Goal: Transaction & Acquisition: Purchase product/service

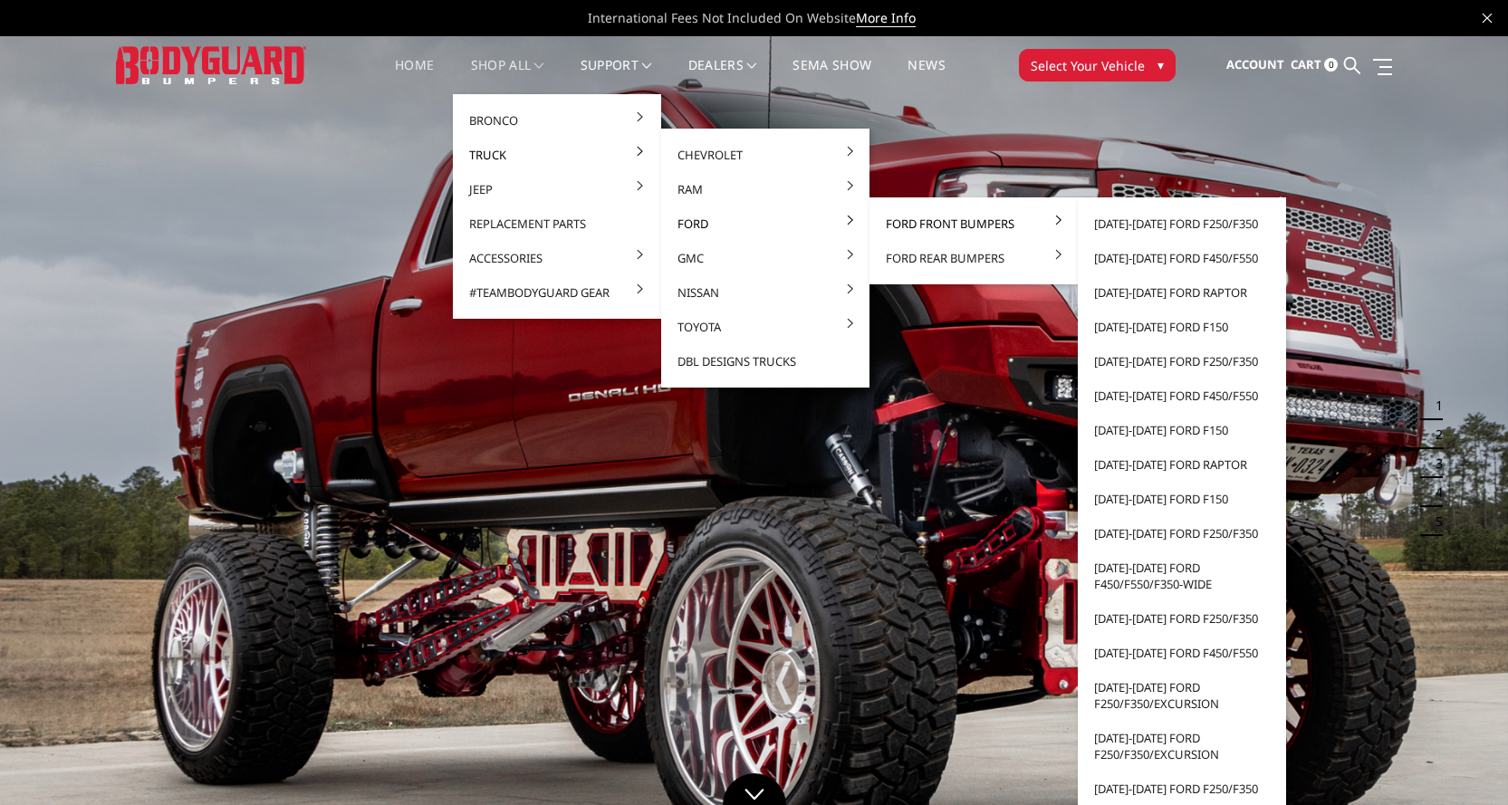
click at [911, 222] on link "Ford Front Bumpers" at bounding box center [974, 223] width 194 height 34
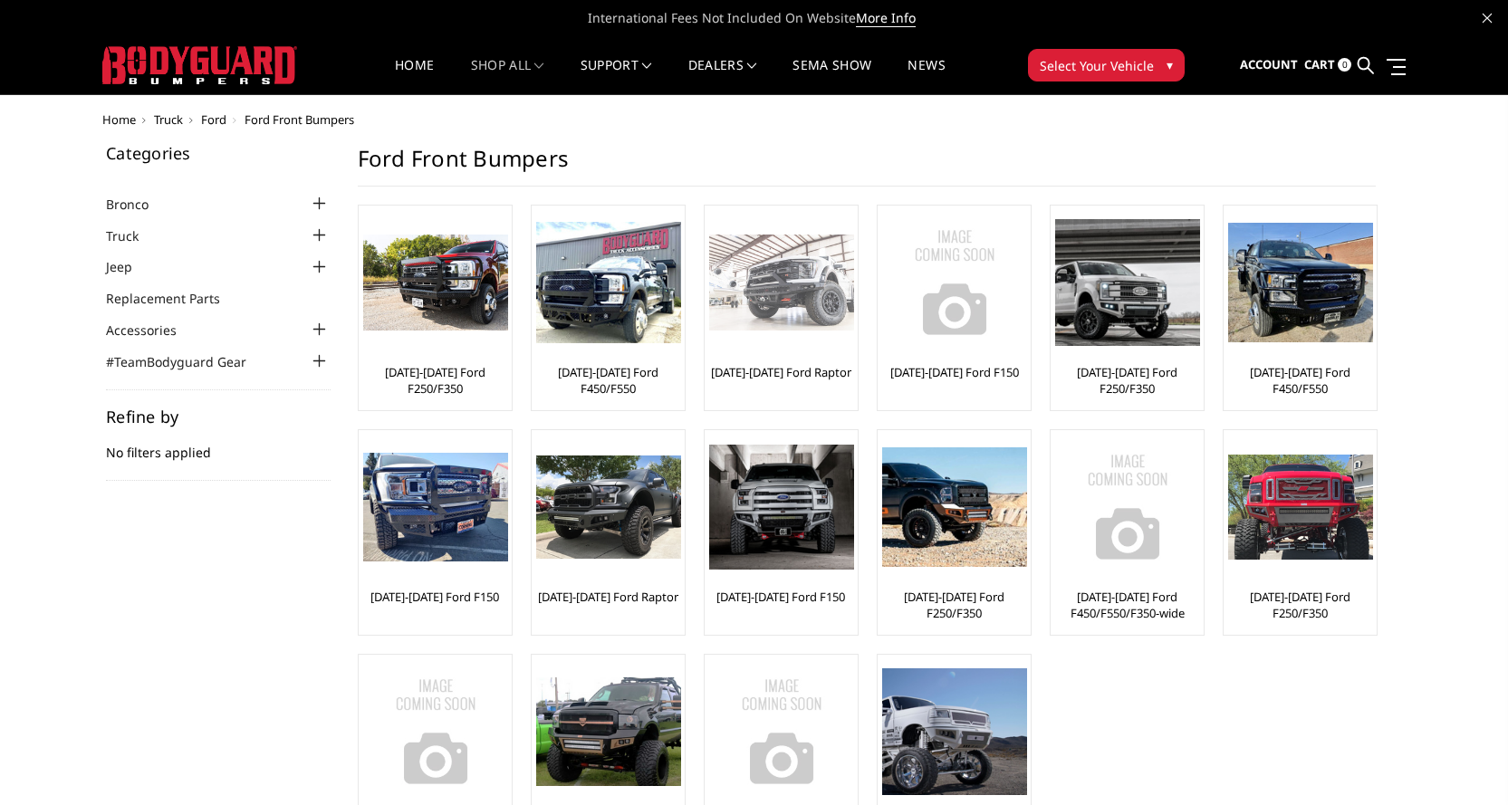
click at [770, 268] on img at bounding box center [781, 283] width 145 height 97
click at [314, 239] on div at bounding box center [320, 236] width 22 height 22
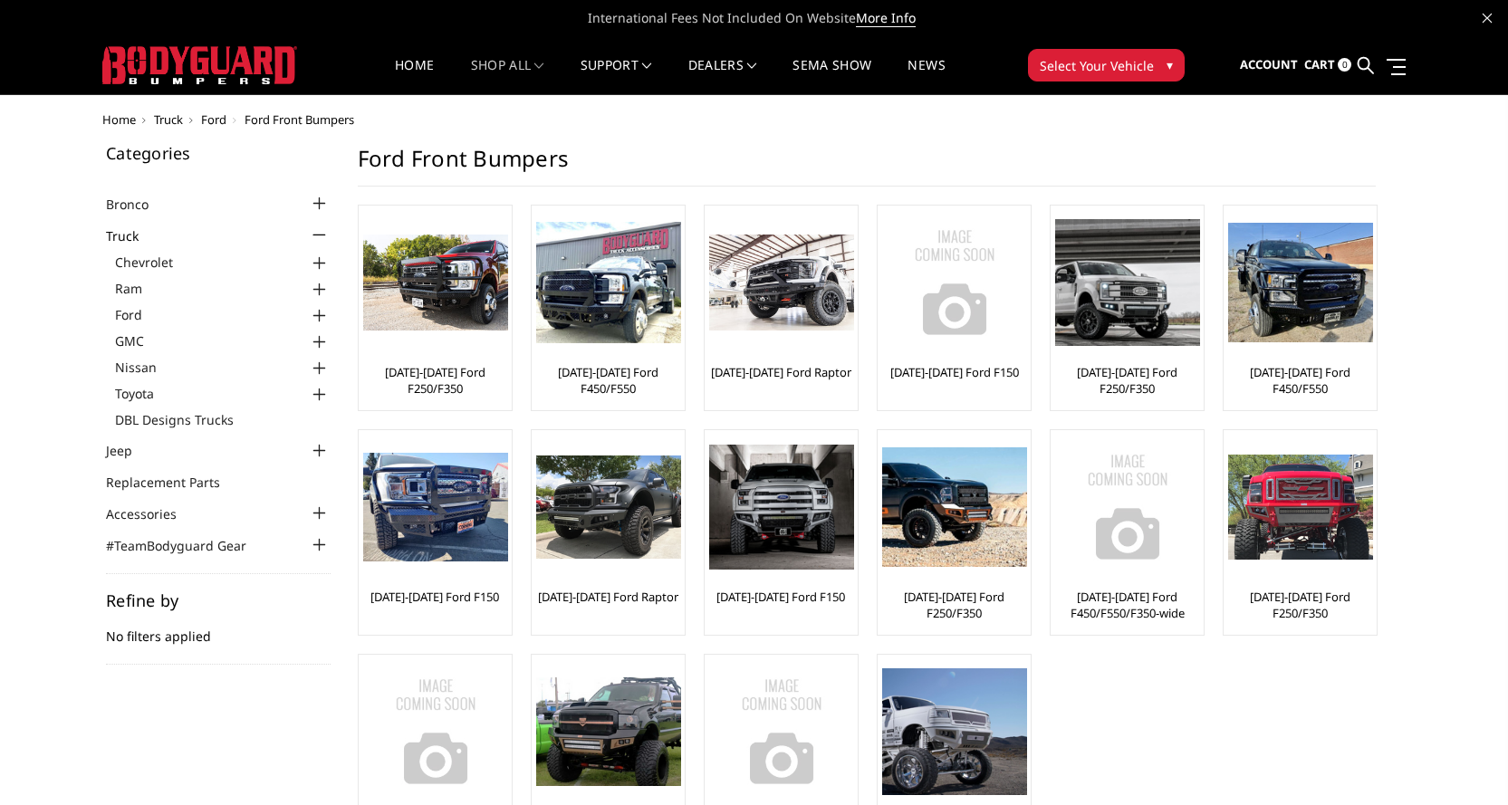
click at [315, 313] on div at bounding box center [320, 316] width 22 height 22
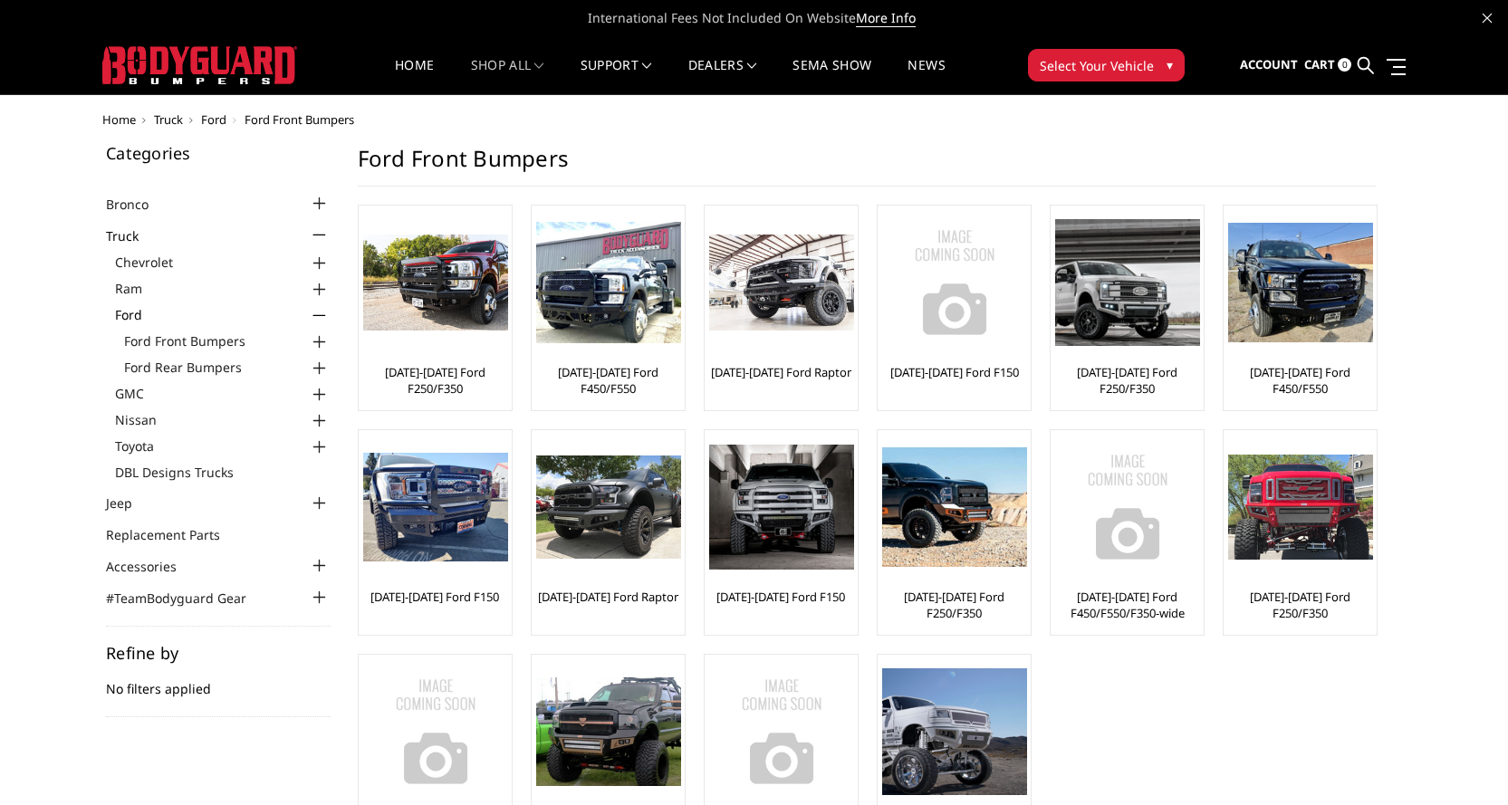
click at [319, 342] on div at bounding box center [320, 342] width 22 height 22
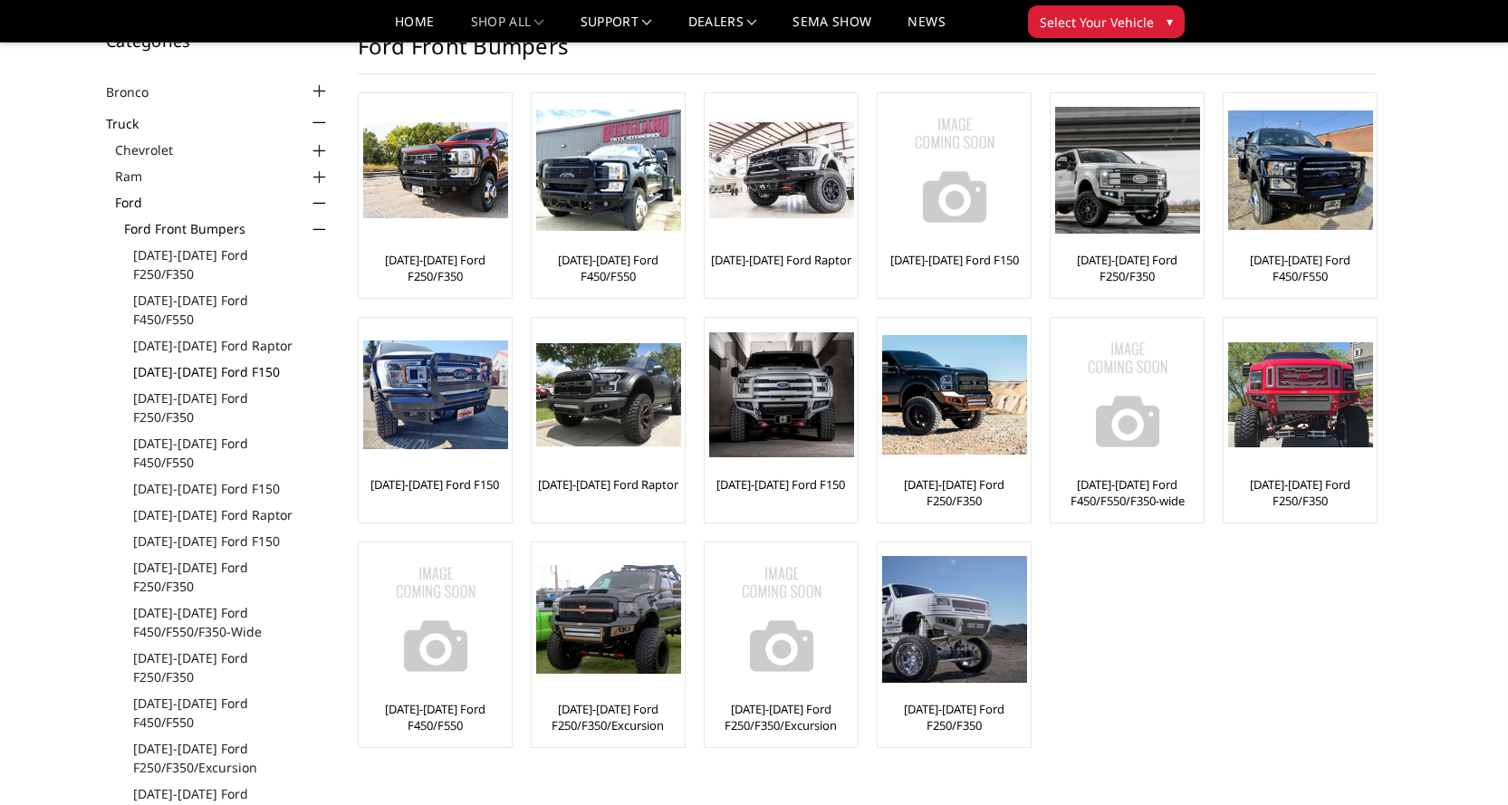
scroll to position [91, 0]
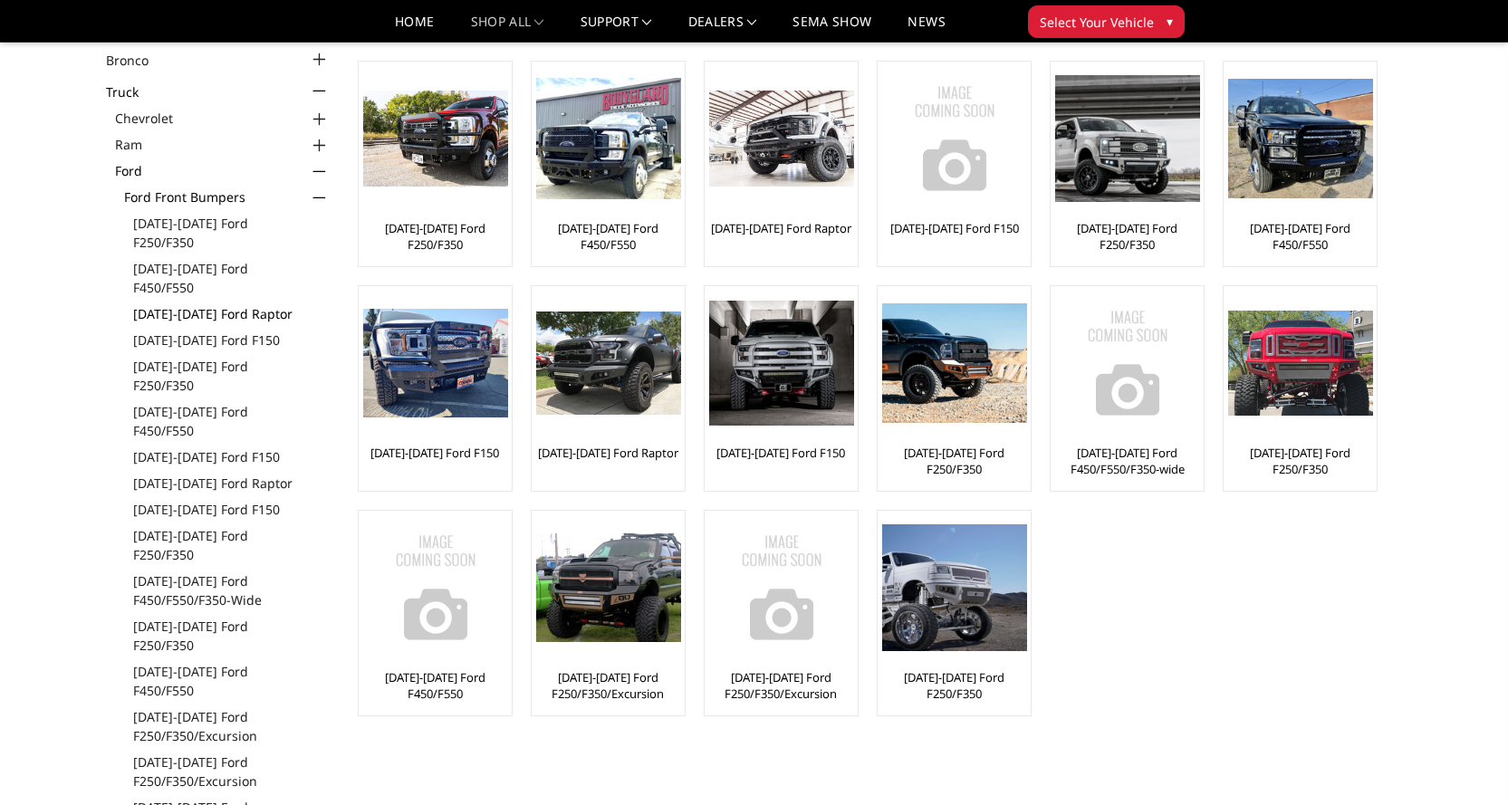
click at [197, 304] on link "[DATE]-[DATE] Ford Raptor" at bounding box center [231, 313] width 197 height 19
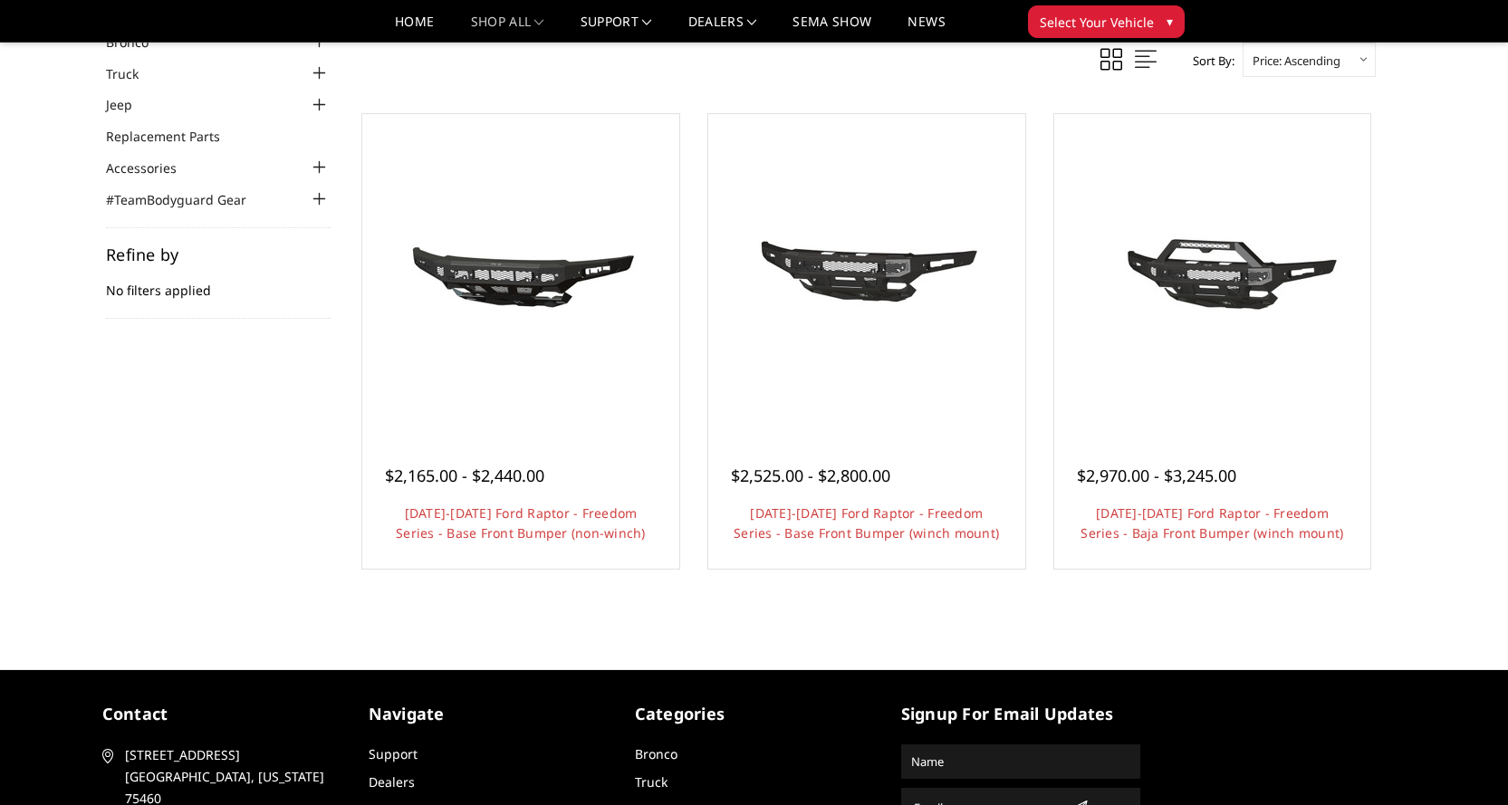
scroll to position [91, 0]
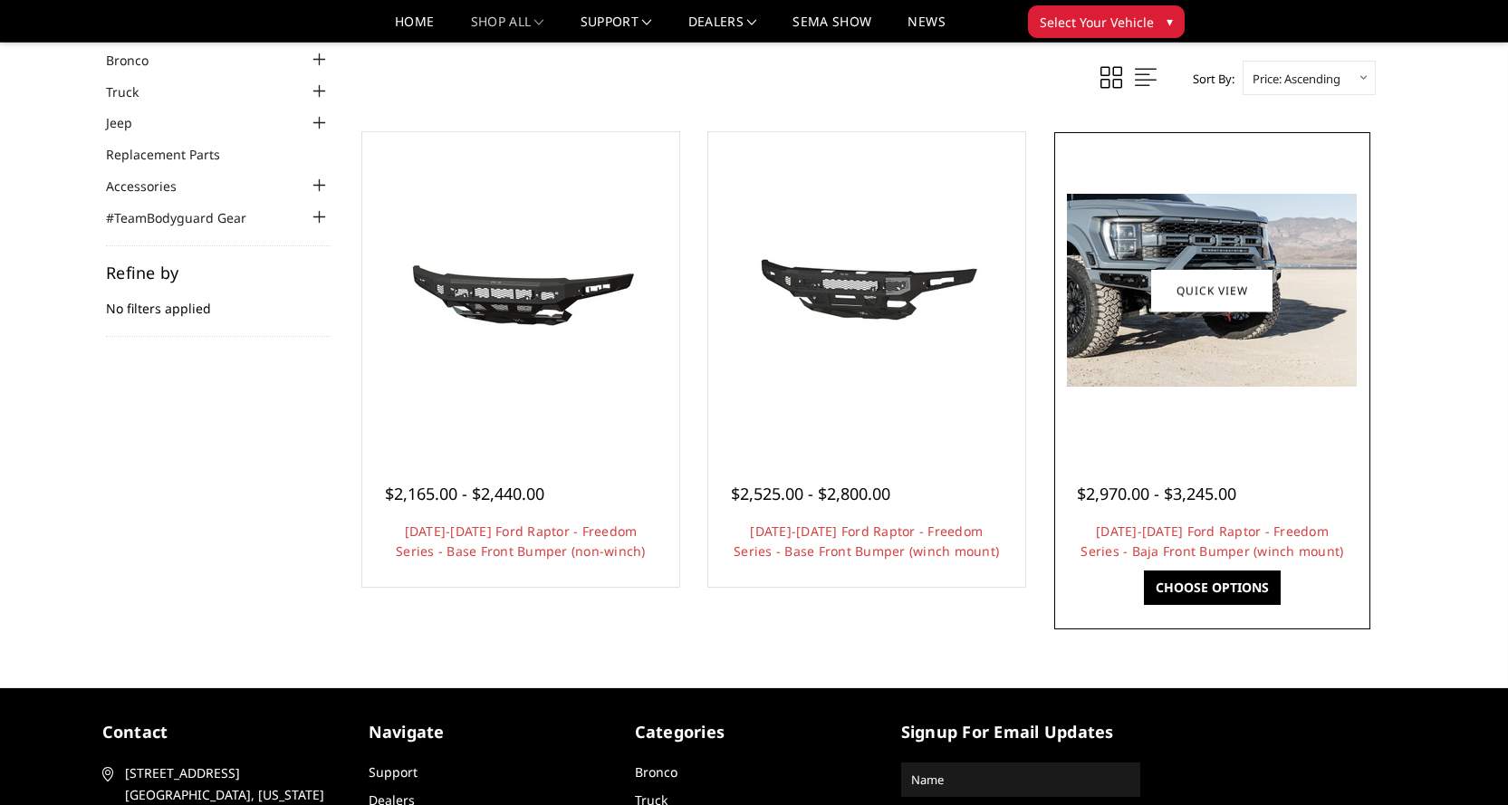
click at [1187, 235] on img at bounding box center [1212, 290] width 290 height 193
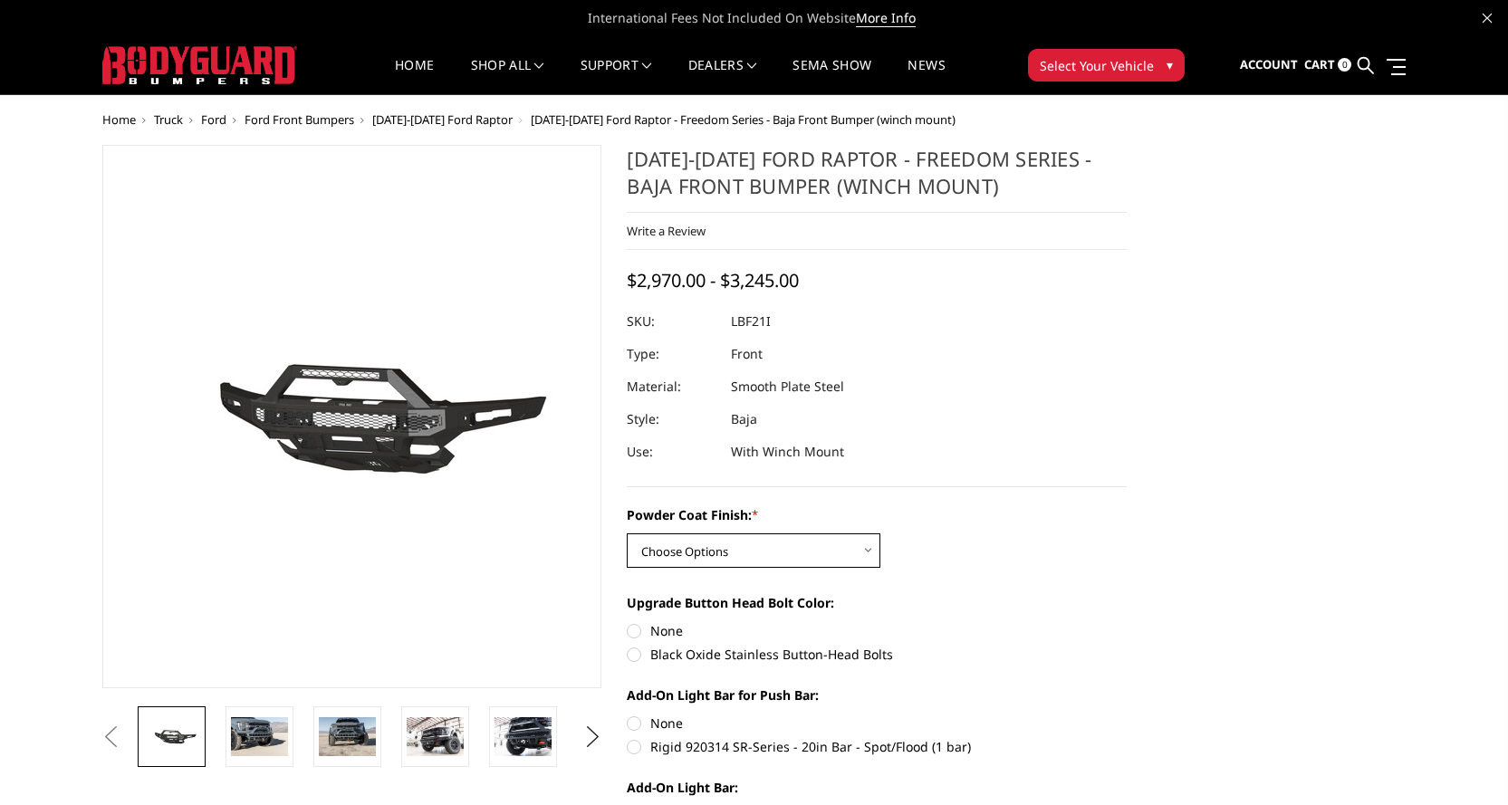
click at [677, 557] on select "Choose Options Bare Metal Texture Black Powder Coat" at bounding box center [754, 550] width 254 height 34
click at [627, 533] on select "Choose Options Bare Metal Texture Black Powder Coat" at bounding box center [754, 550] width 254 height 34
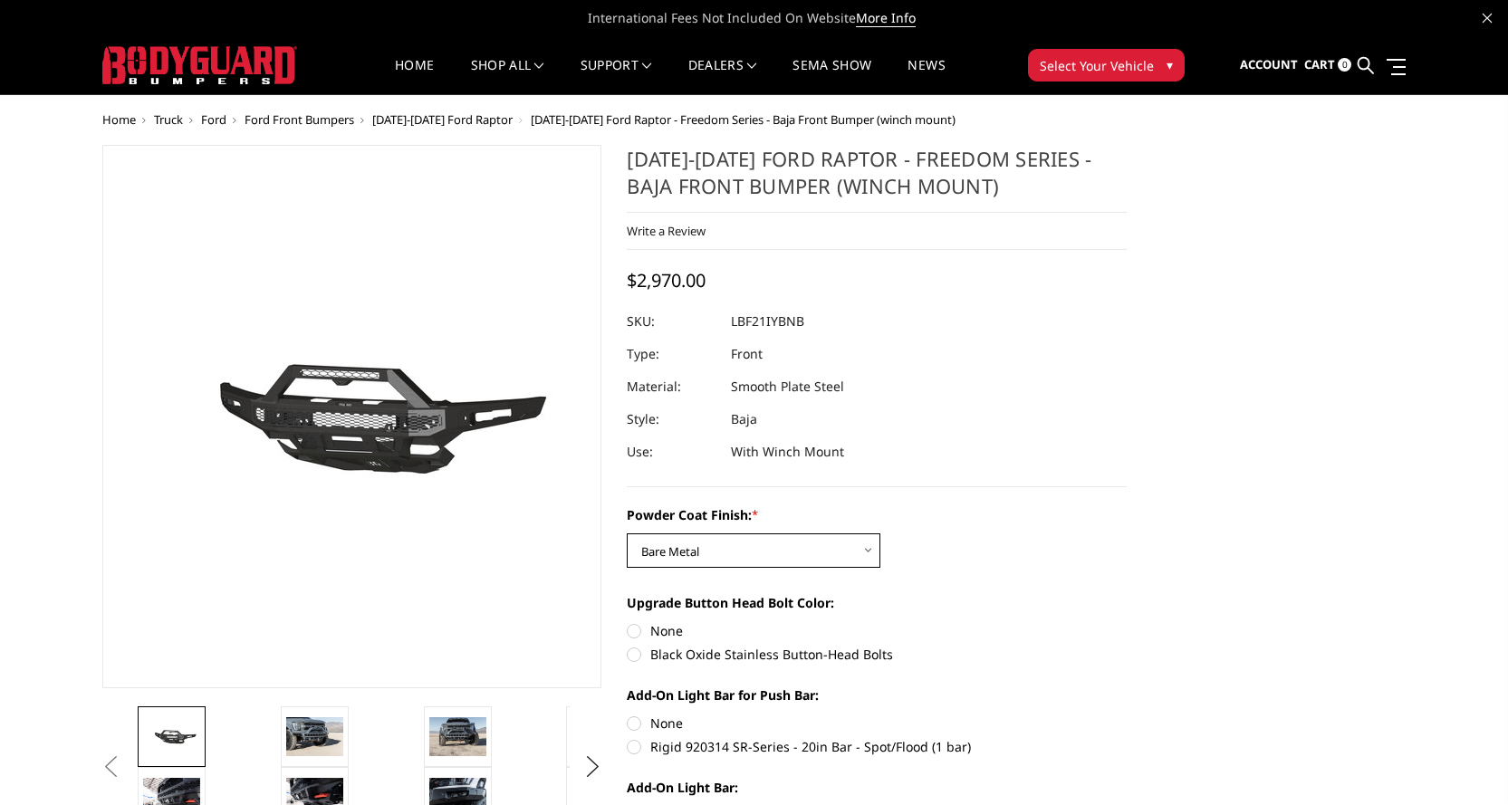
click at [668, 555] on select "Choose Options Bare Metal Texture Black Powder Coat" at bounding box center [754, 550] width 254 height 34
click at [684, 545] on select "Choose Options Bare Metal Texture Black Powder Coat" at bounding box center [754, 550] width 254 height 34
select select "2766"
click at [627, 533] on select "Choose Options Bare Metal Texture Black Powder Coat" at bounding box center [754, 550] width 254 height 34
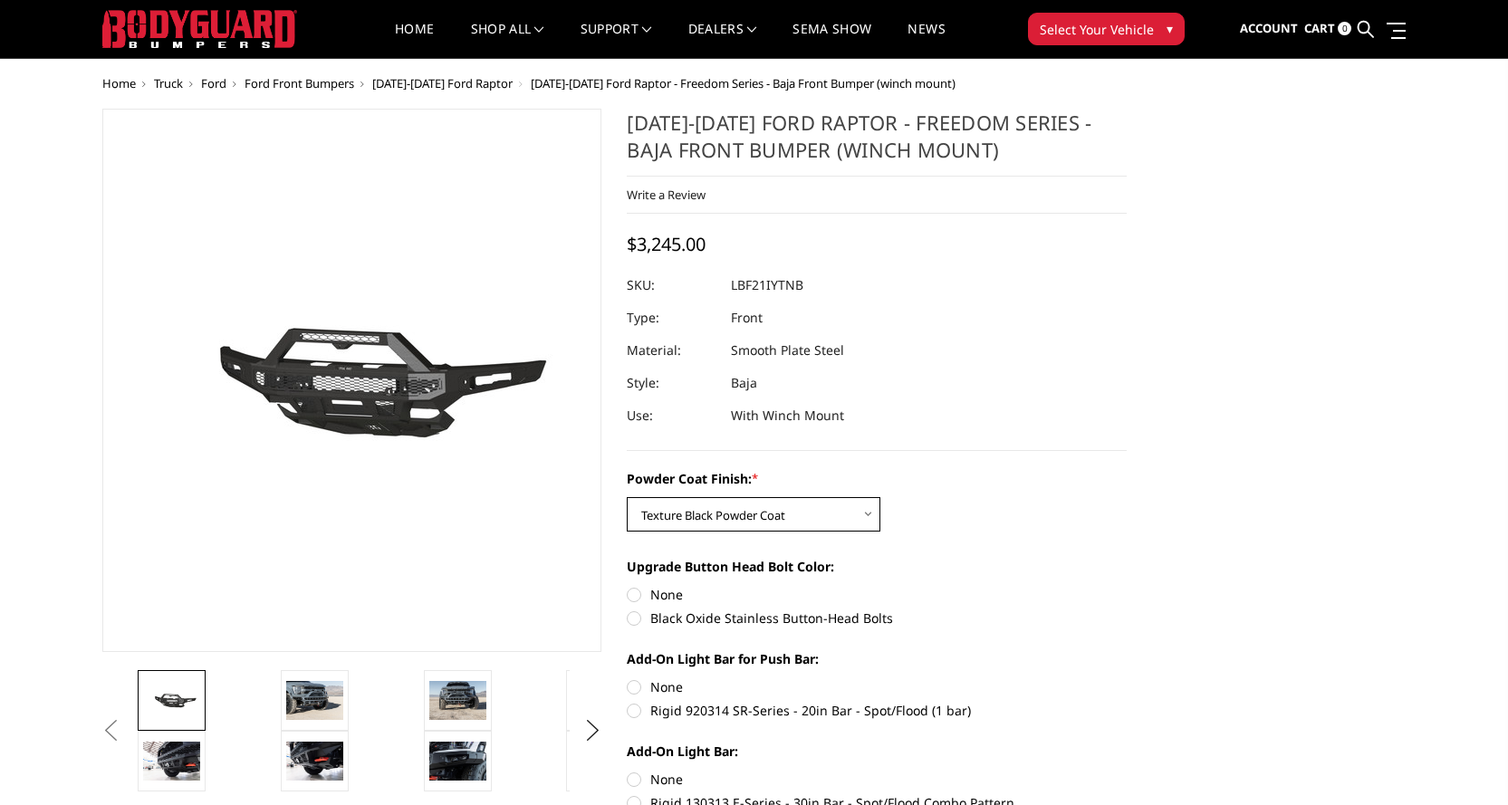
scroll to position [5, 0]
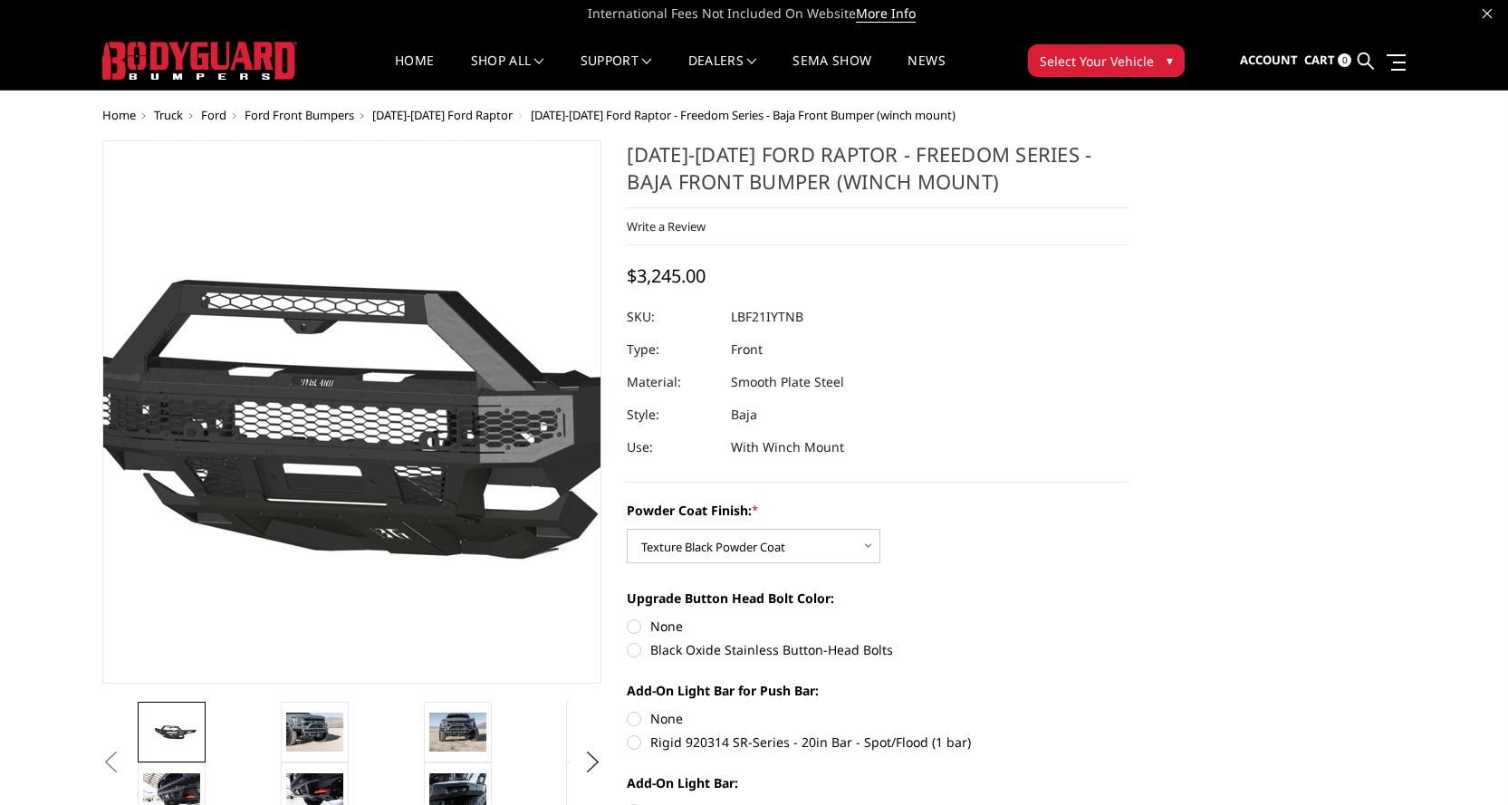
click at [367, 460] on img at bounding box center [333, 413] width 1159 height 542
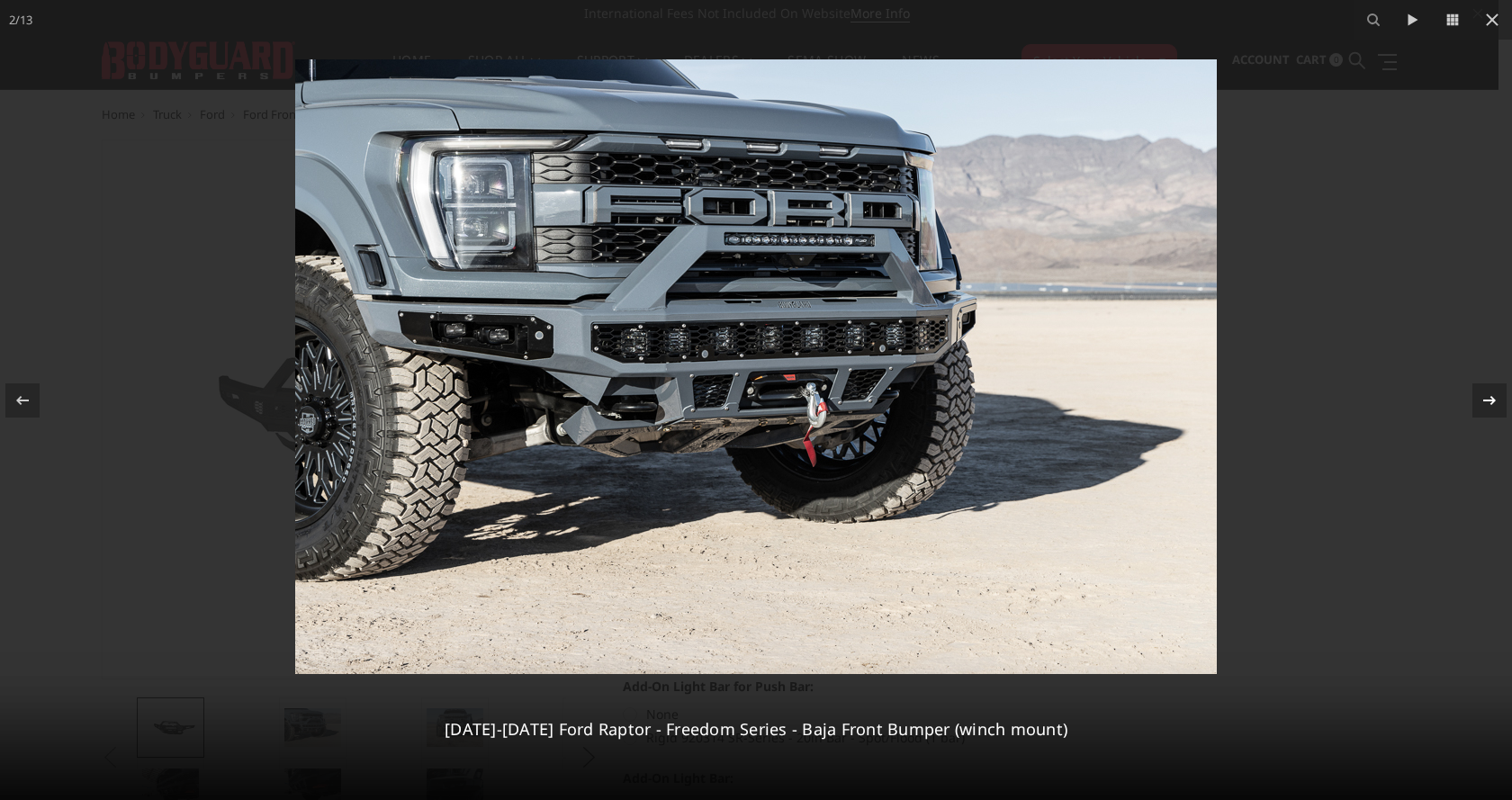
click at [1491, 403] on icon at bounding box center [1489, 400] width 13 height 9
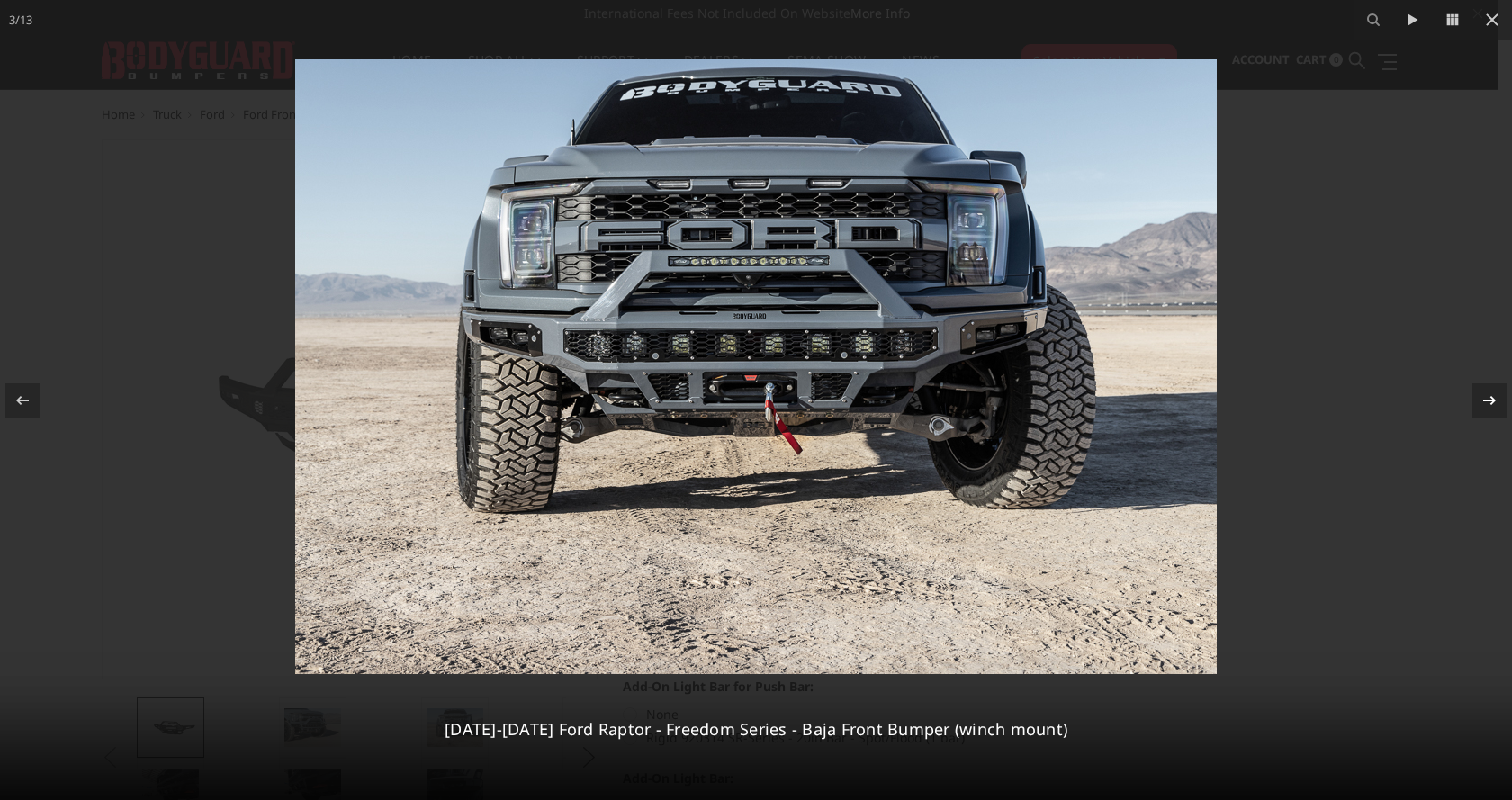
click at [1491, 403] on icon at bounding box center [1489, 400] width 13 height 9
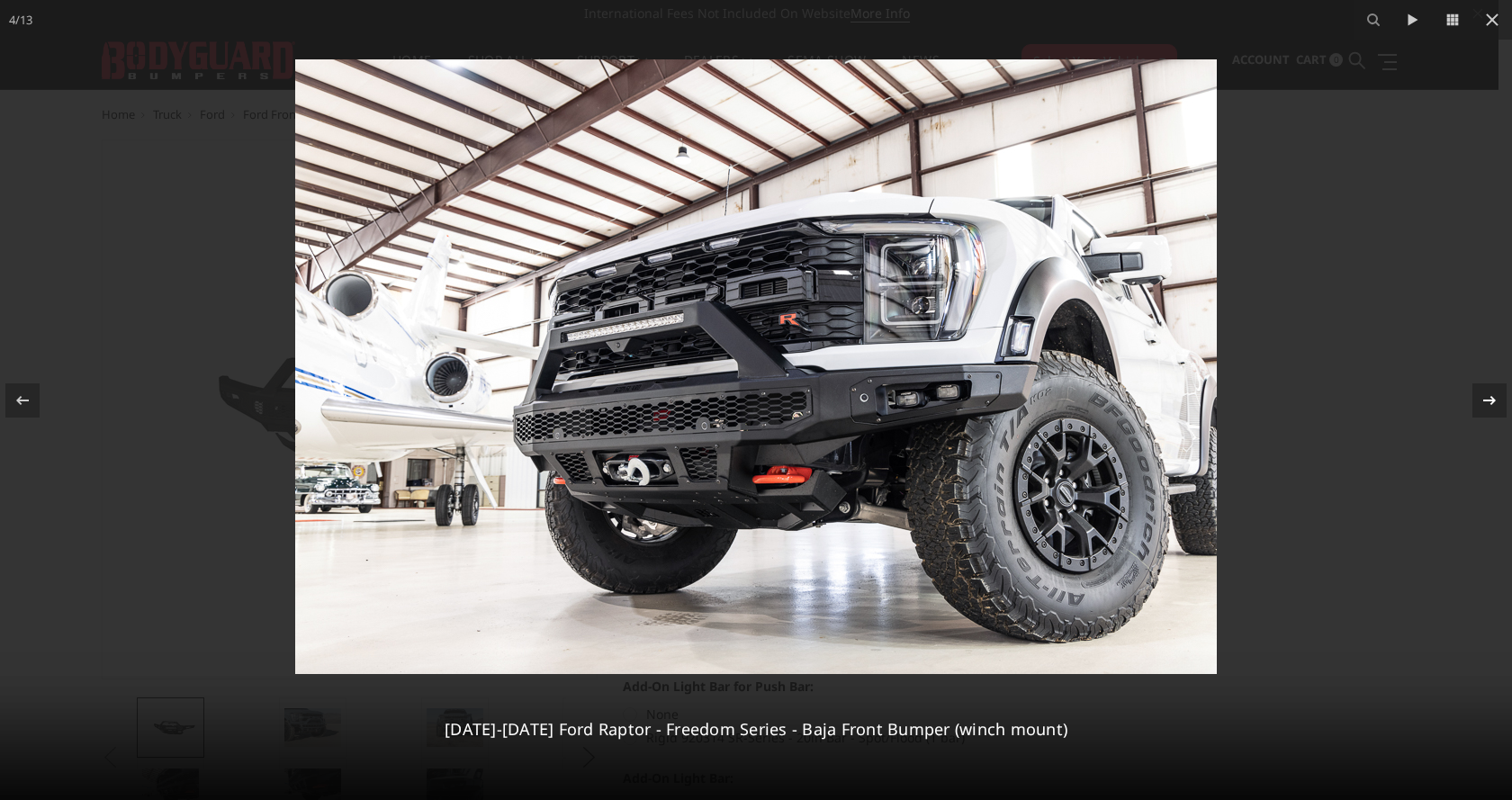
click at [1491, 403] on icon at bounding box center [1489, 400] width 13 height 9
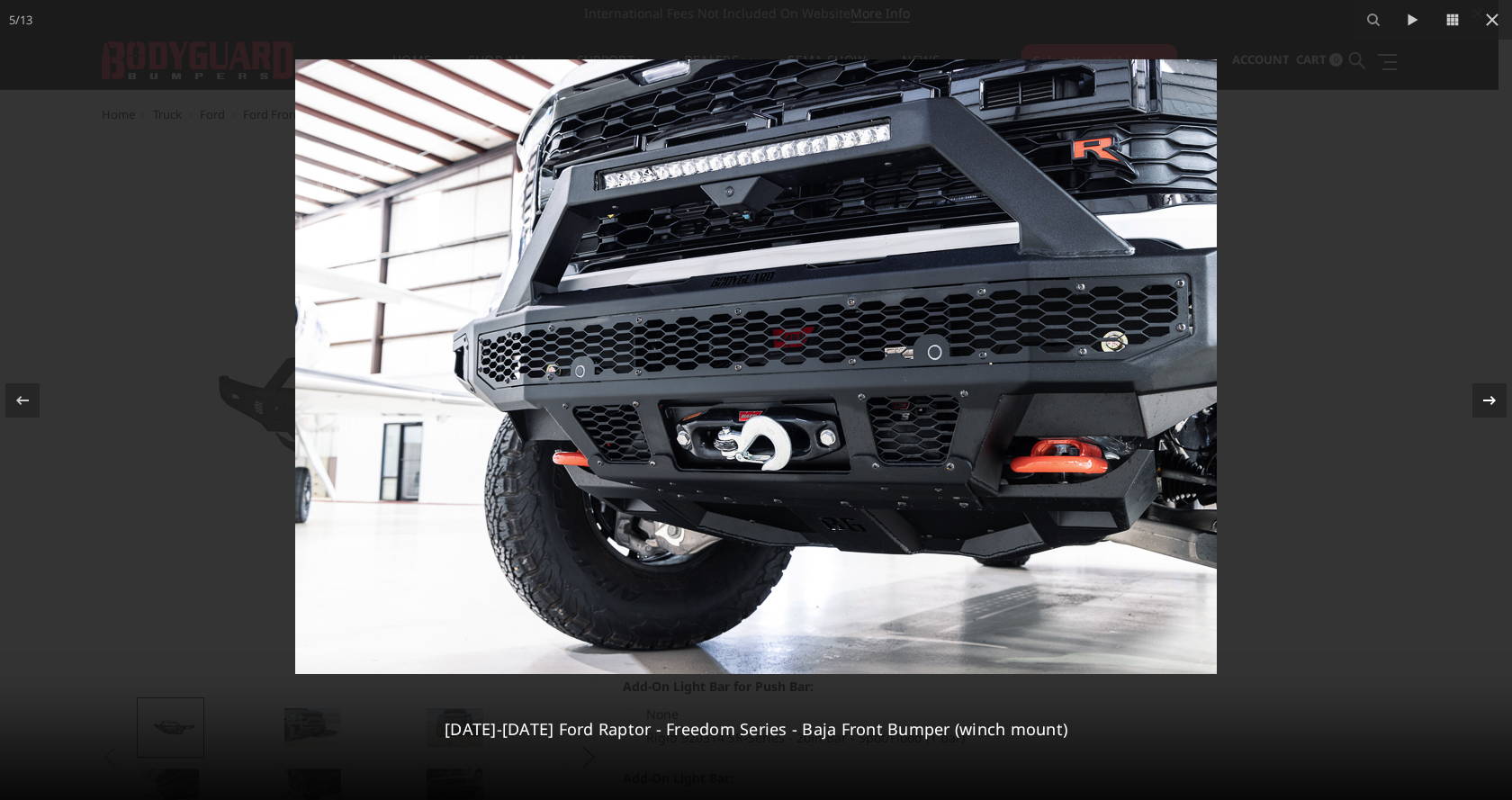
click at [1488, 401] on icon at bounding box center [1489, 400] width 22 height 22
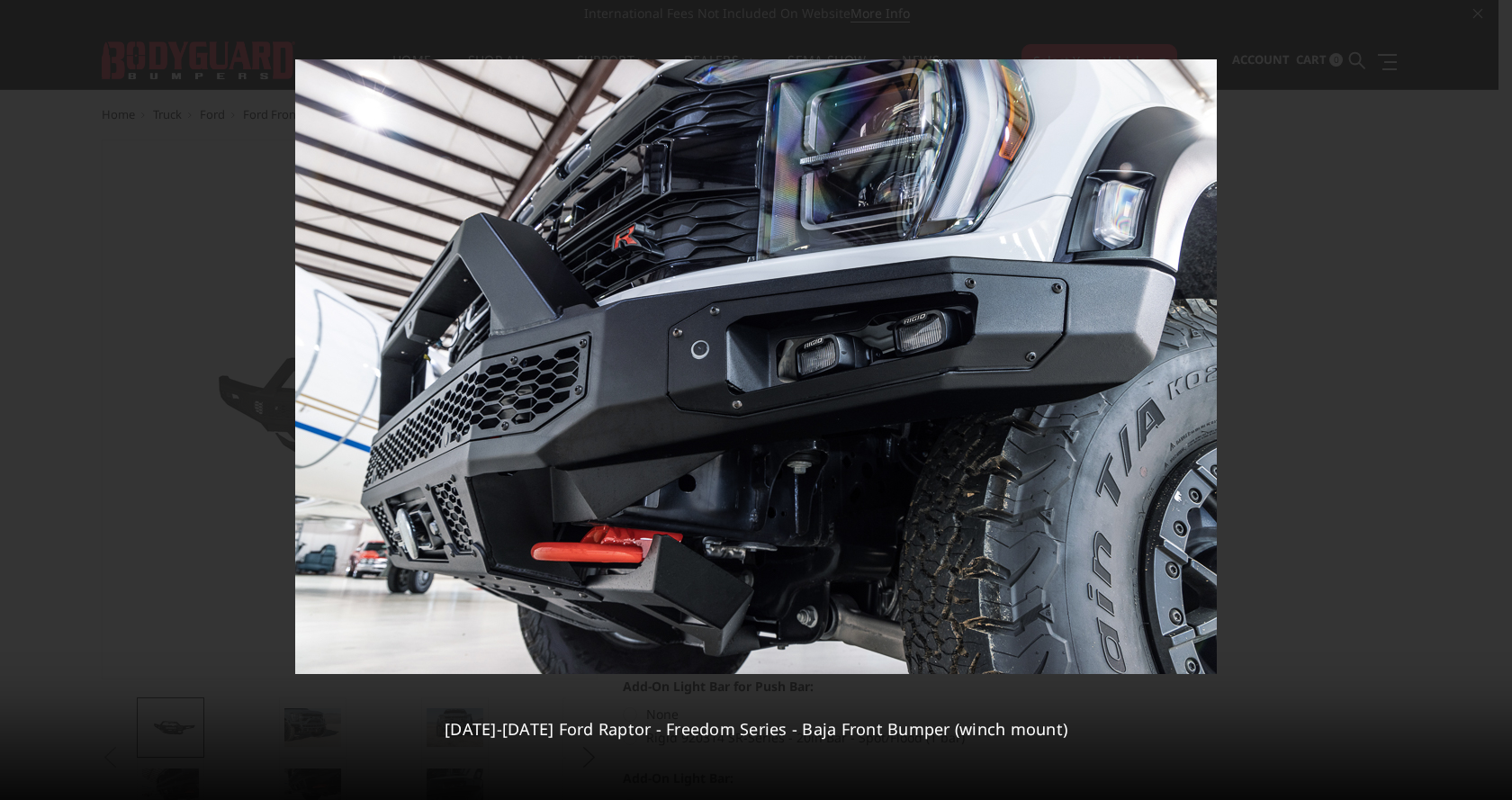
click at [1488, 401] on div "6 / 13 2021-2025 Ford Raptor - Freedom Series - Baja Front Bumper (winch mount)" at bounding box center [756, 400] width 1512 height 800
click at [1488, 401] on icon at bounding box center [1489, 400] width 22 height 22
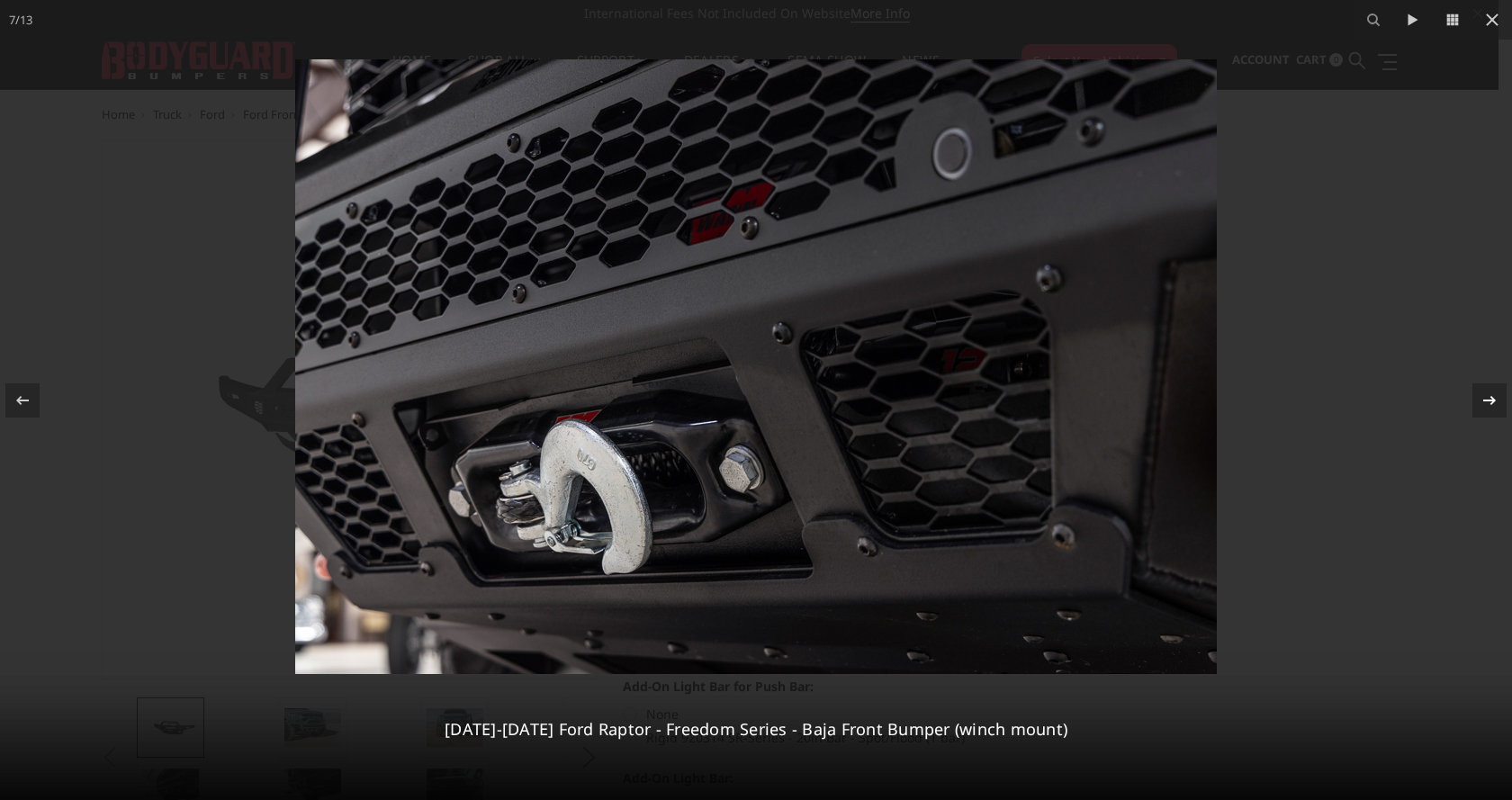
click at [1488, 401] on icon at bounding box center [1489, 400] width 22 height 22
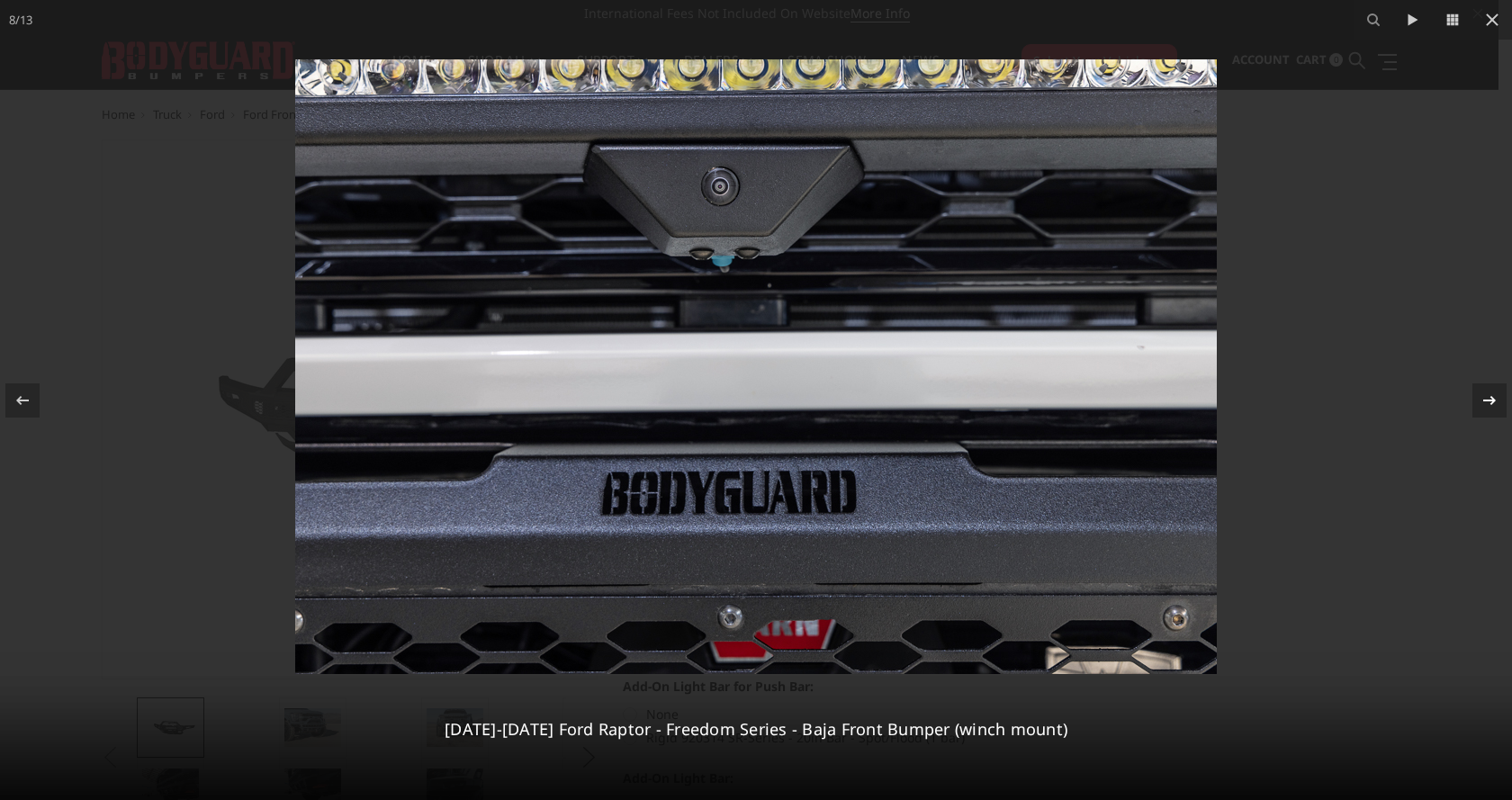
click at [1488, 401] on icon at bounding box center [1489, 400] width 22 height 22
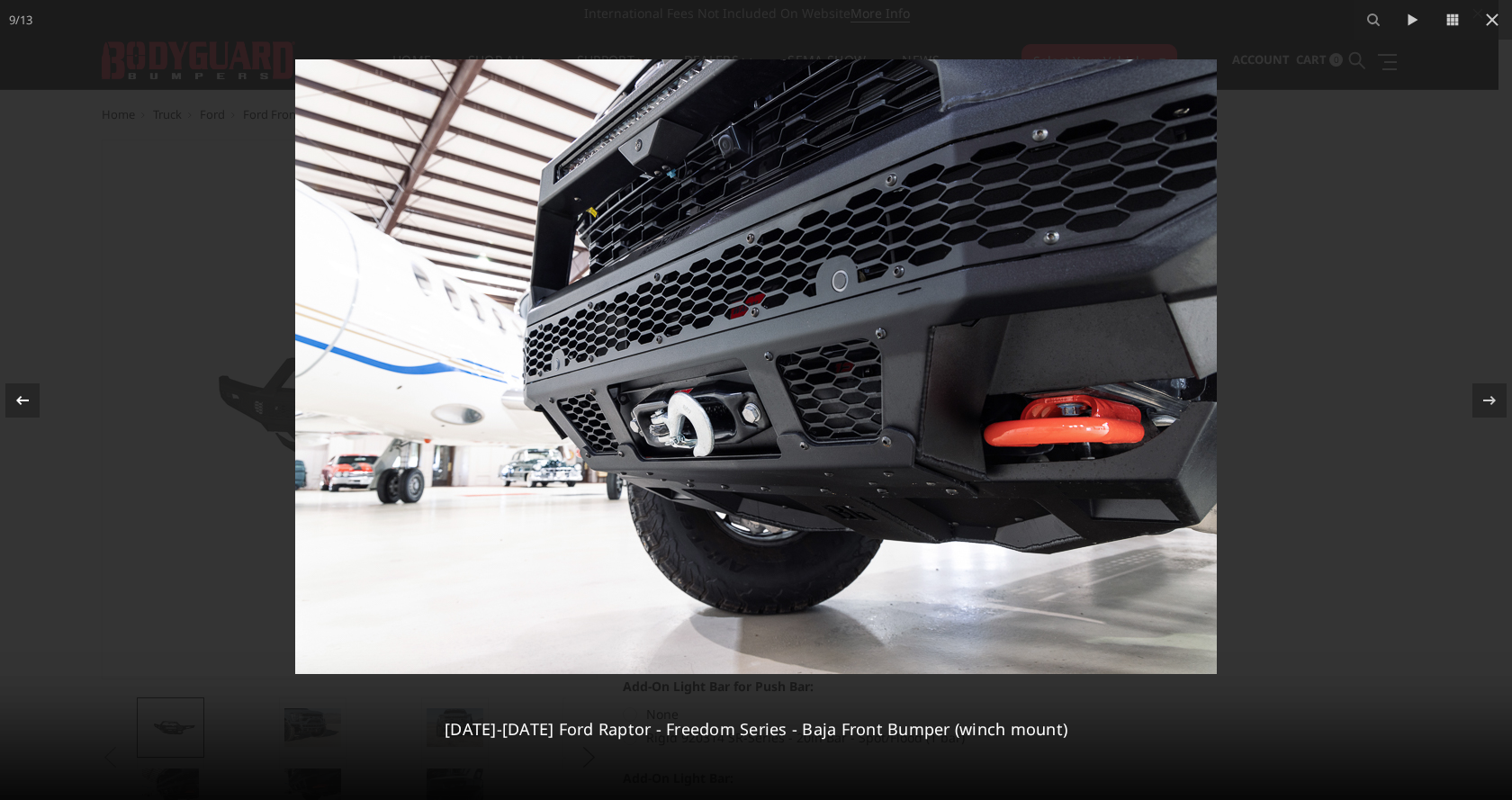
click at [16, 396] on icon at bounding box center [23, 400] width 22 height 22
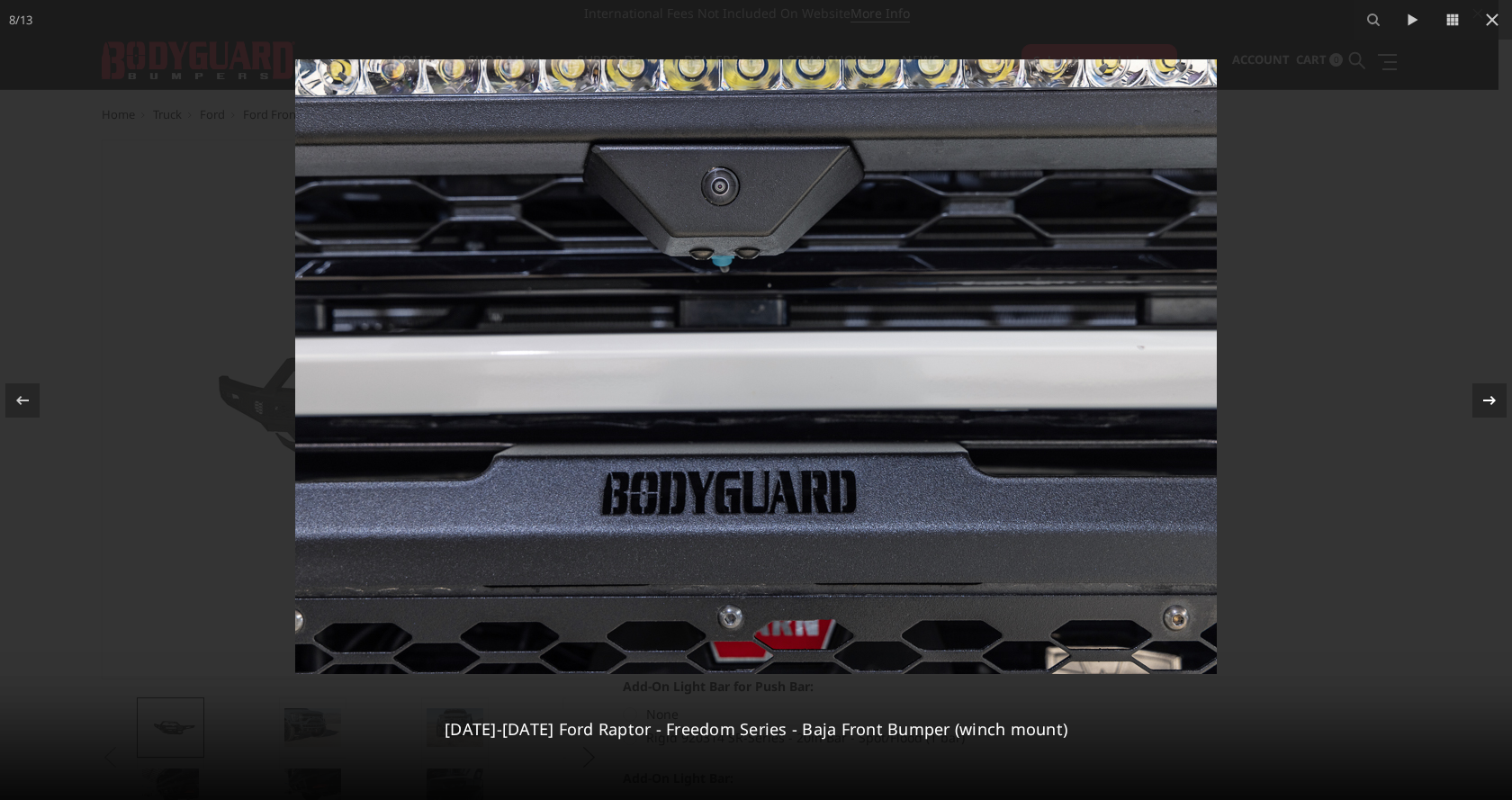
click at [1493, 396] on icon at bounding box center [1489, 400] width 22 height 22
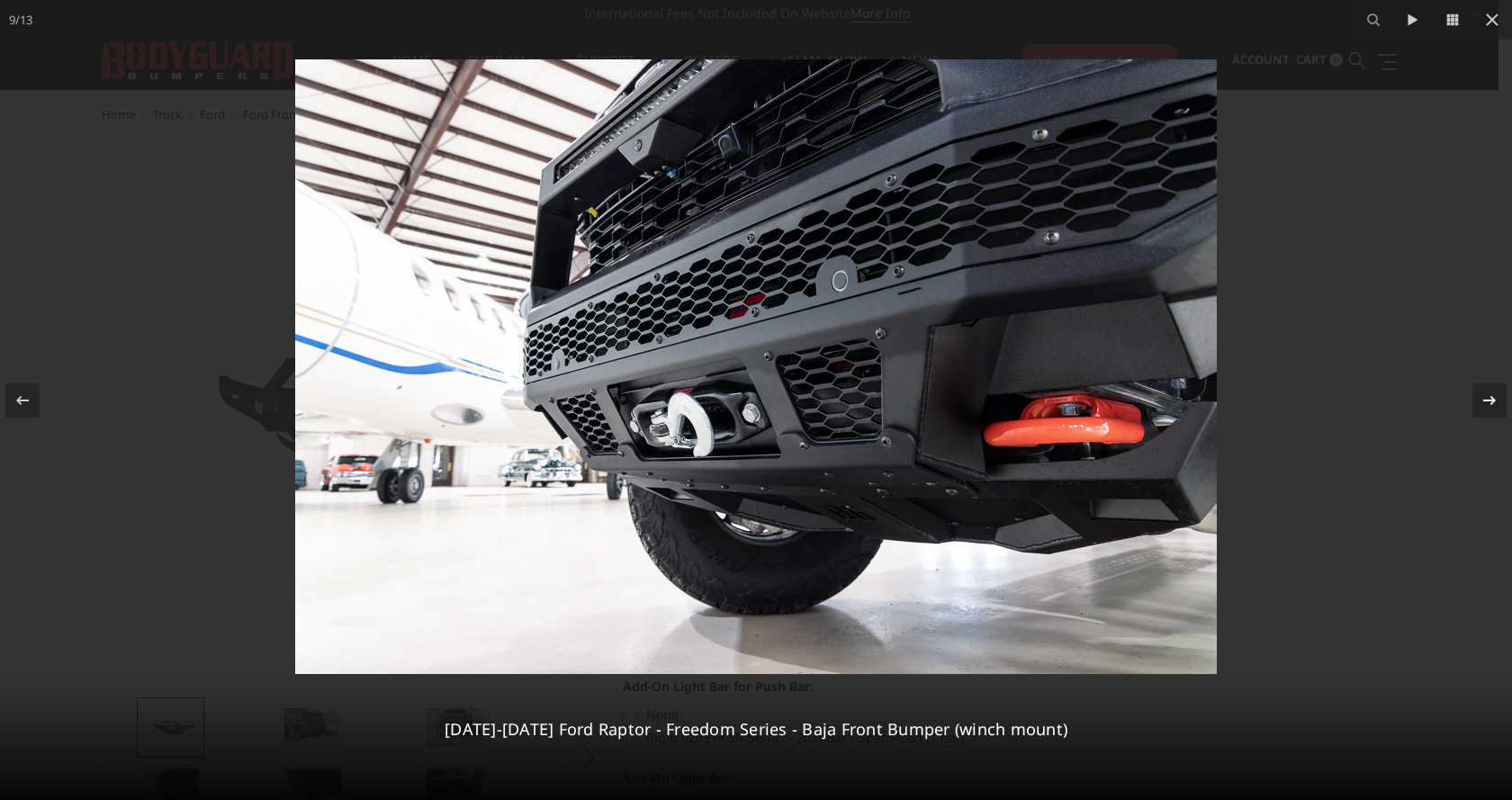
click at [1493, 396] on icon at bounding box center [1489, 400] width 22 height 22
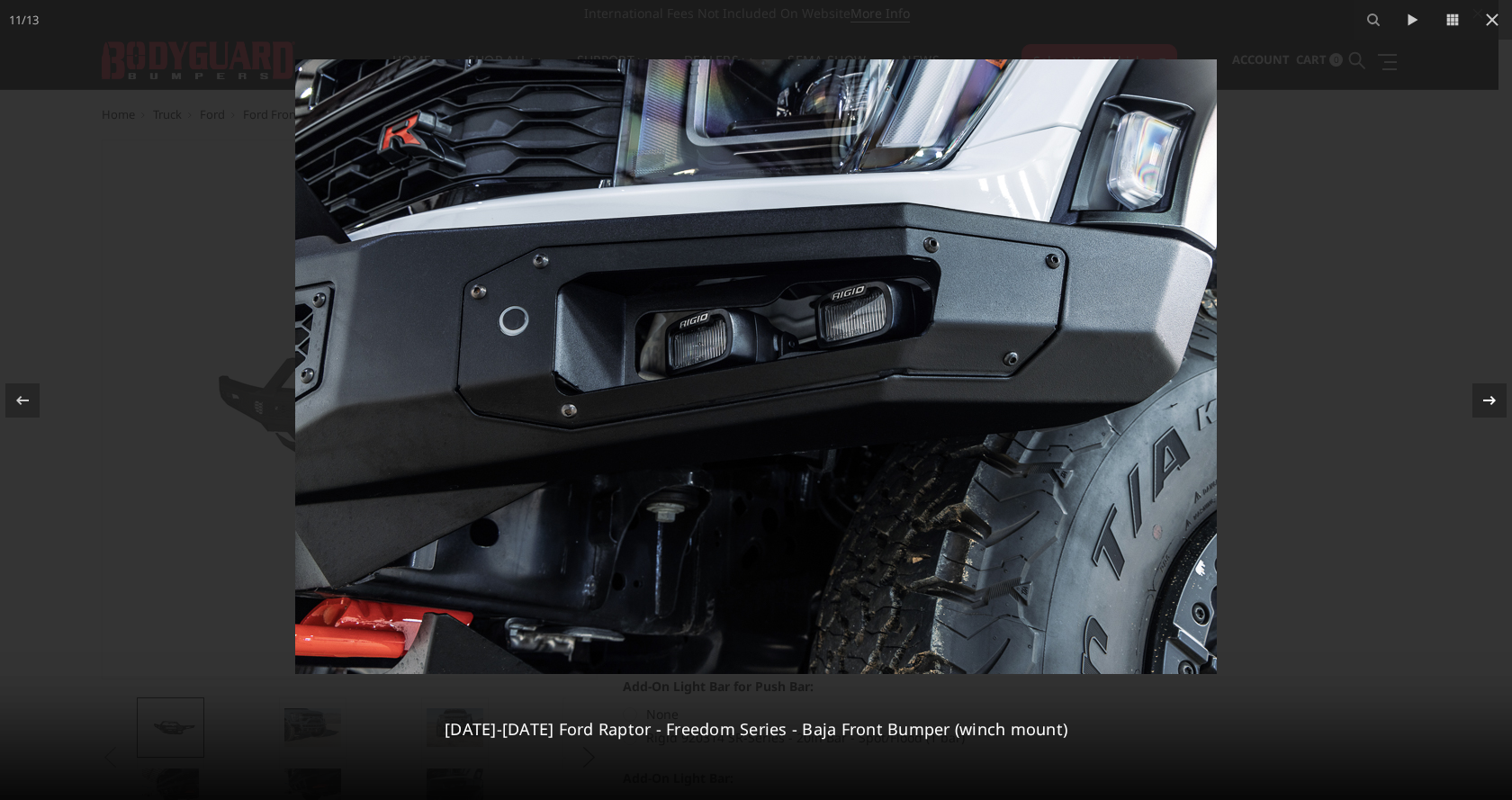
click at [1493, 396] on icon at bounding box center [1489, 400] width 22 height 22
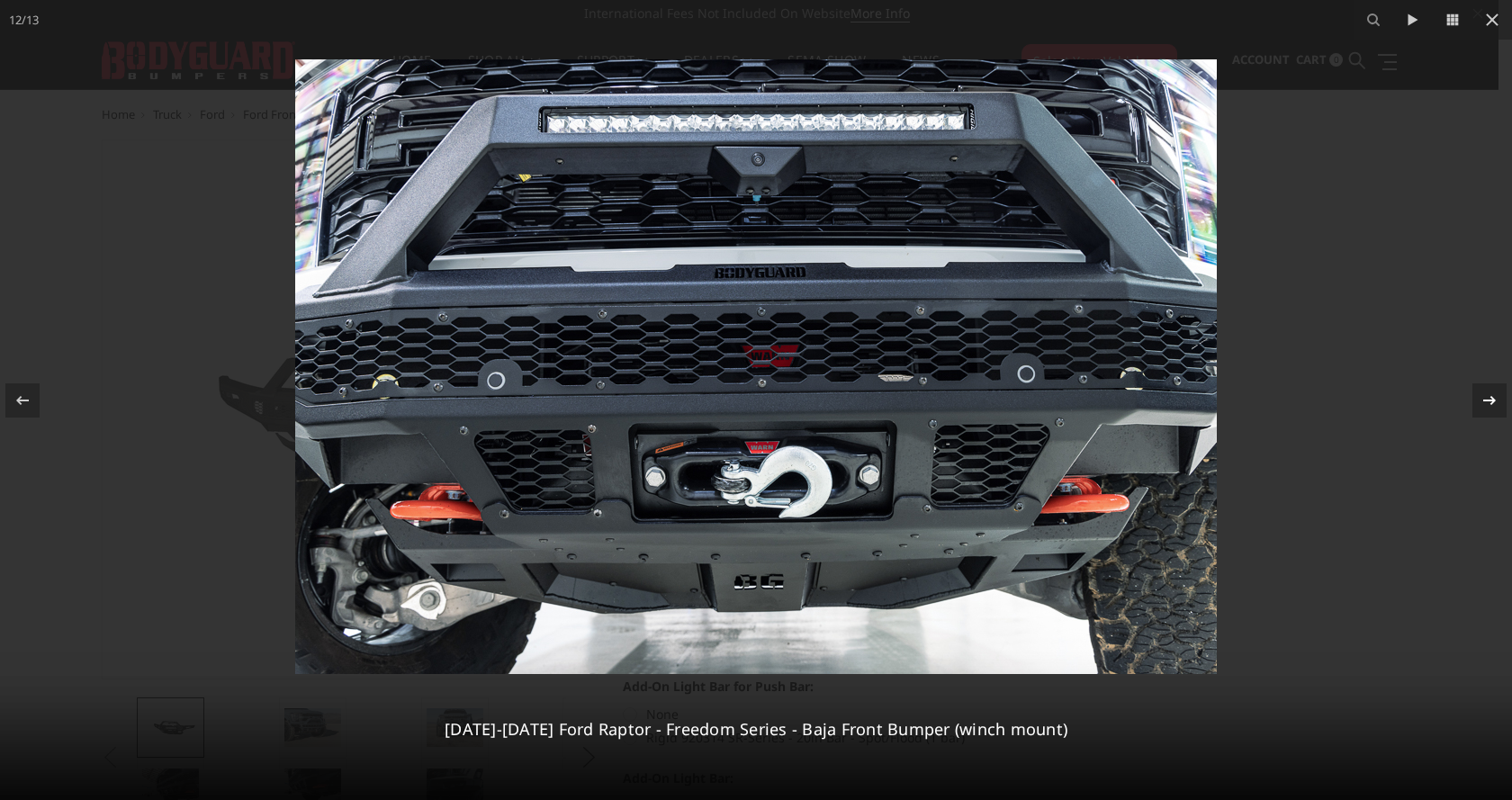
click at [1495, 395] on icon at bounding box center [1489, 400] width 22 height 22
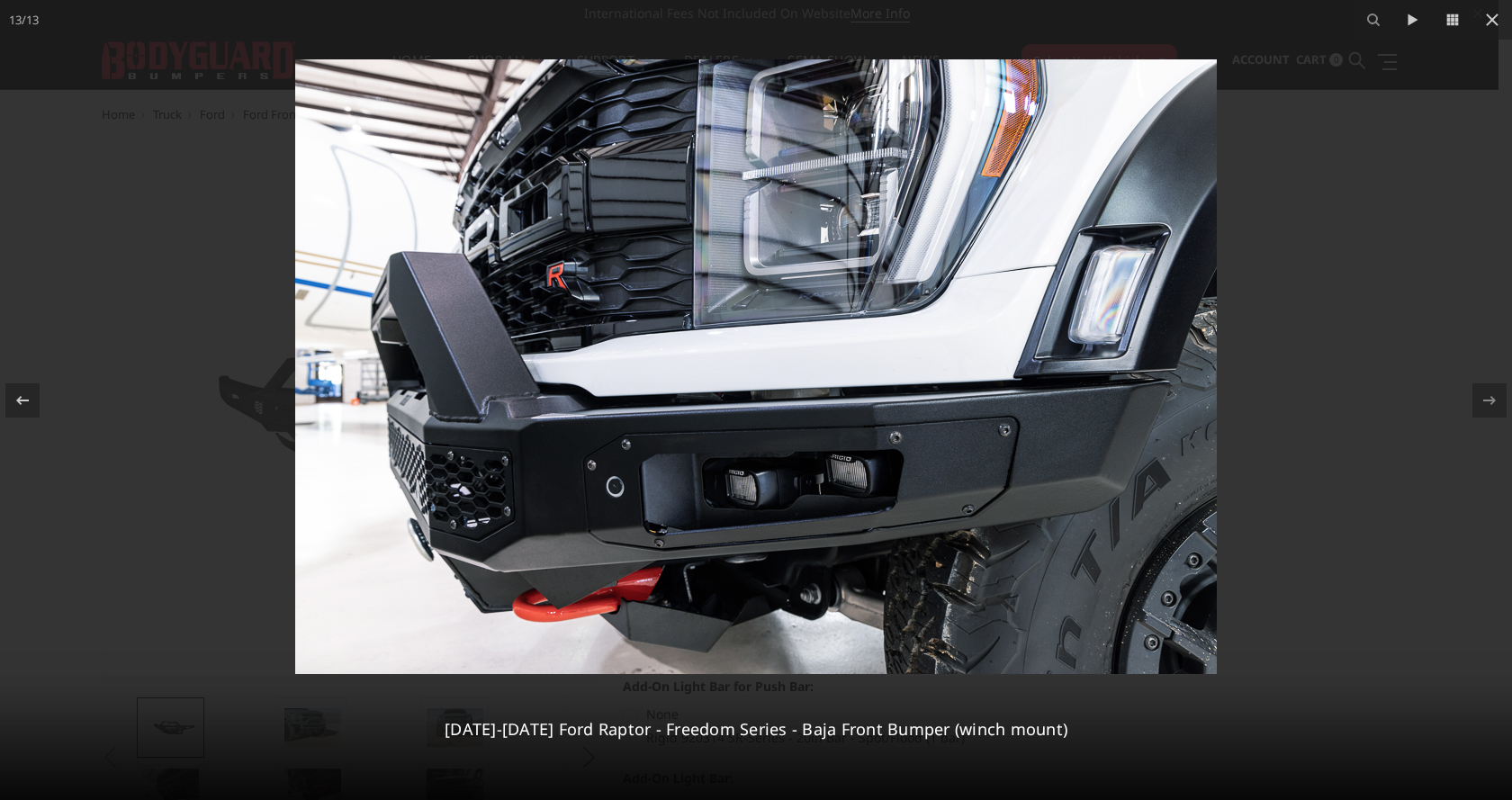
click at [1495, 394] on div "13 / 13 2021-2025 Ford Raptor - Freedom Series - Baja Front Bumper (winch mount)" at bounding box center [756, 400] width 1512 height 800
click at [12, 396] on icon at bounding box center [23, 400] width 22 height 22
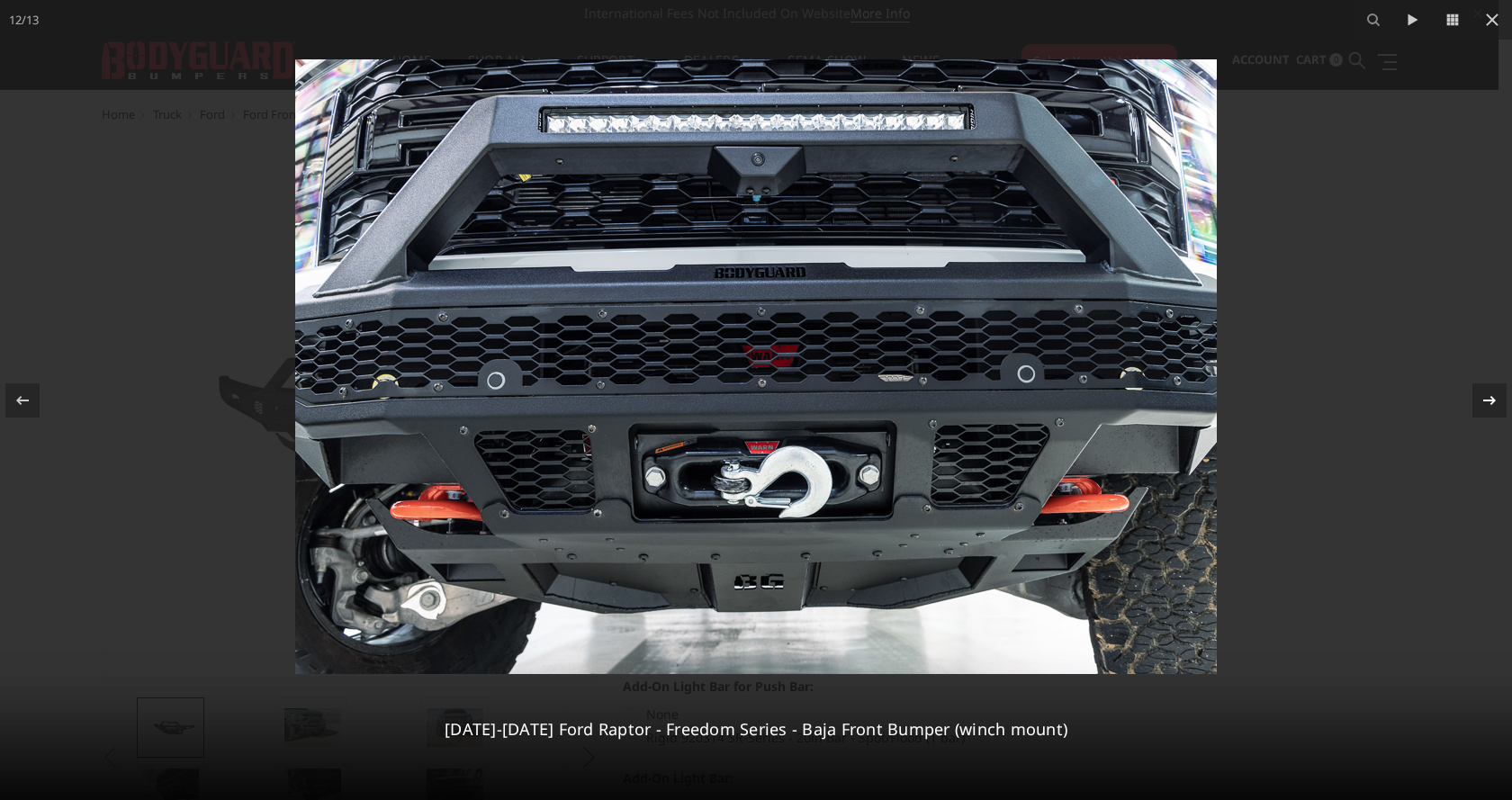
click at [1489, 400] on icon at bounding box center [1489, 400] width 13 height 9
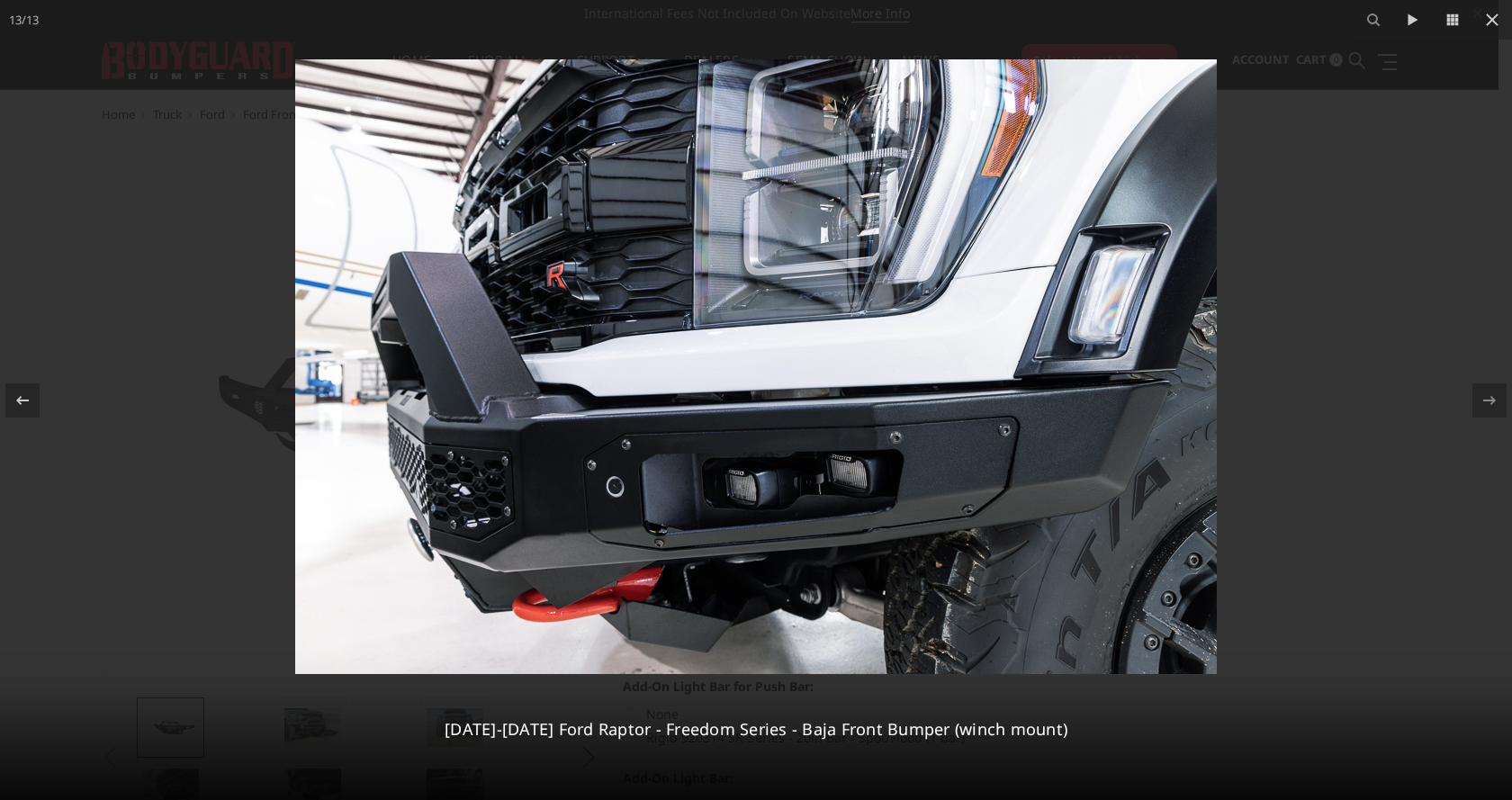
click at [1489, 400] on div "13 / 13 2021-2025 Ford Raptor - Freedom Series - Baja Front Bumper (winch mount)" at bounding box center [756, 400] width 1512 height 800
click at [16, 399] on icon at bounding box center [23, 400] width 22 height 22
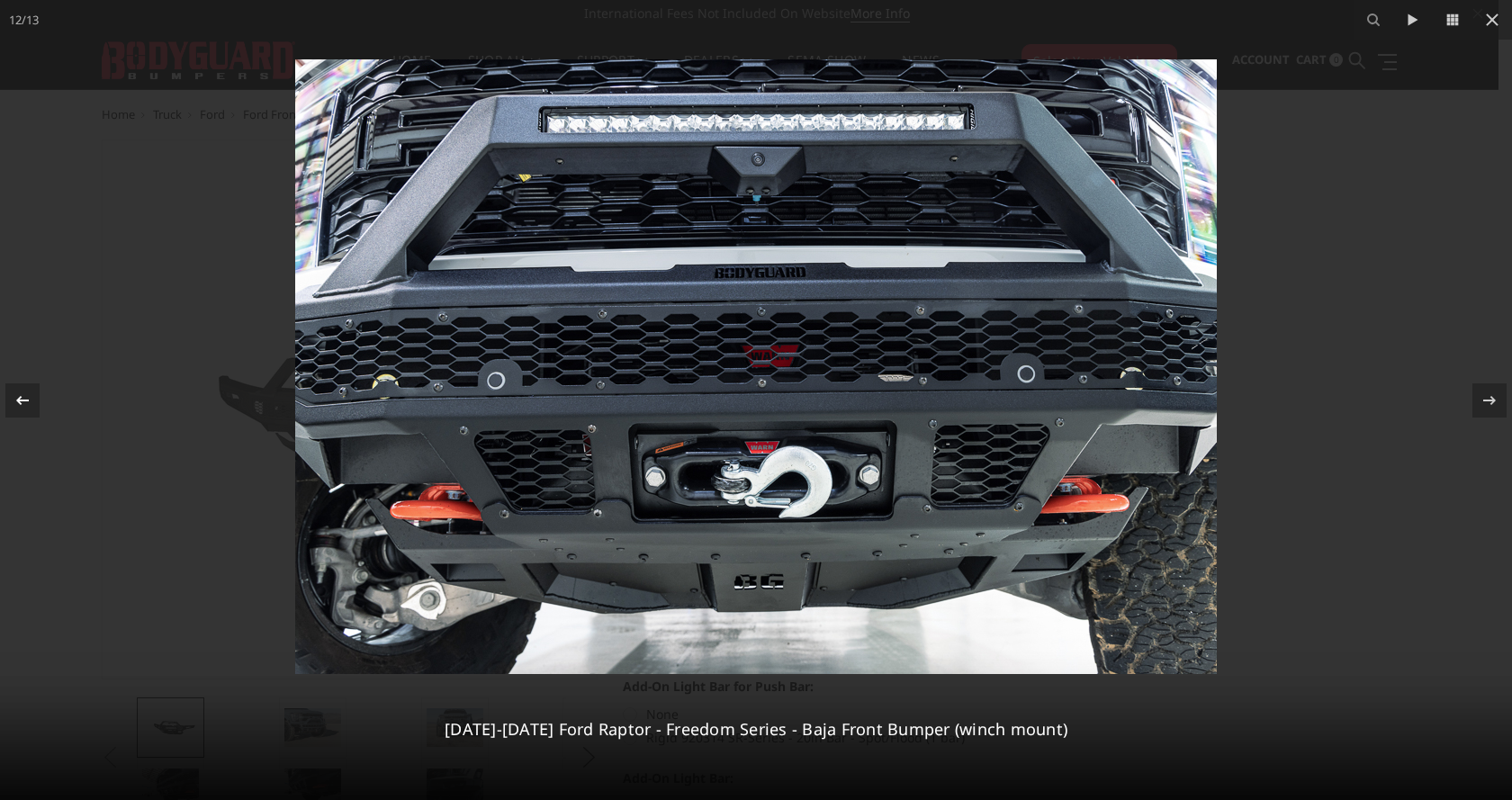
click at [18, 408] on icon at bounding box center [23, 400] width 22 height 22
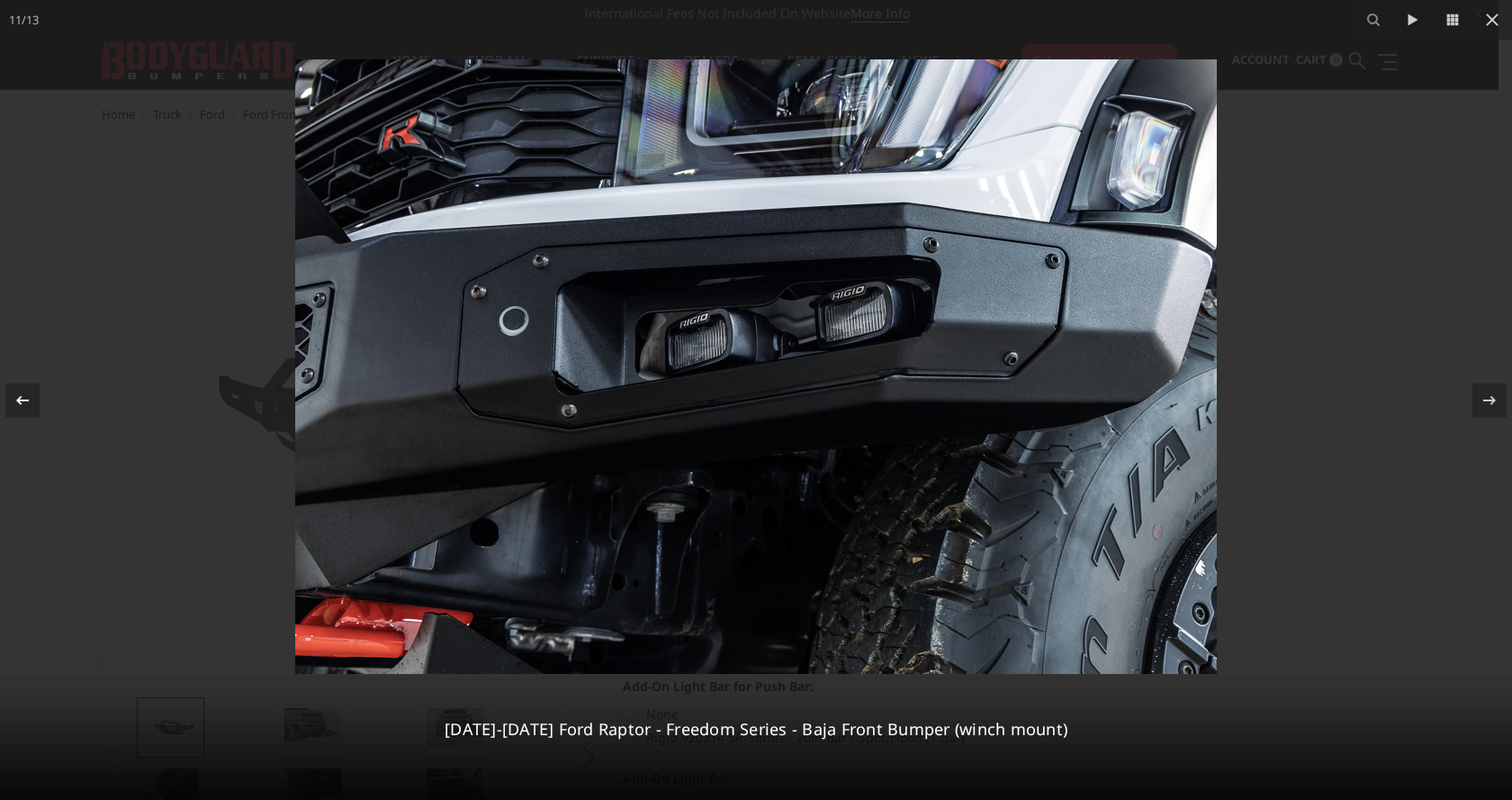
click at [18, 408] on icon at bounding box center [23, 400] width 22 height 22
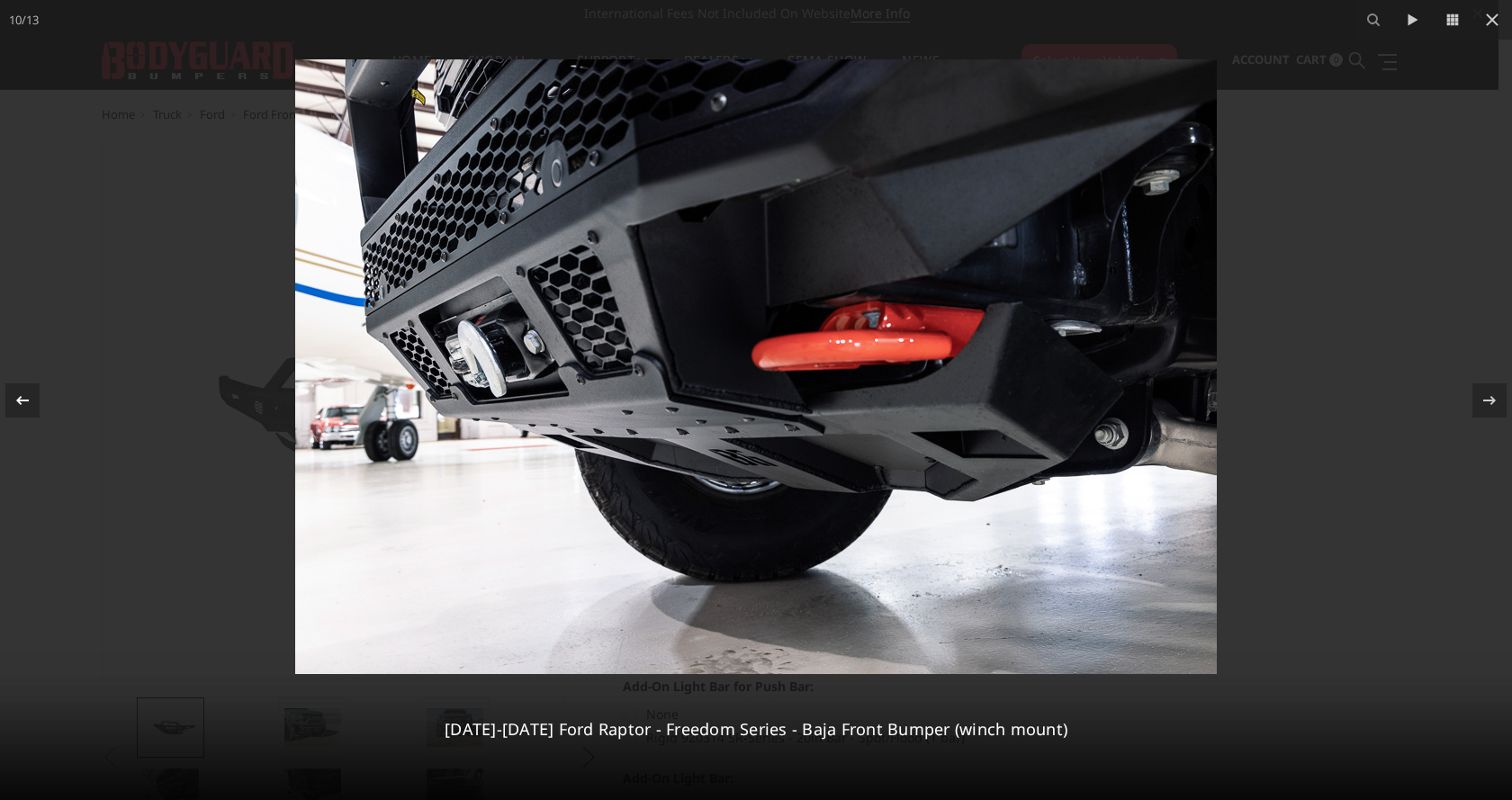
click at [18, 408] on icon at bounding box center [23, 400] width 22 height 22
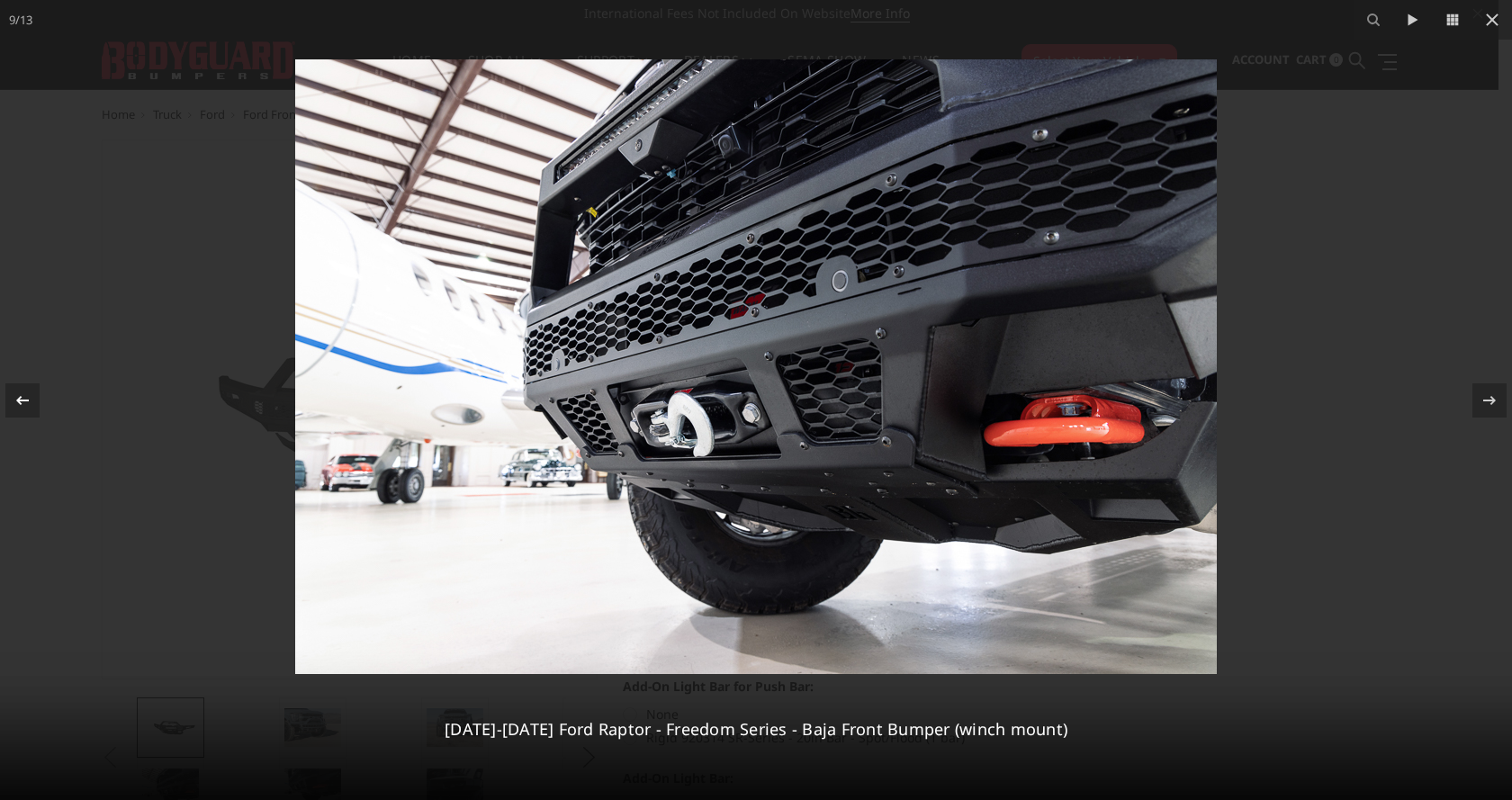
click at [18, 408] on icon at bounding box center [23, 400] width 22 height 22
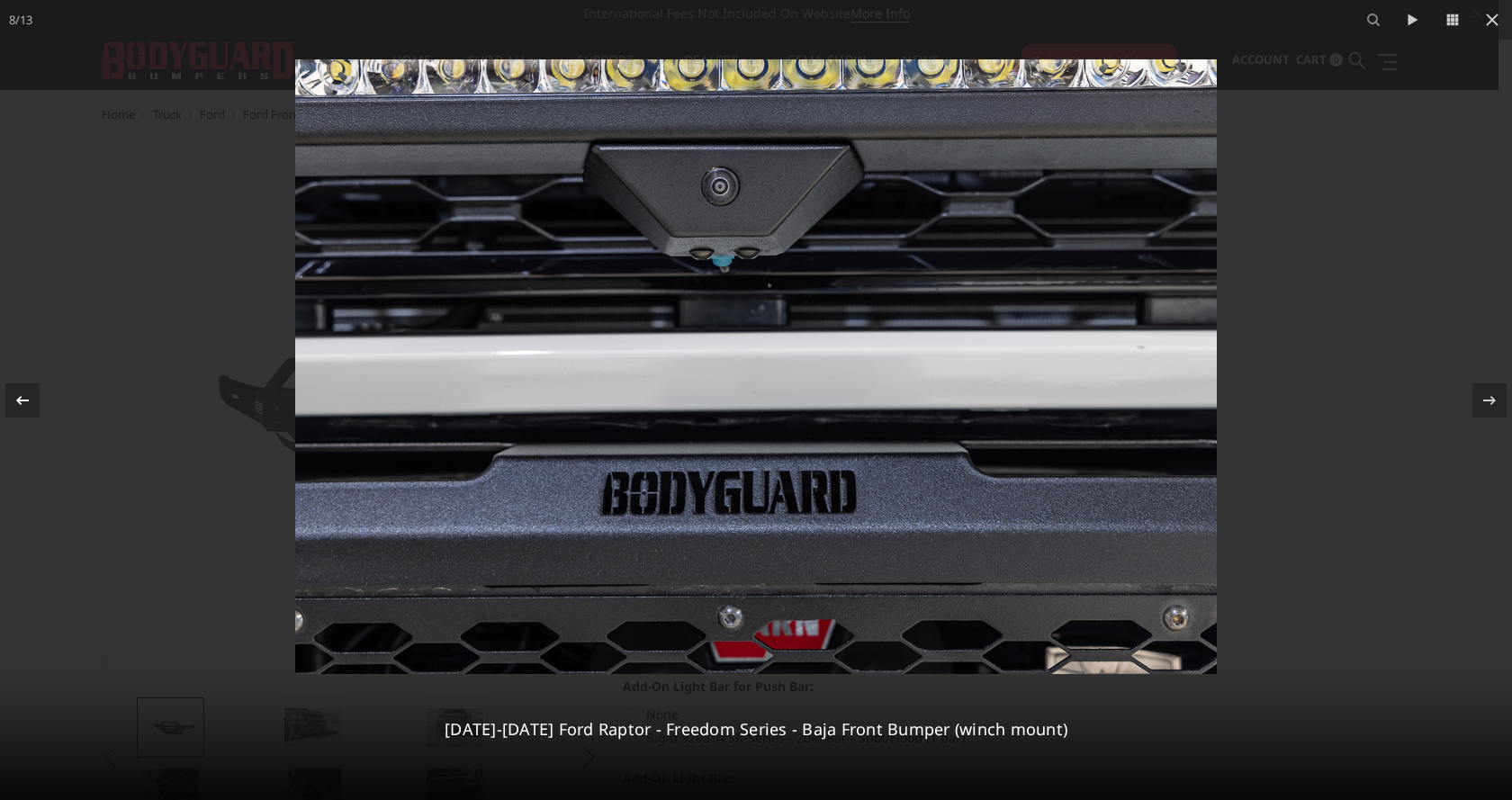
click at [18, 408] on icon at bounding box center [23, 400] width 22 height 22
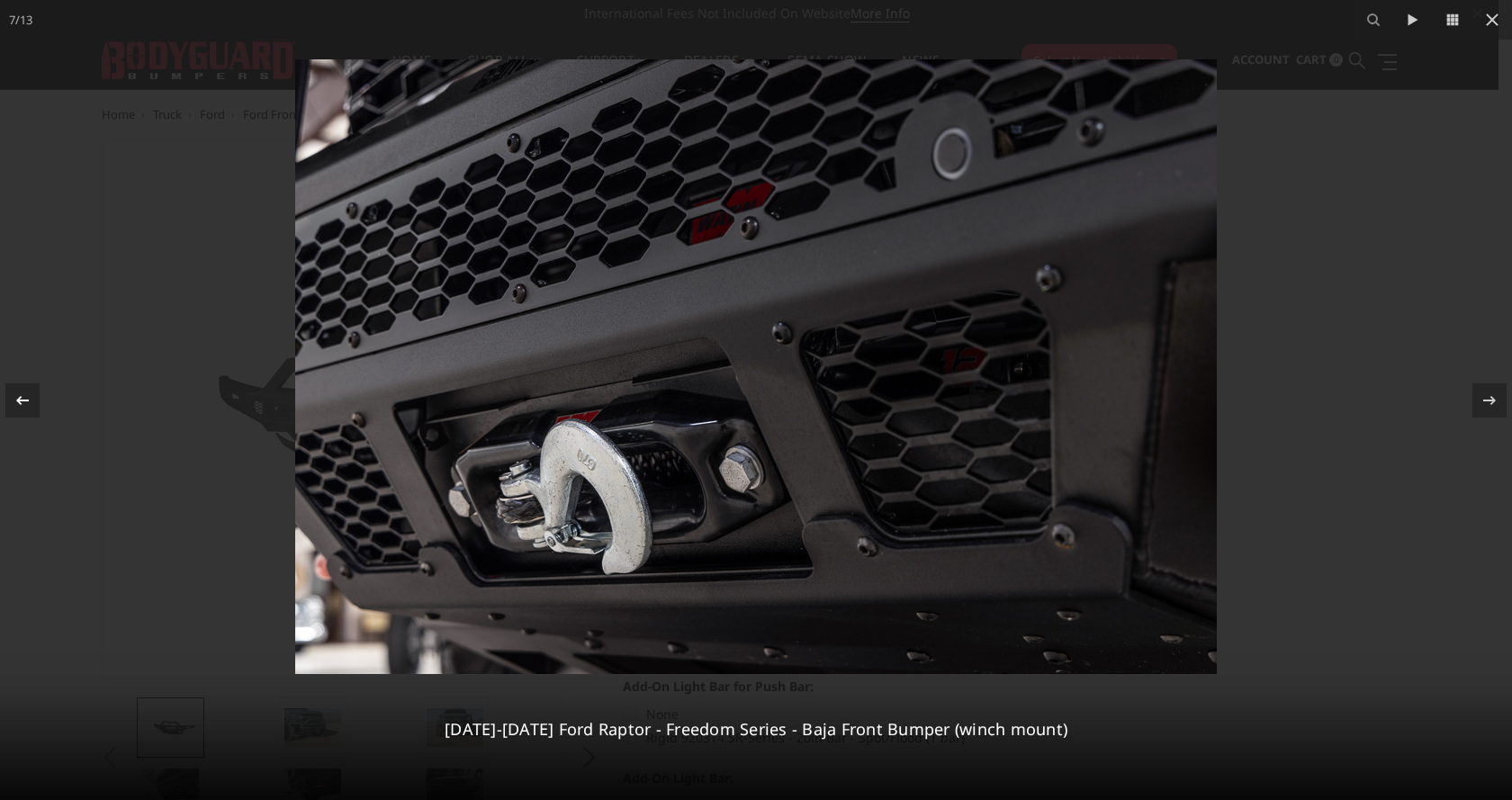
click at [18, 408] on icon at bounding box center [23, 400] width 22 height 22
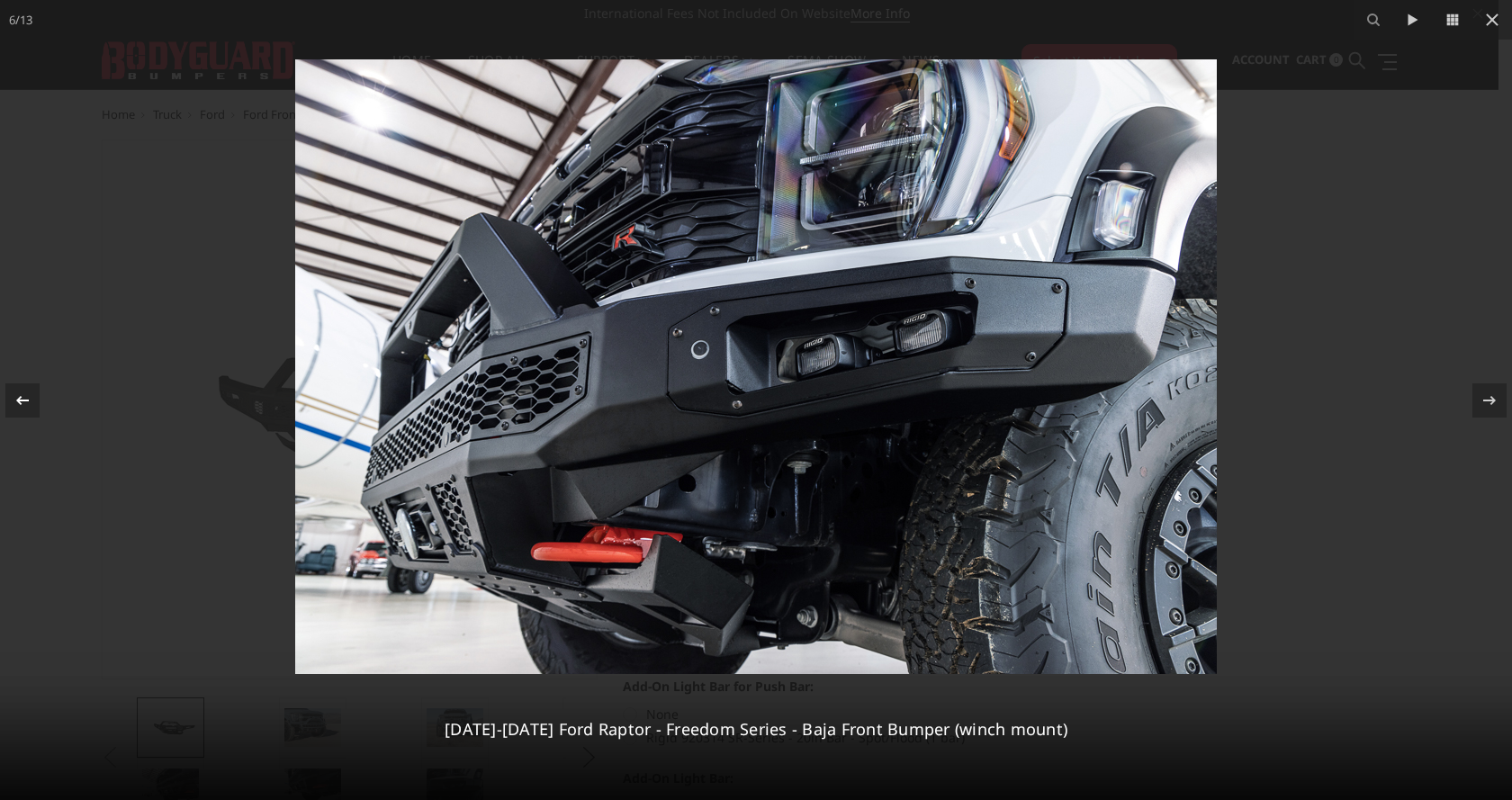
click at [23, 399] on icon at bounding box center [23, 400] width 22 height 22
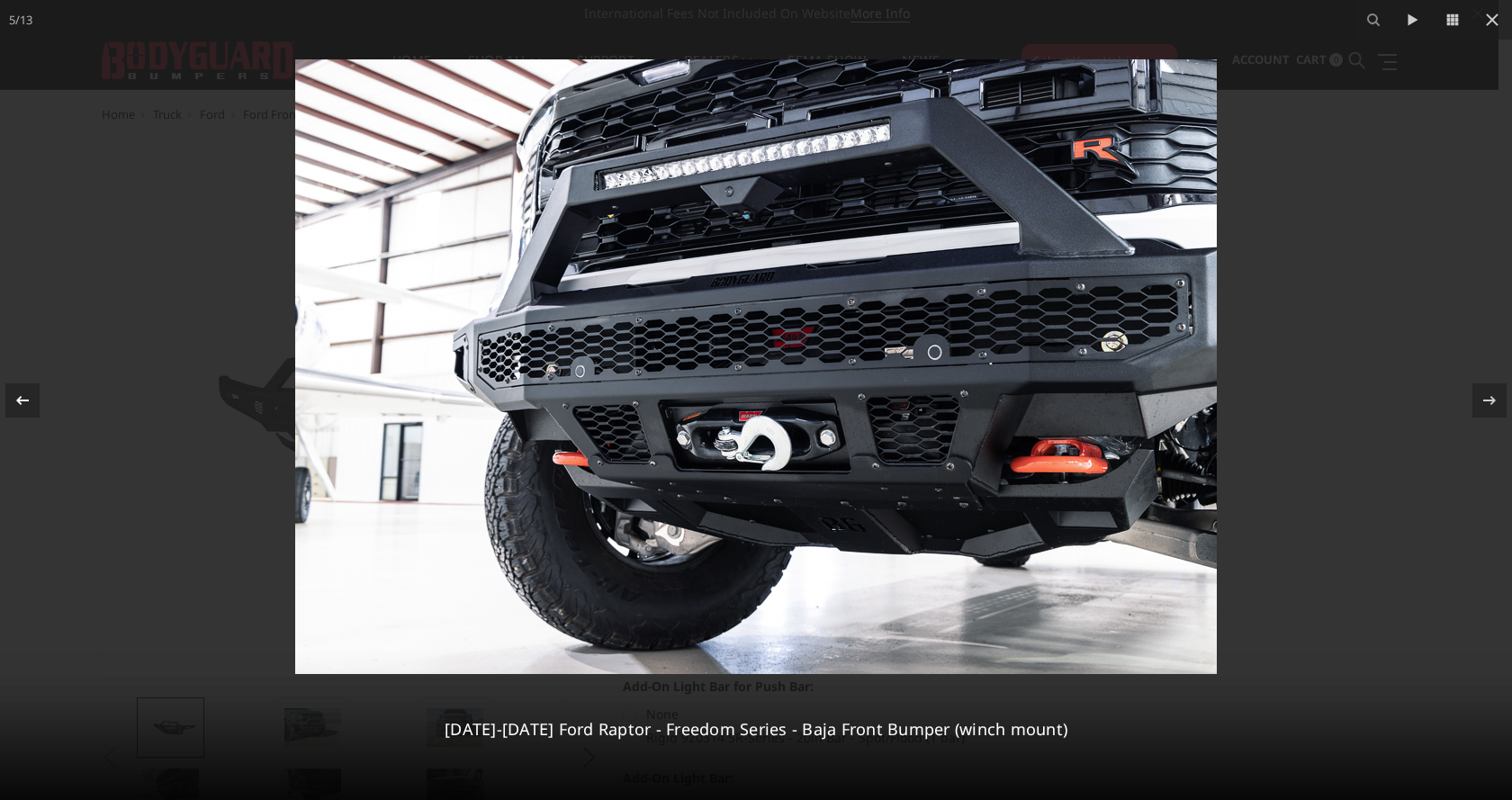
click at [23, 399] on icon at bounding box center [23, 400] width 22 height 22
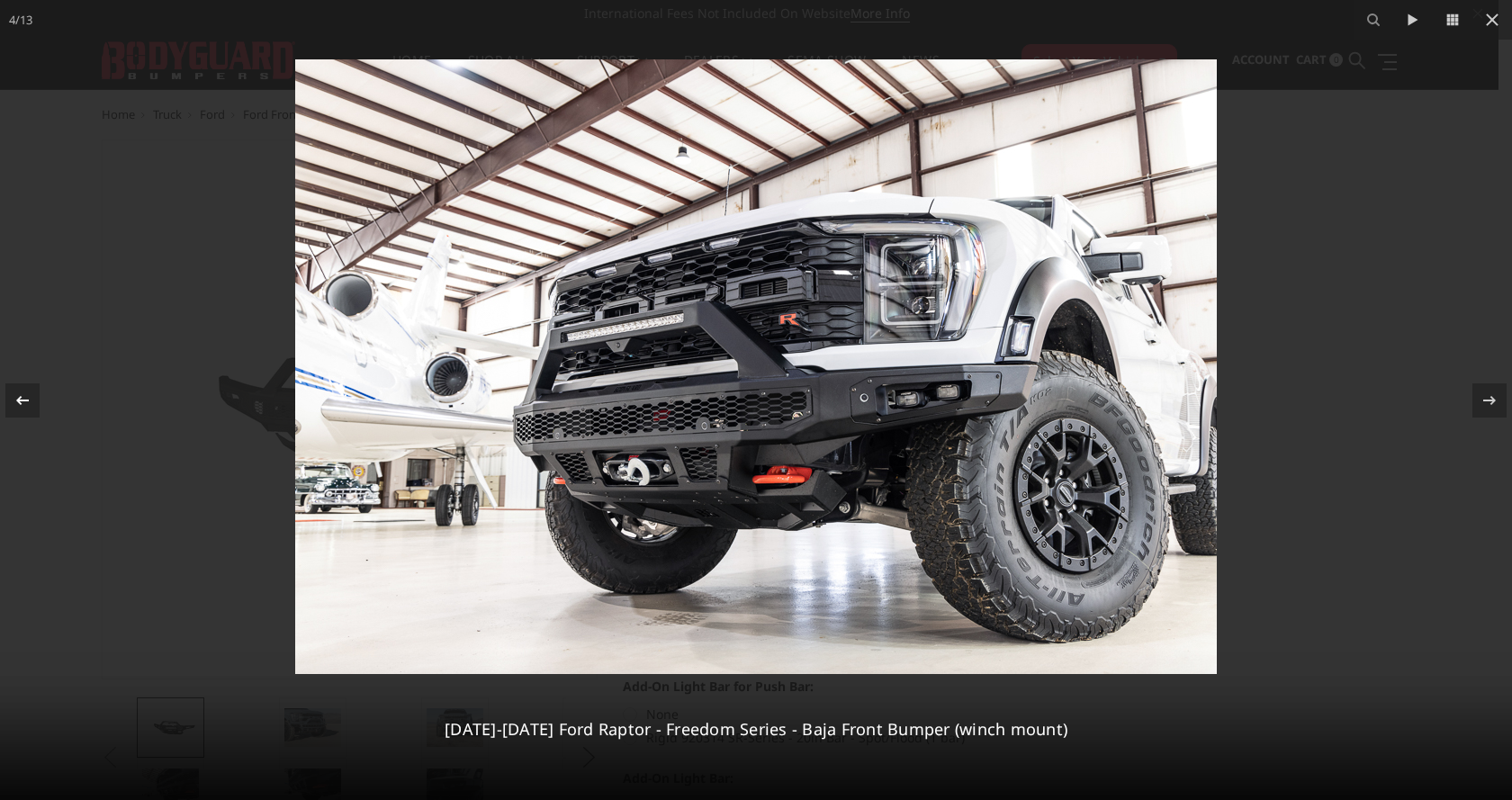
click at [23, 399] on icon at bounding box center [23, 400] width 22 height 22
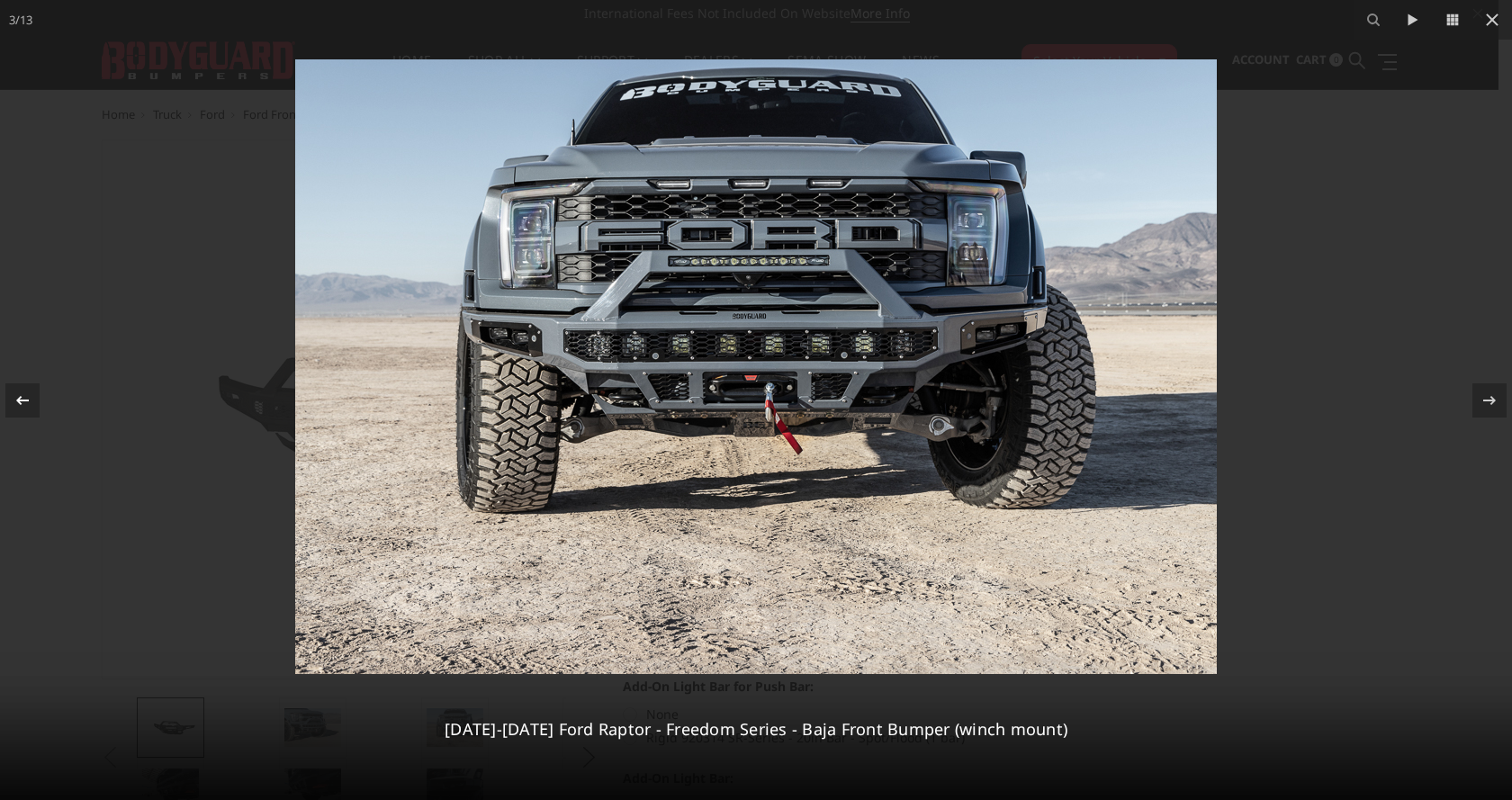
click at [23, 399] on icon at bounding box center [23, 400] width 22 height 22
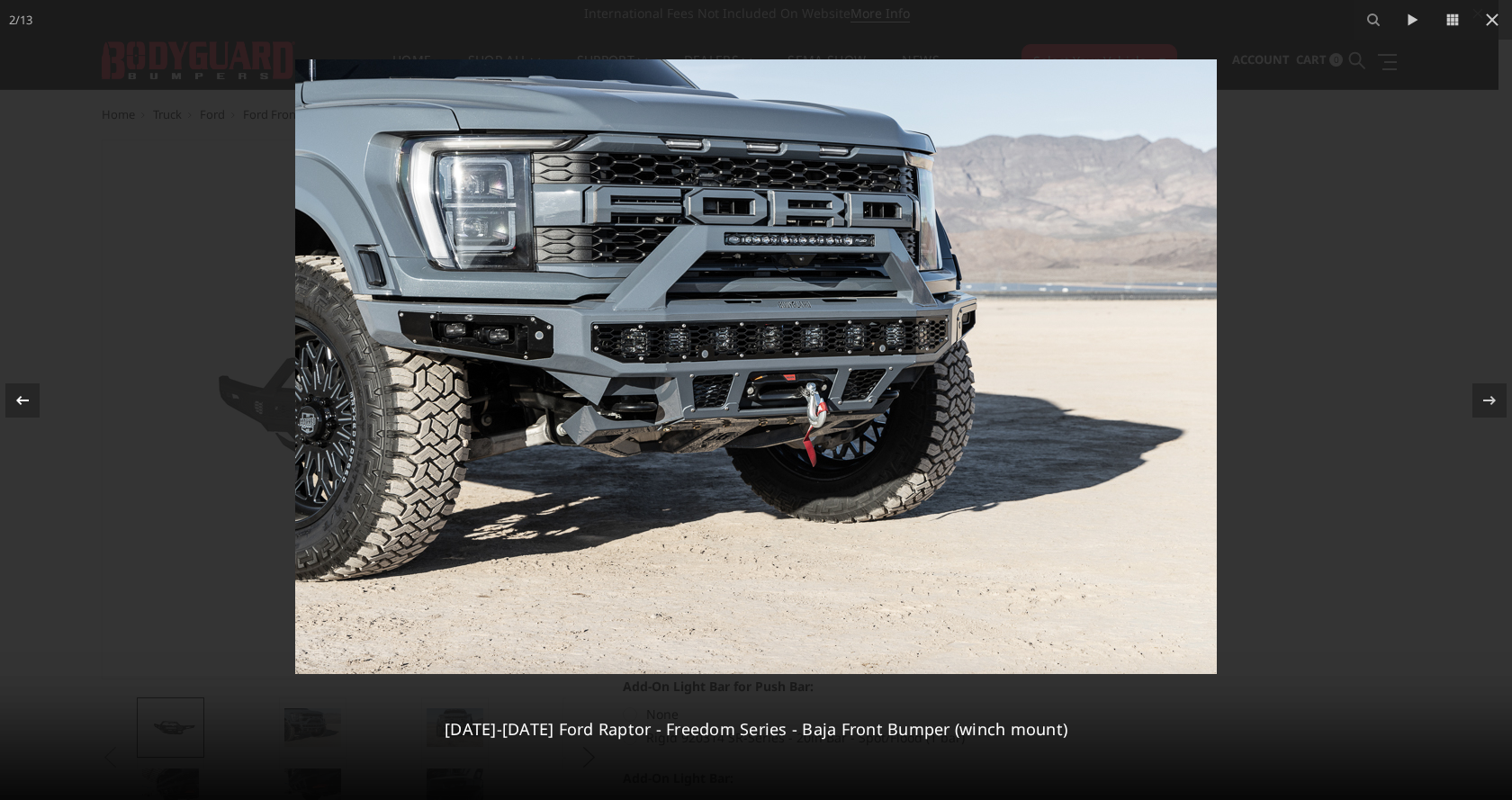
click at [23, 399] on icon at bounding box center [23, 400] width 22 height 22
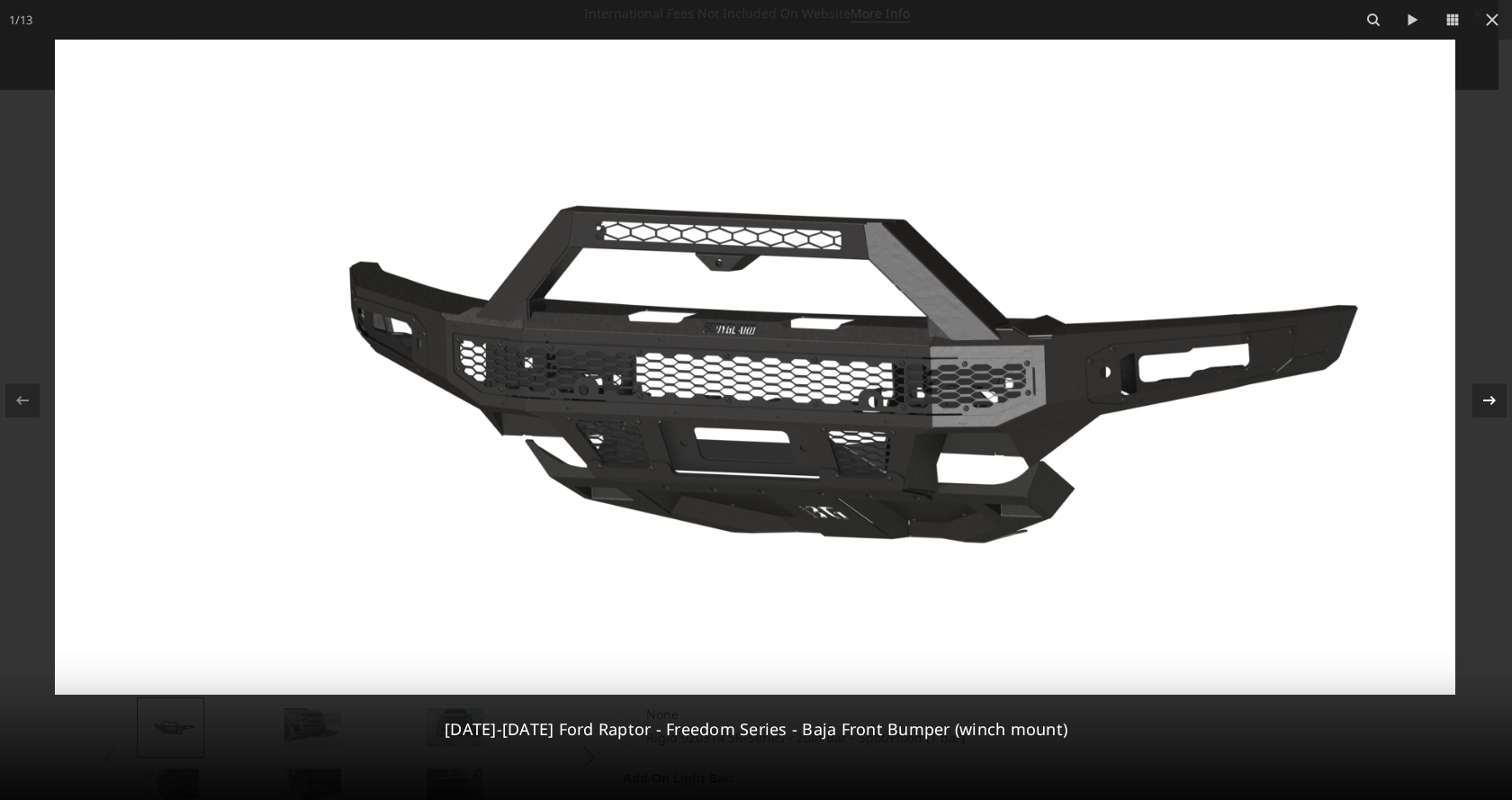
click at [1491, 399] on icon at bounding box center [1489, 400] width 22 height 22
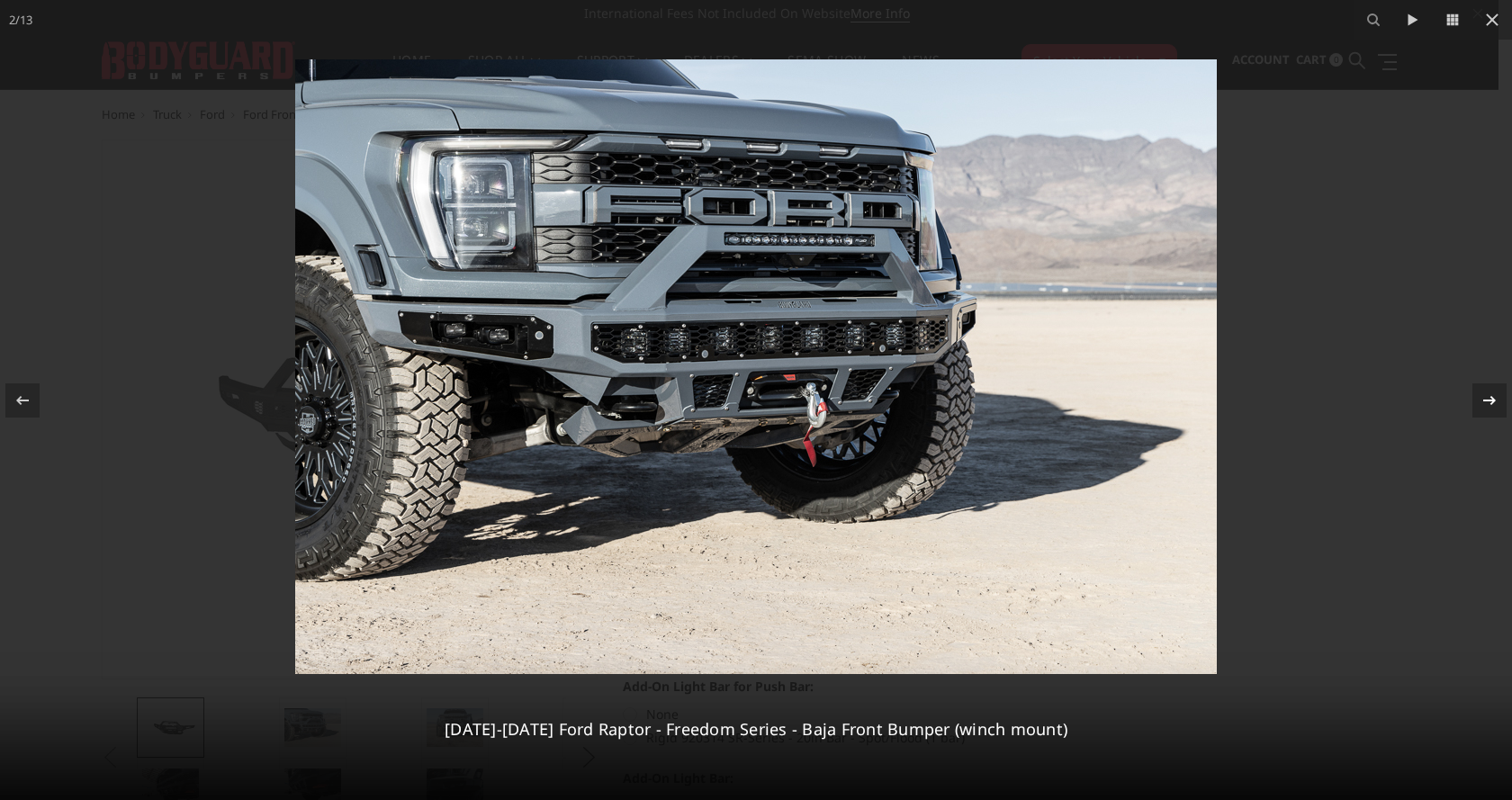
click at [1491, 399] on icon at bounding box center [1489, 400] width 22 height 22
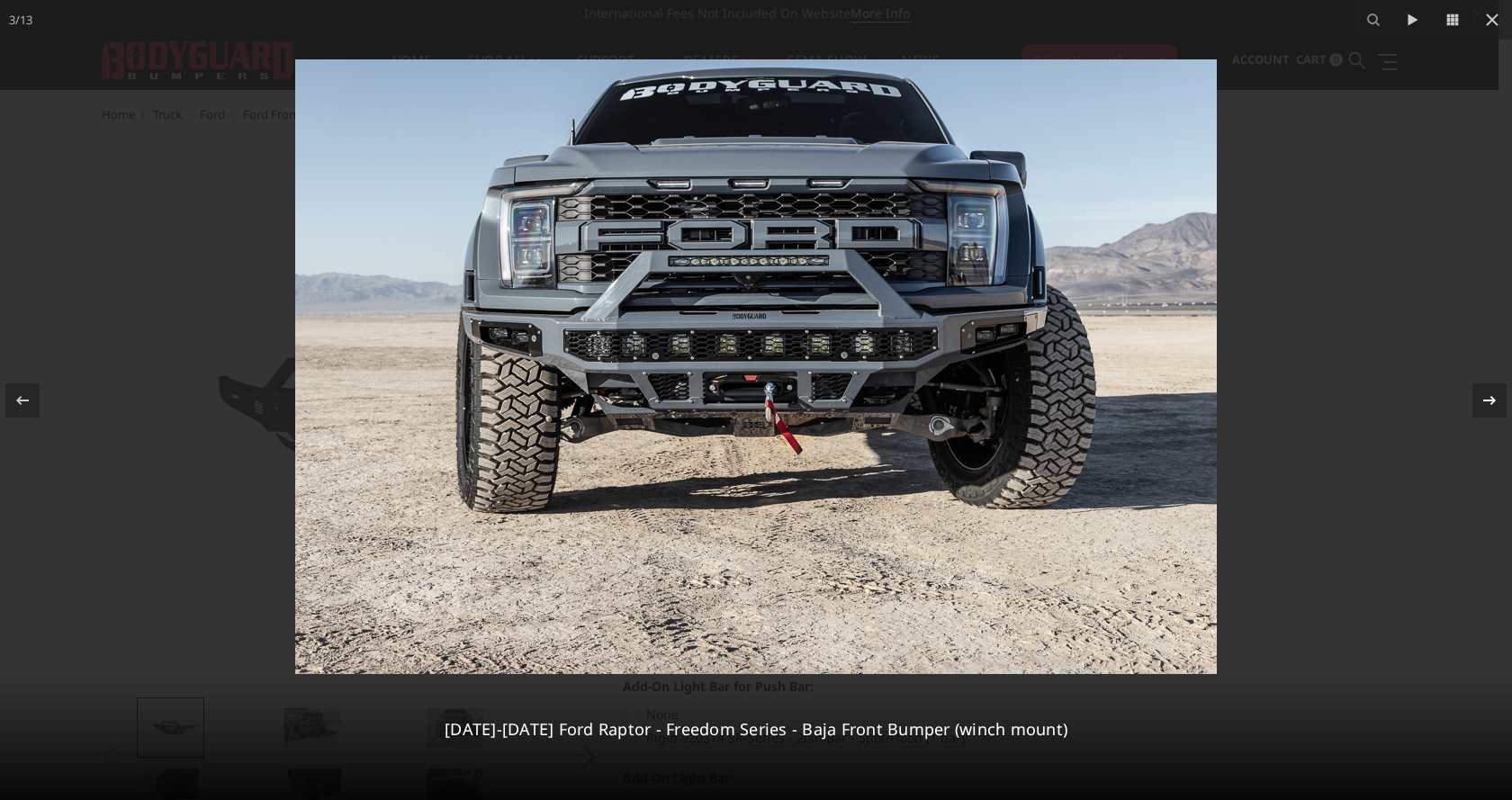
click at [1491, 399] on icon at bounding box center [1489, 400] width 22 height 22
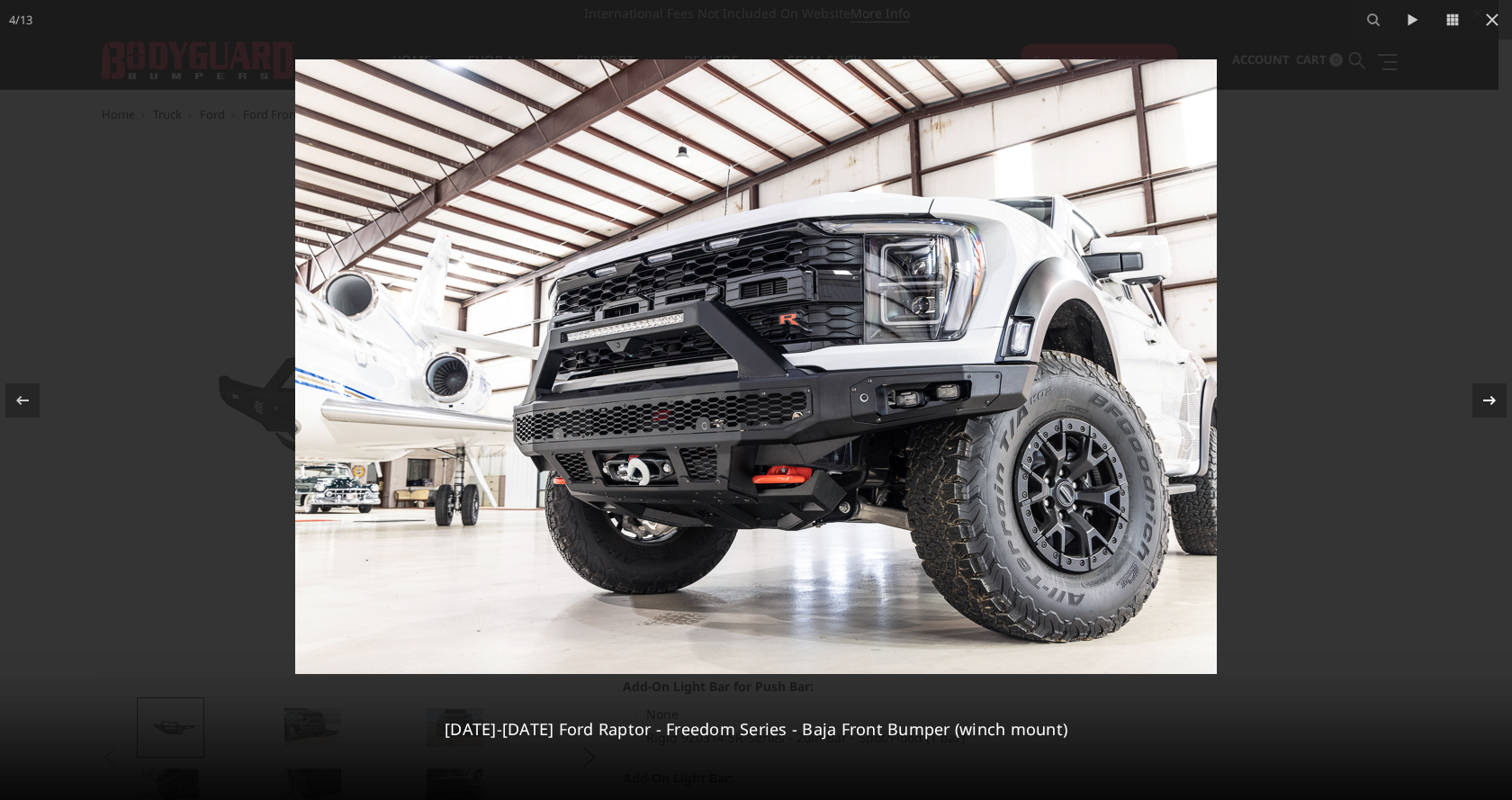
click at [1491, 399] on icon at bounding box center [1489, 400] width 22 height 22
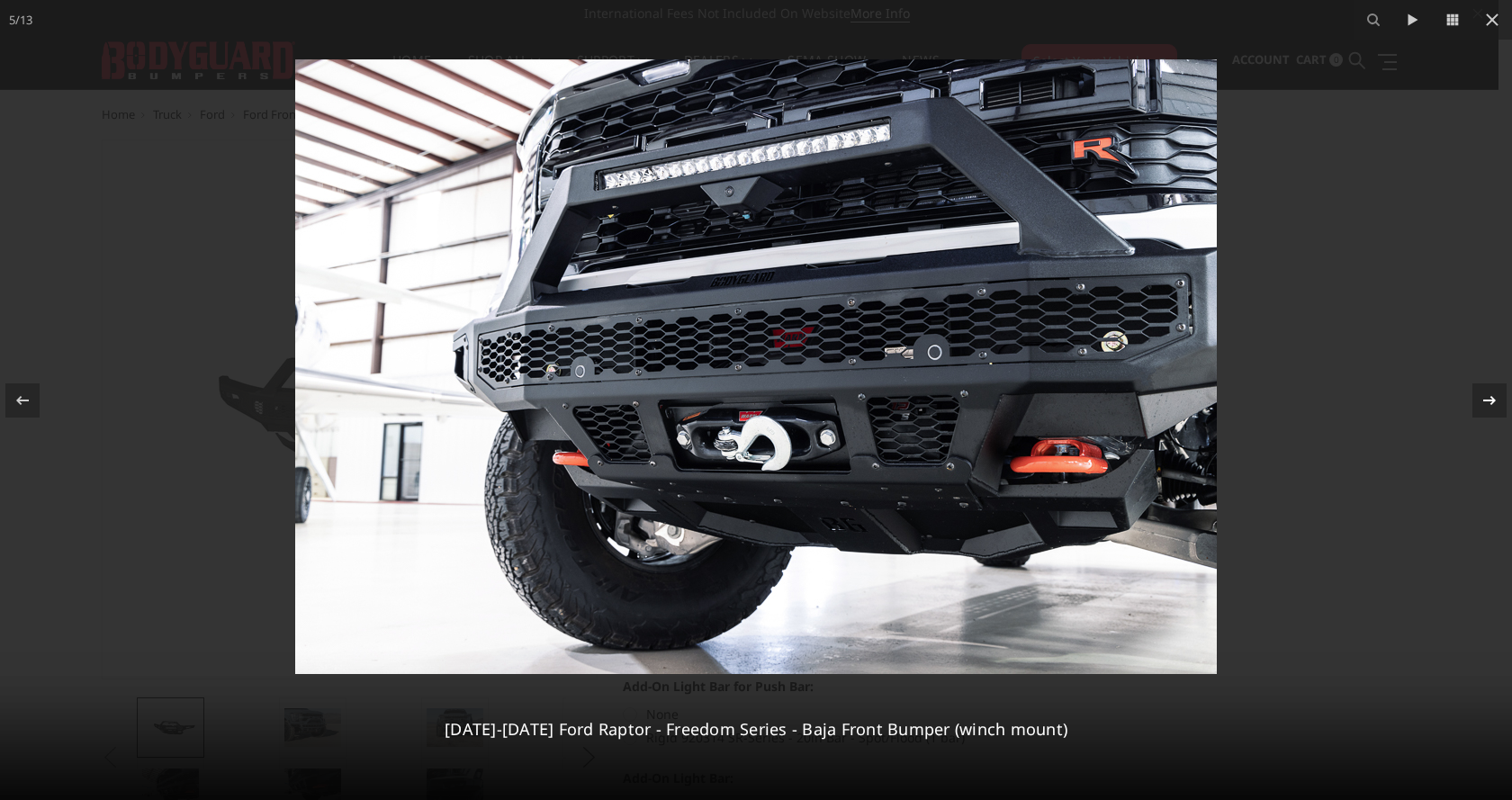
click at [1491, 399] on div "5 / 13 2021-2025 Ford Raptor - Freedom Series - Baja Front Bumper (winch mount)" at bounding box center [756, 400] width 1512 height 800
click at [1491, 399] on icon at bounding box center [1489, 400] width 22 height 22
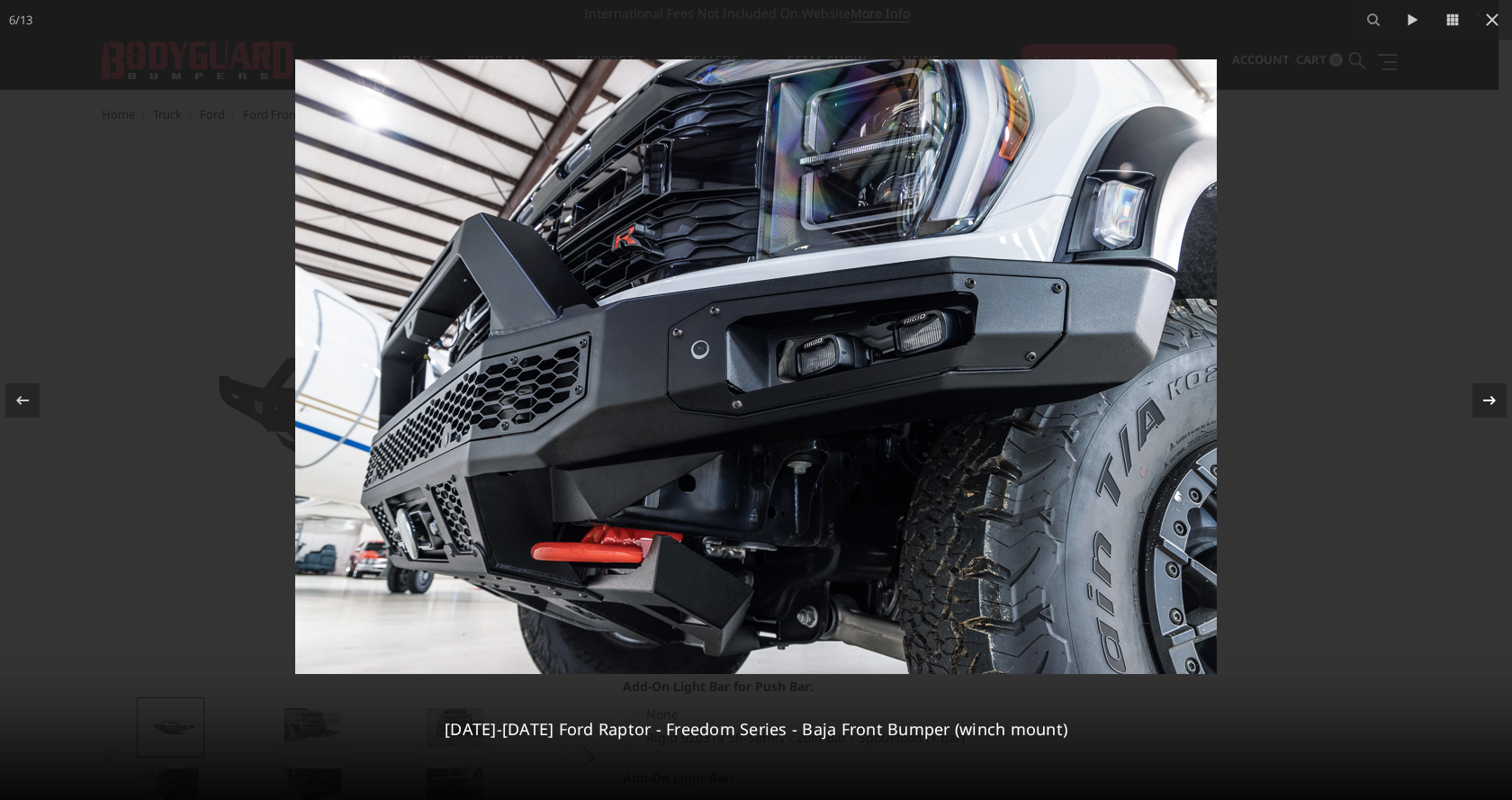
click at [1491, 399] on icon at bounding box center [1489, 400] width 22 height 22
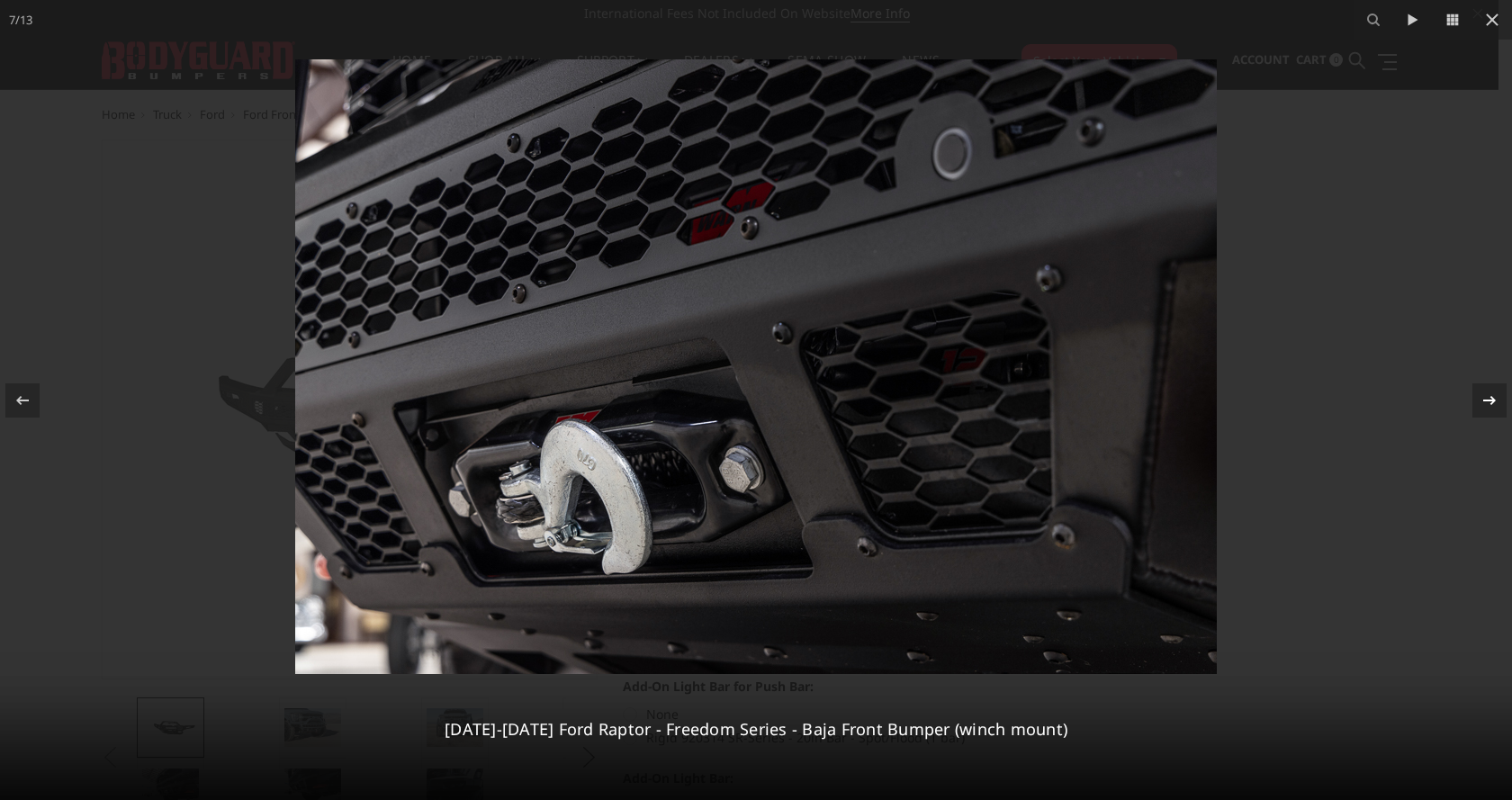
click at [1491, 399] on icon at bounding box center [1489, 400] width 22 height 22
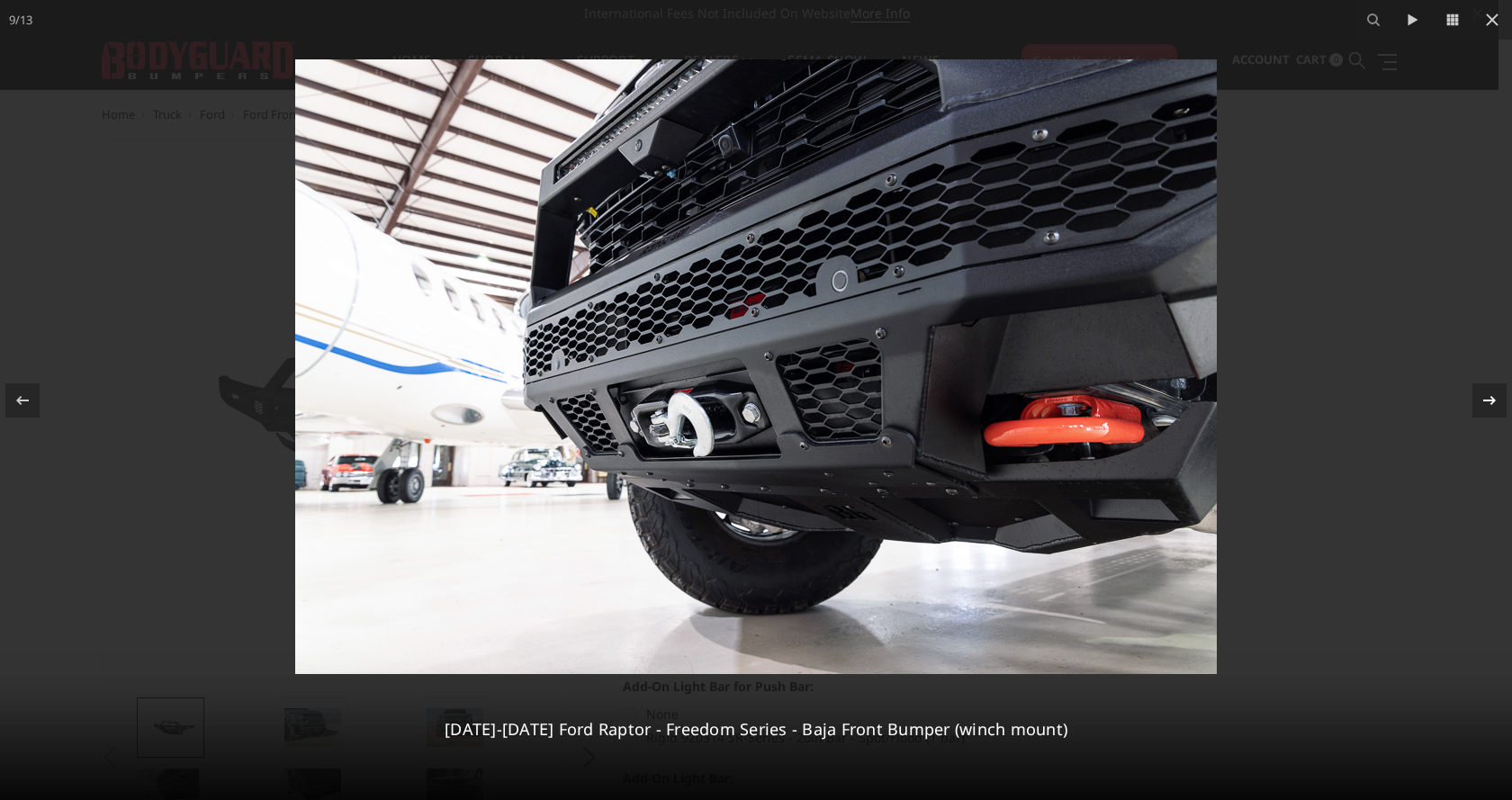
click at [1491, 399] on icon at bounding box center [1489, 400] width 22 height 22
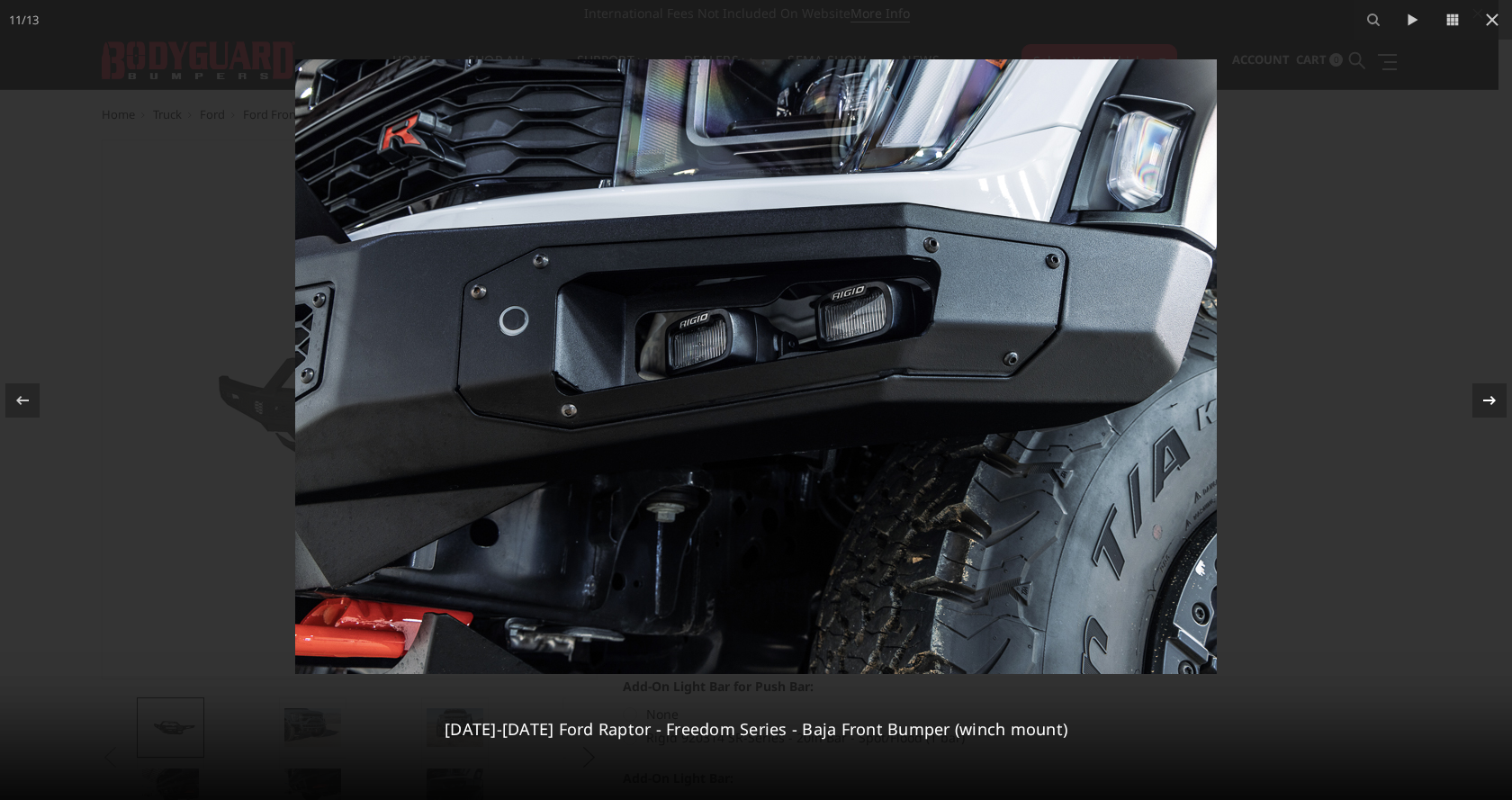
click at [1491, 399] on icon at bounding box center [1489, 400] width 22 height 22
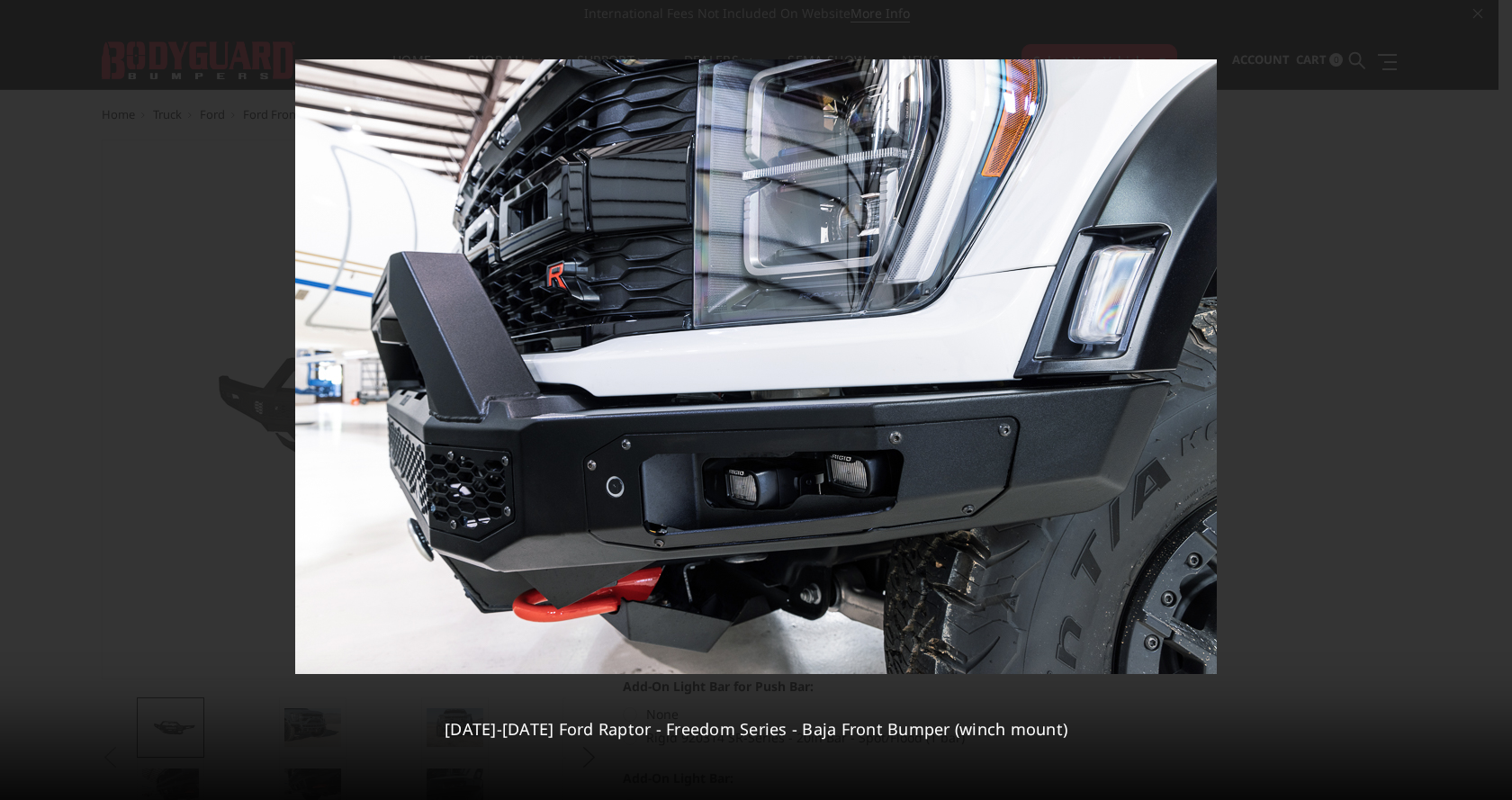
click at [1491, 399] on div "13 / 13 2021-2025 Ford Raptor - Freedom Series - Baja Front Bumper (winch mount)" at bounding box center [756, 400] width 1512 height 800
click at [24, 405] on icon at bounding box center [23, 400] width 22 height 22
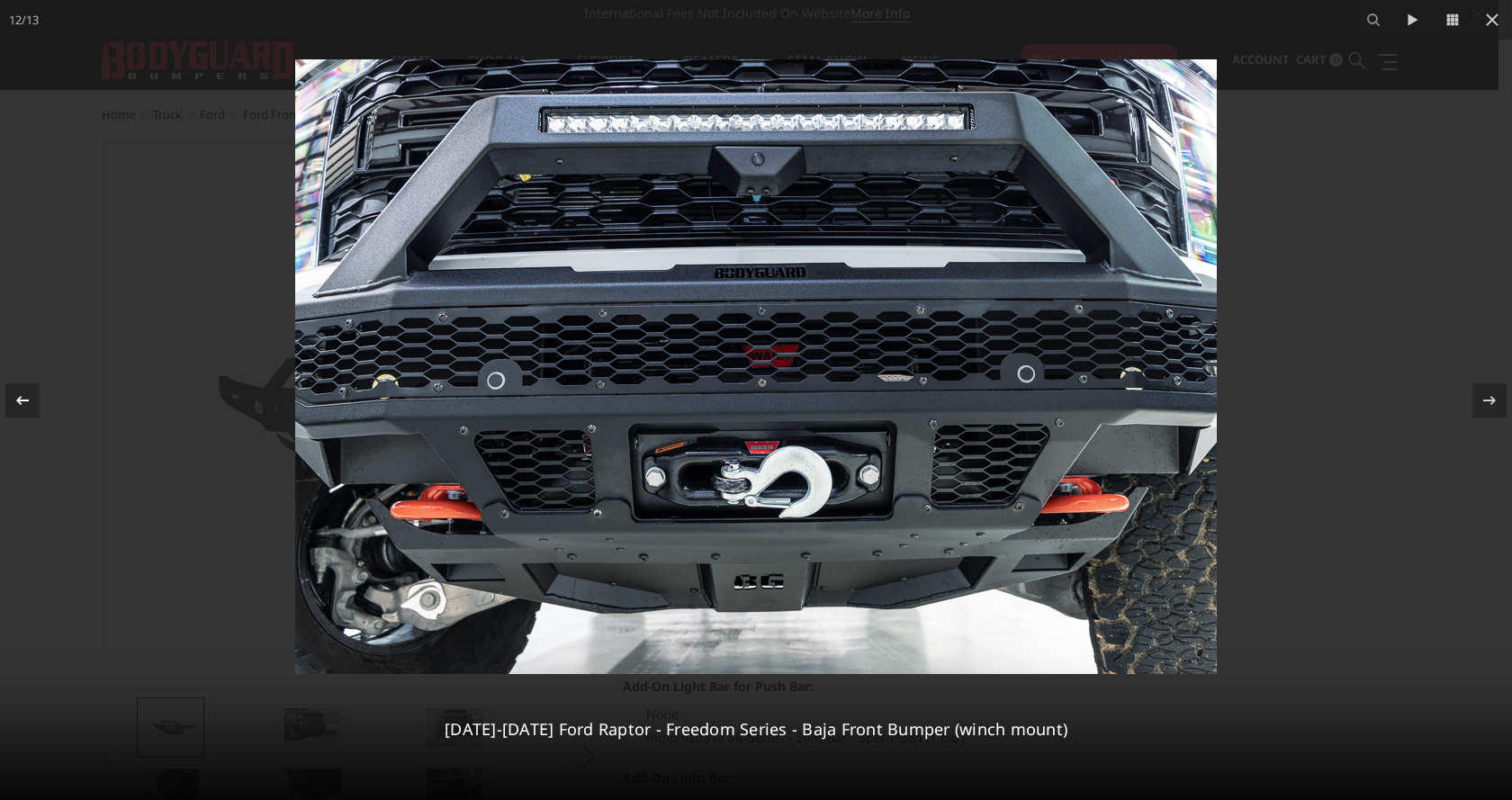
click at [24, 405] on icon at bounding box center [23, 400] width 22 height 22
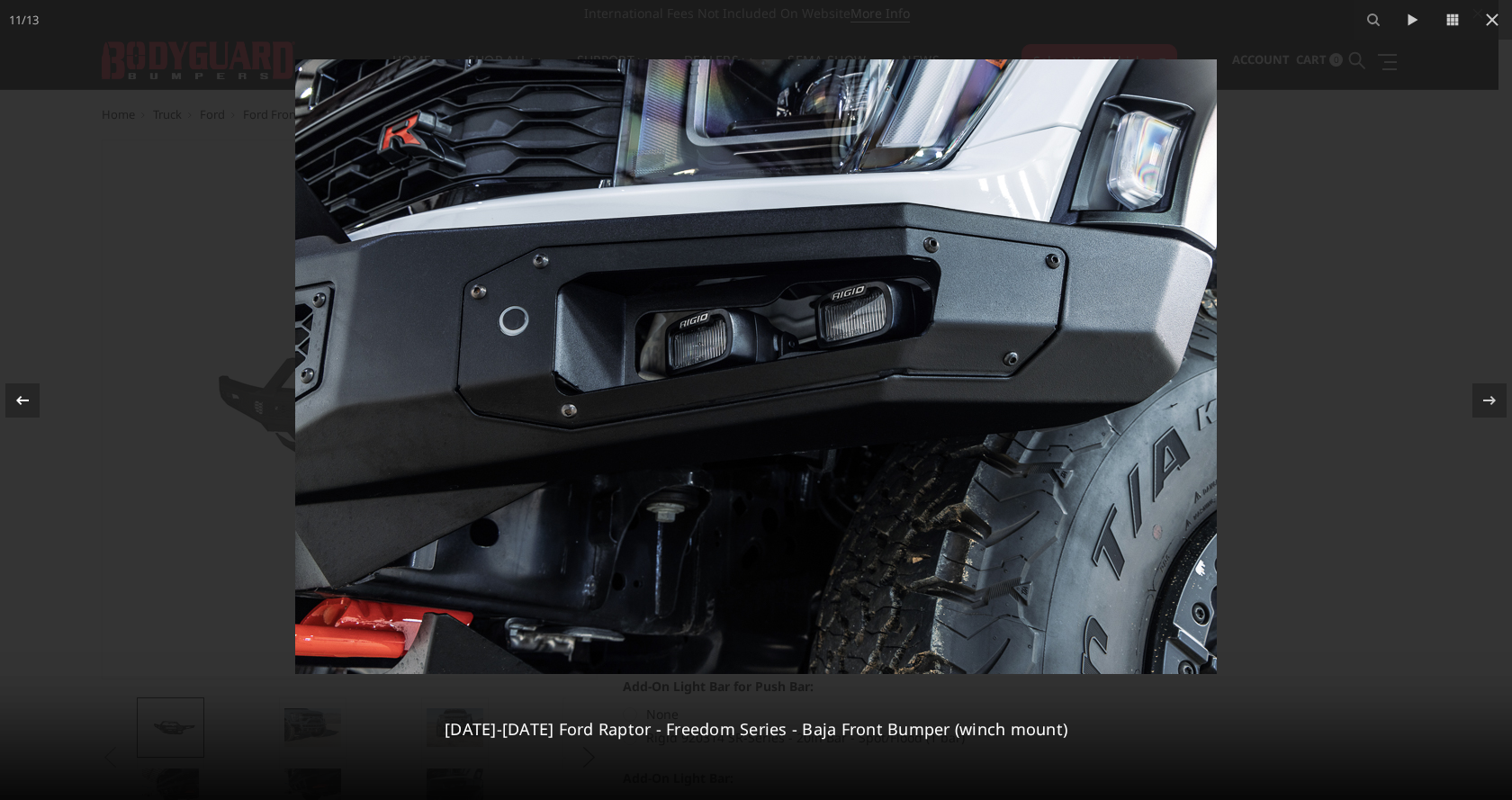
click at [24, 405] on icon at bounding box center [23, 400] width 22 height 22
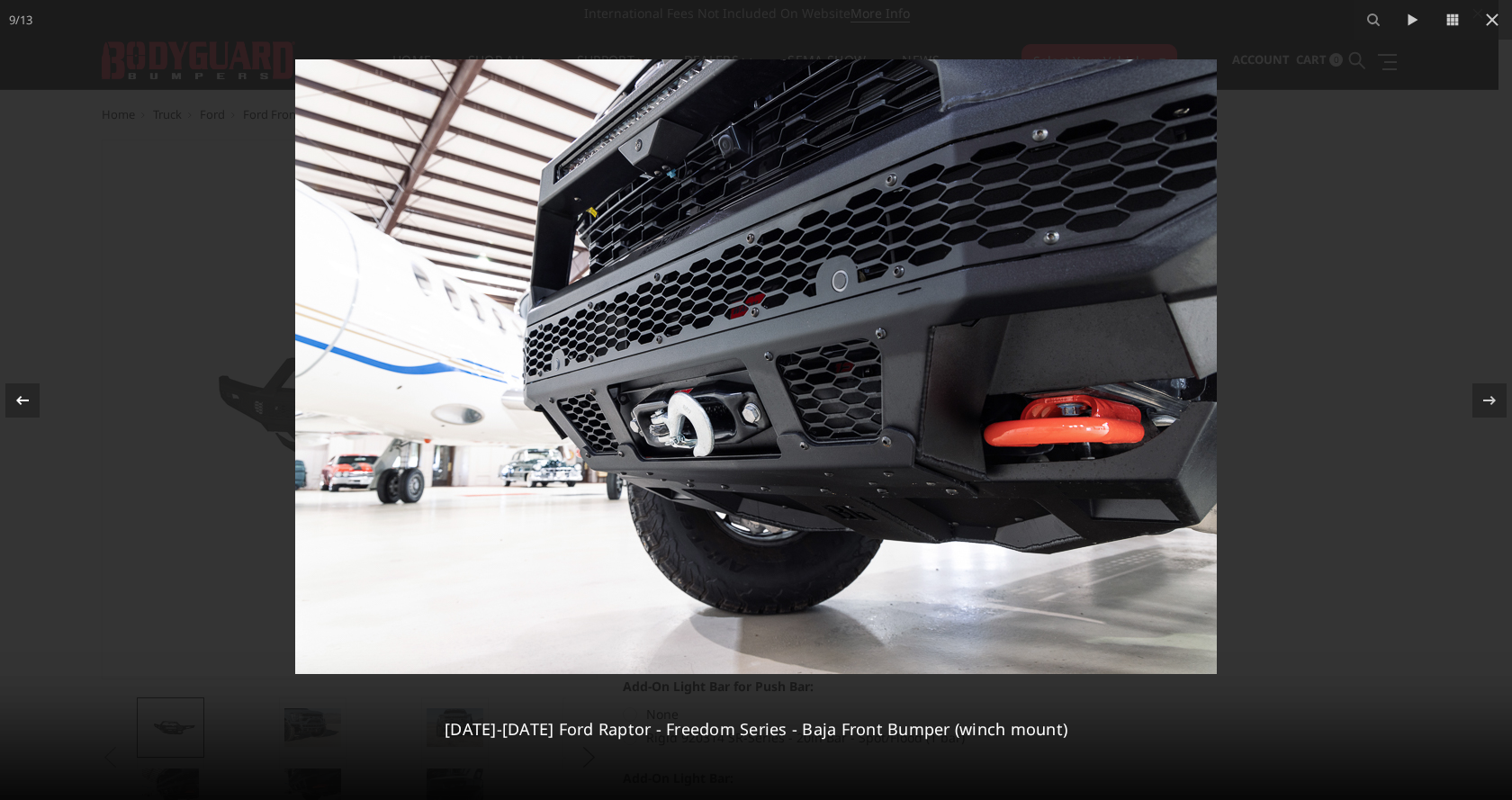
click at [24, 405] on icon at bounding box center [23, 400] width 22 height 22
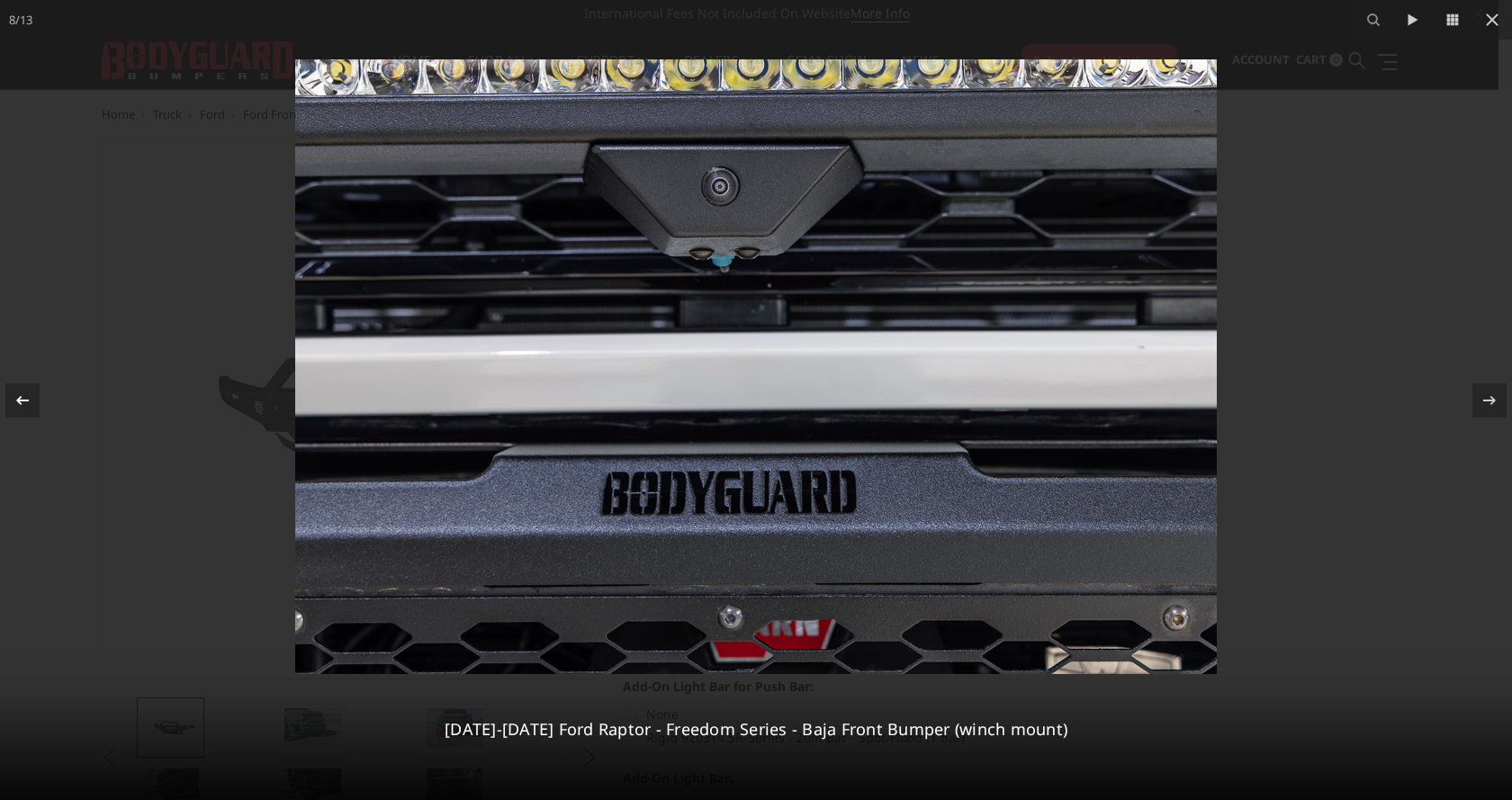
click at [24, 405] on icon at bounding box center [23, 400] width 22 height 22
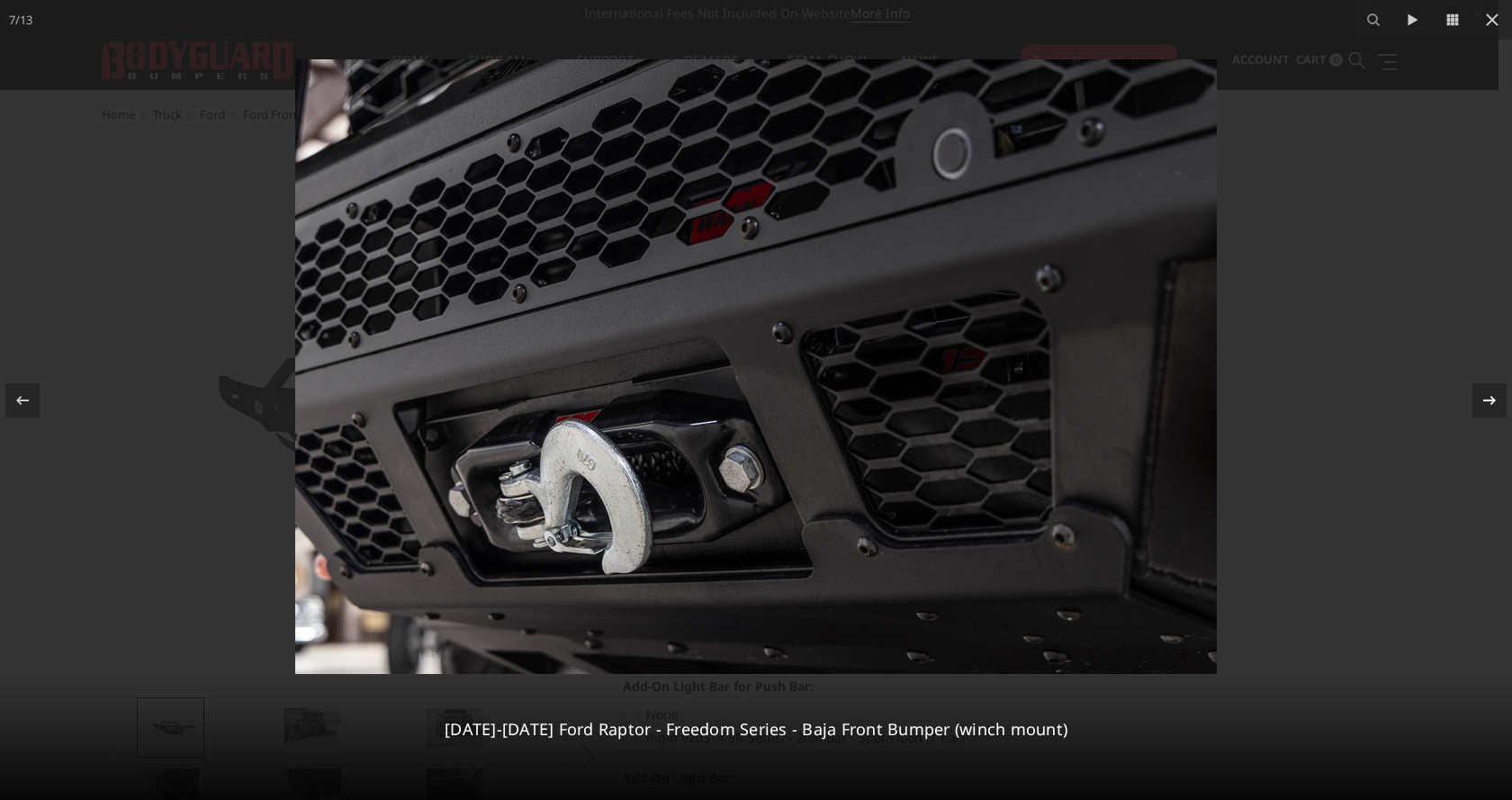
click at [1493, 402] on icon at bounding box center [1489, 400] width 13 height 9
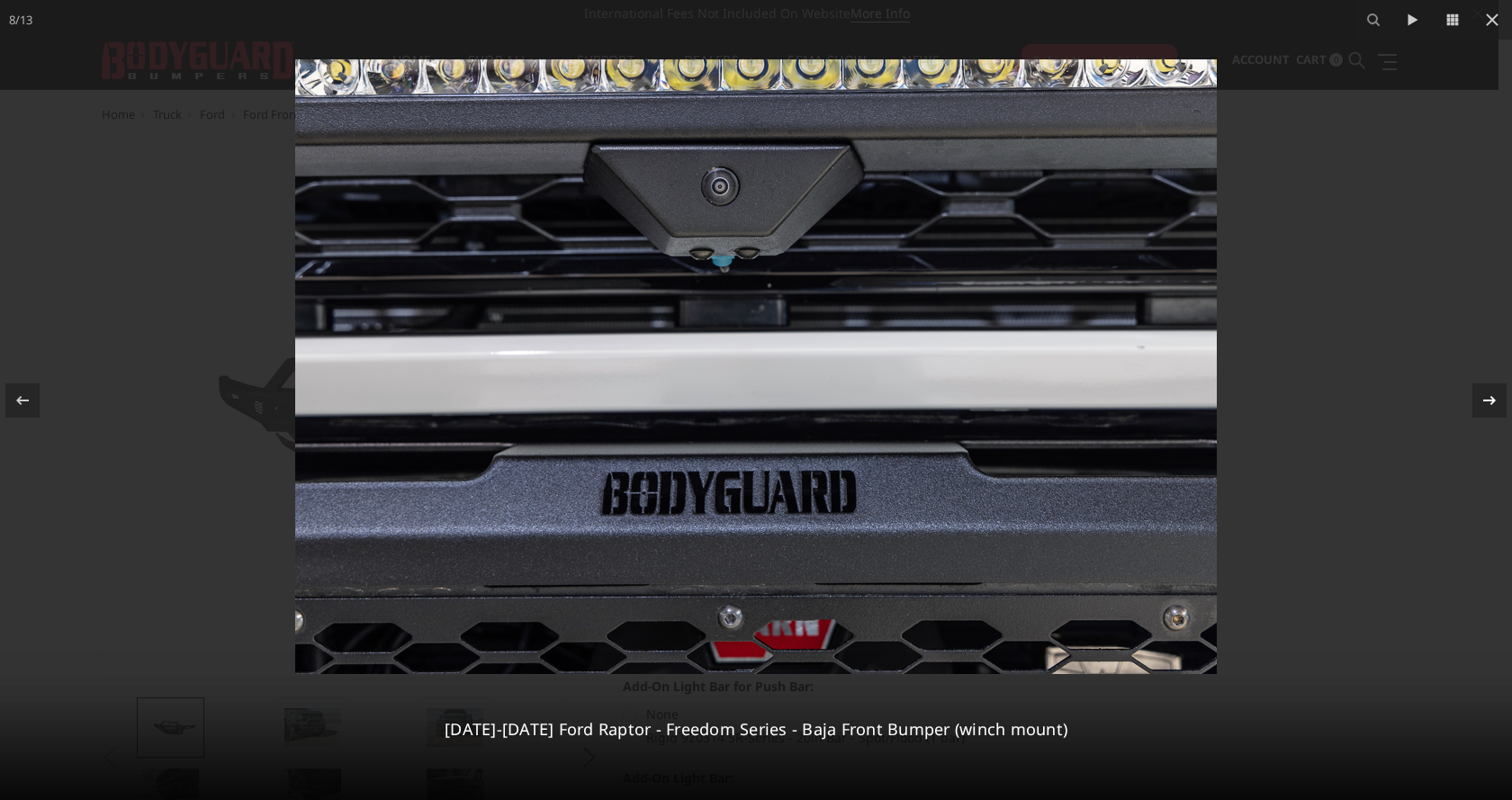
click at [1482, 396] on icon at bounding box center [1489, 400] width 22 height 22
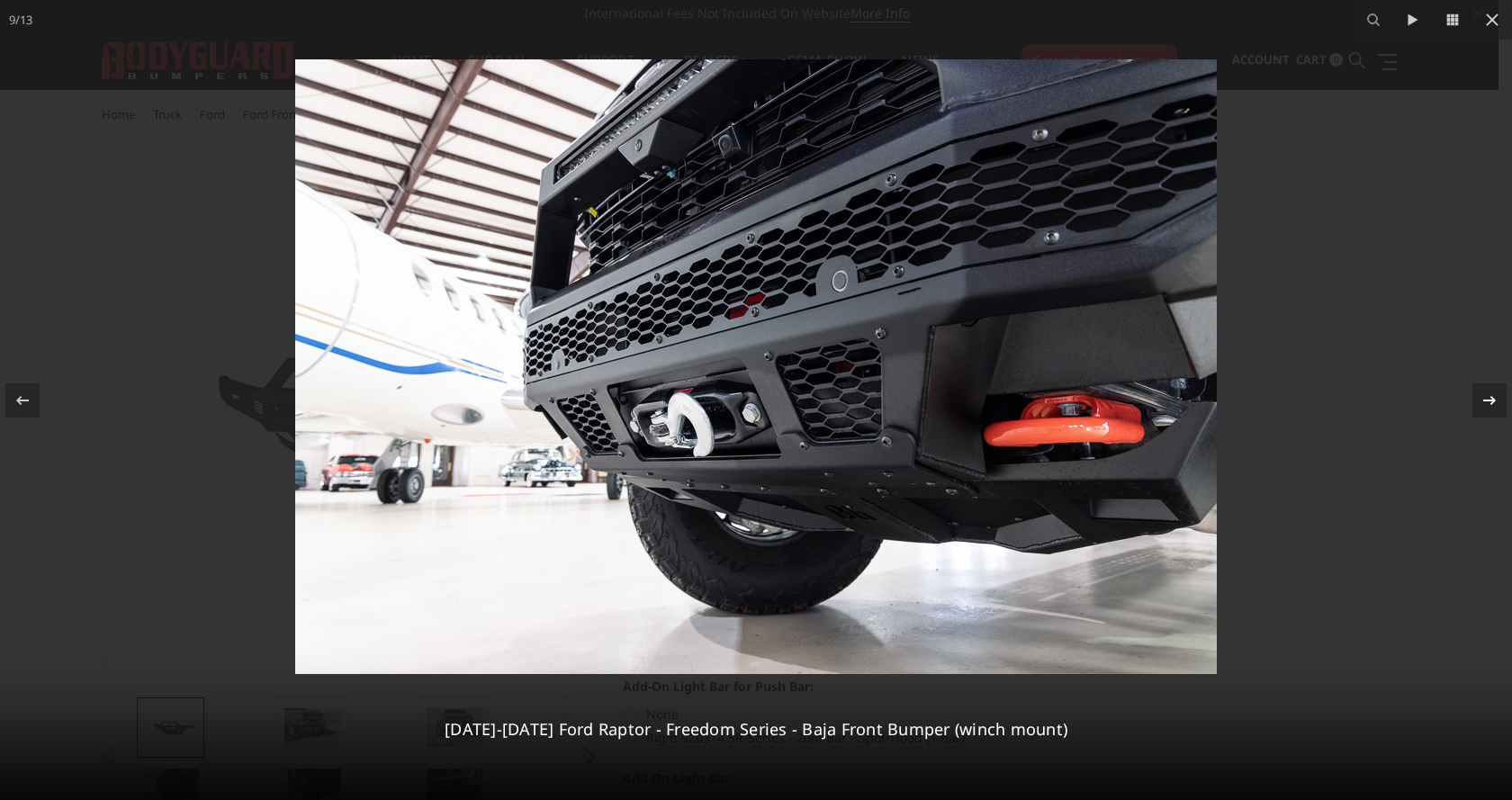
click at [1482, 396] on icon at bounding box center [1489, 400] width 22 height 22
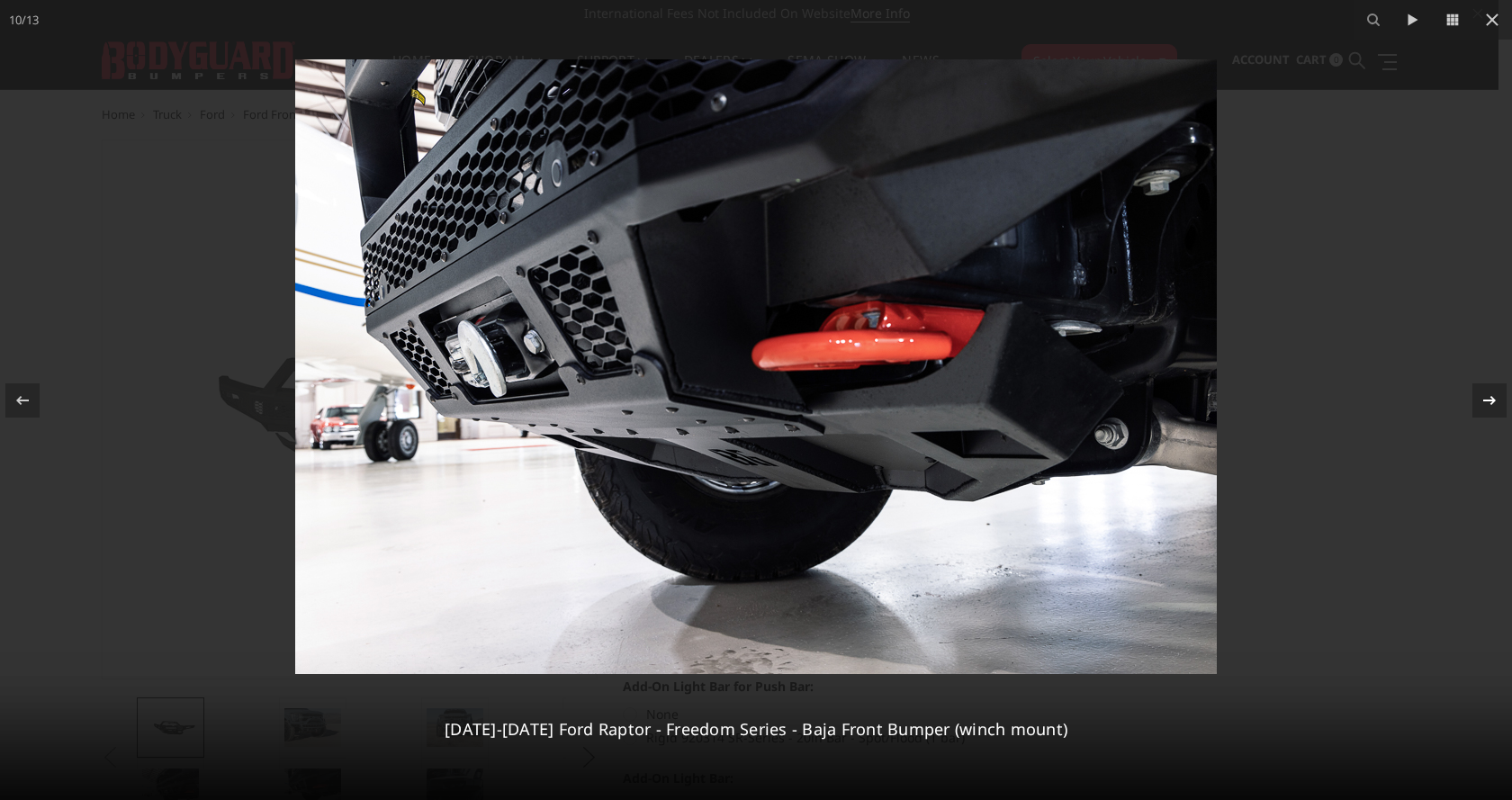
click at [1482, 396] on icon at bounding box center [1489, 400] width 22 height 22
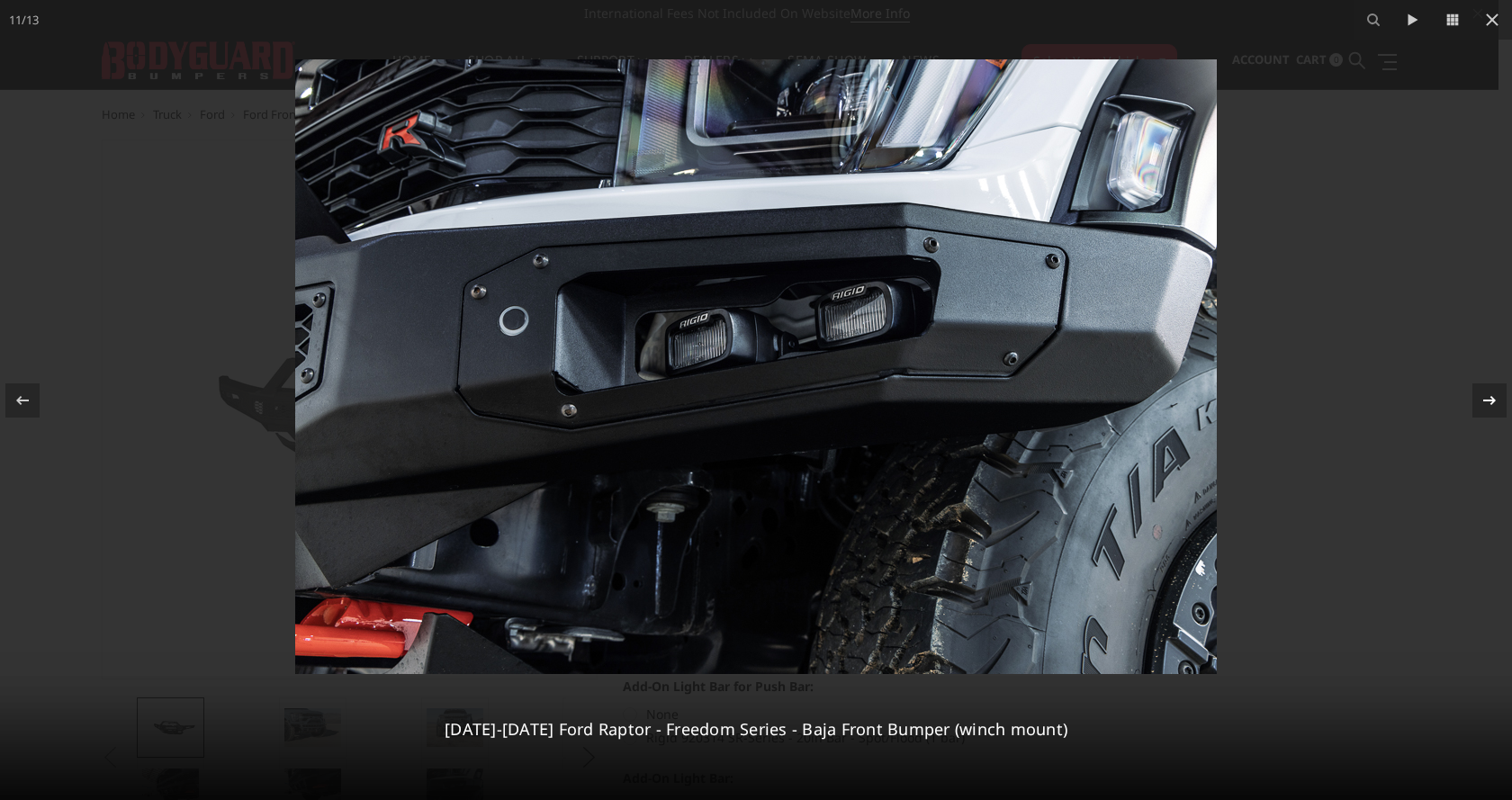
click at [1482, 396] on icon at bounding box center [1489, 400] width 22 height 22
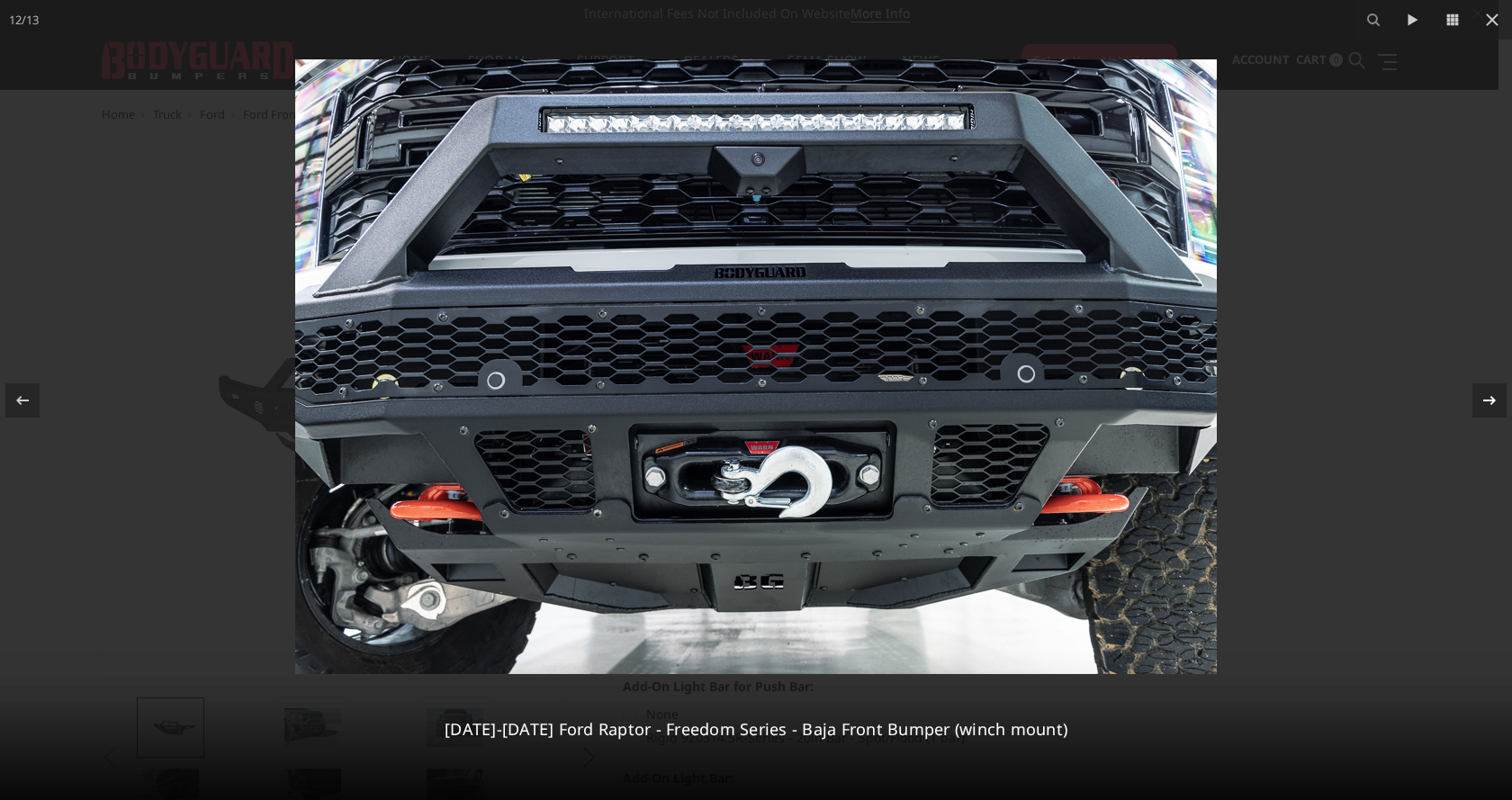
click at [1482, 396] on icon at bounding box center [1489, 400] width 22 height 22
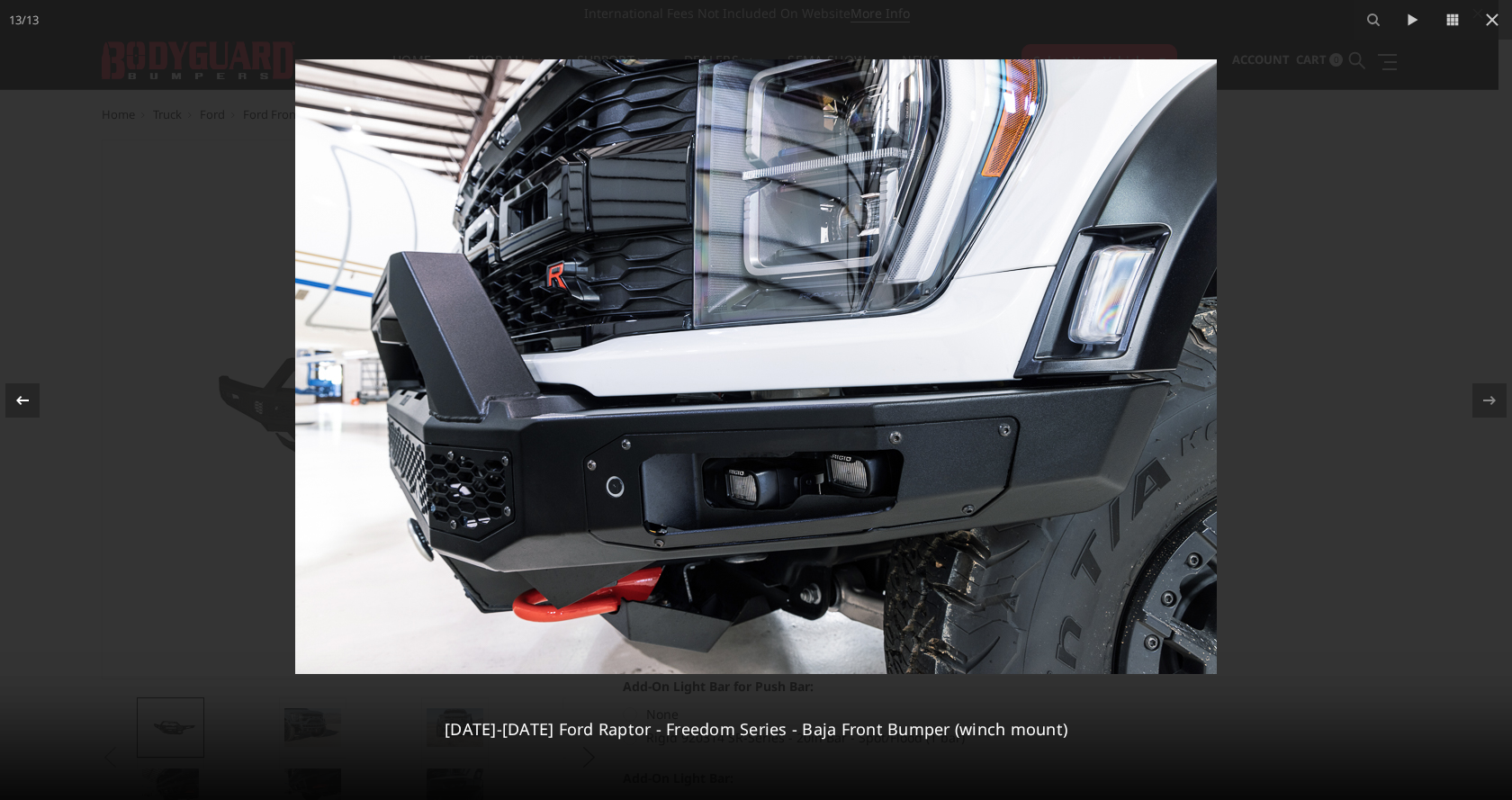
click at [13, 400] on icon at bounding box center [23, 400] width 22 height 22
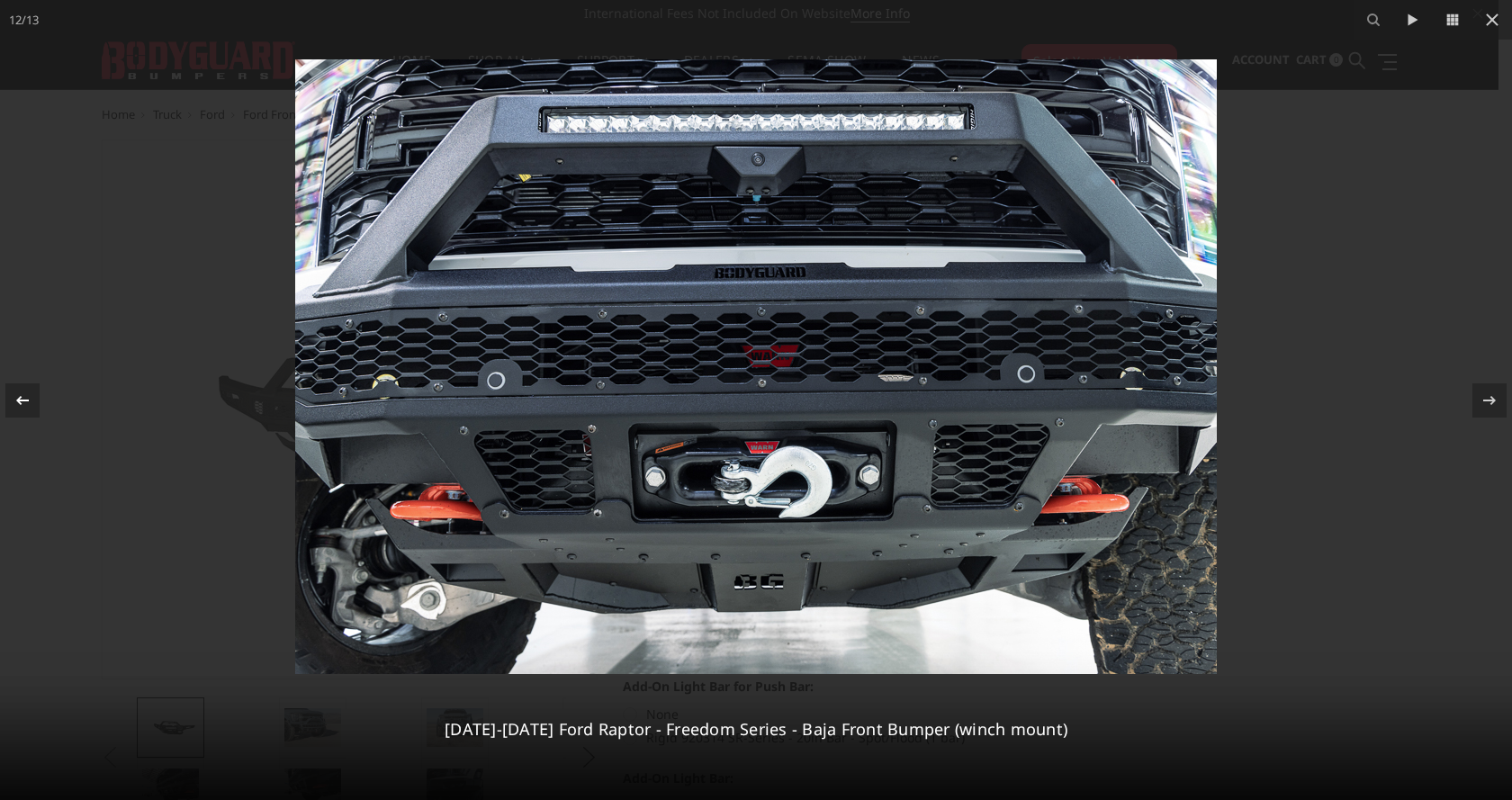
click at [13, 400] on icon at bounding box center [23, 400] width 22 height 22
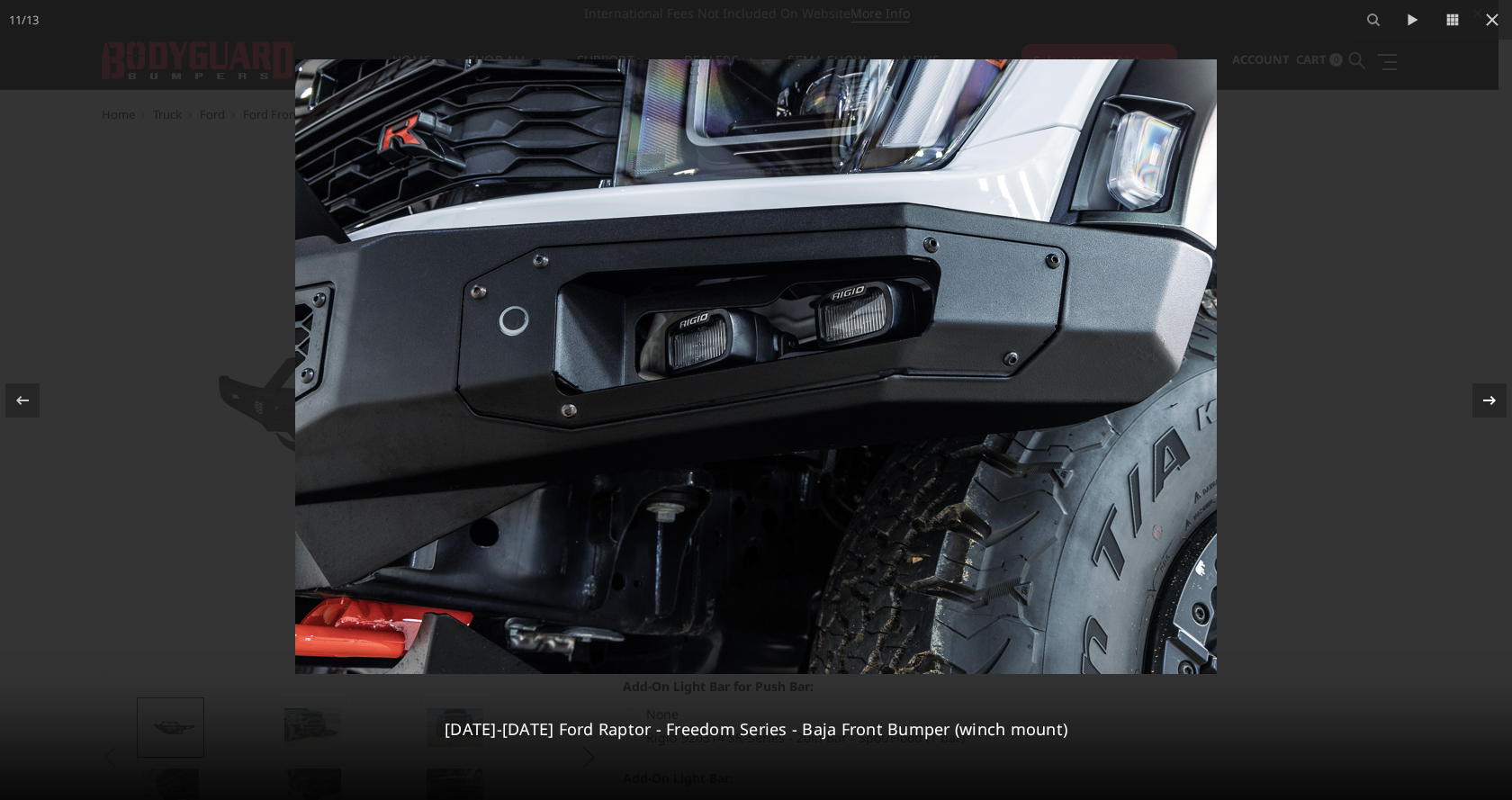
click at [1487, 398] on icon at bounding box center [1489, 400] width 22 height 22
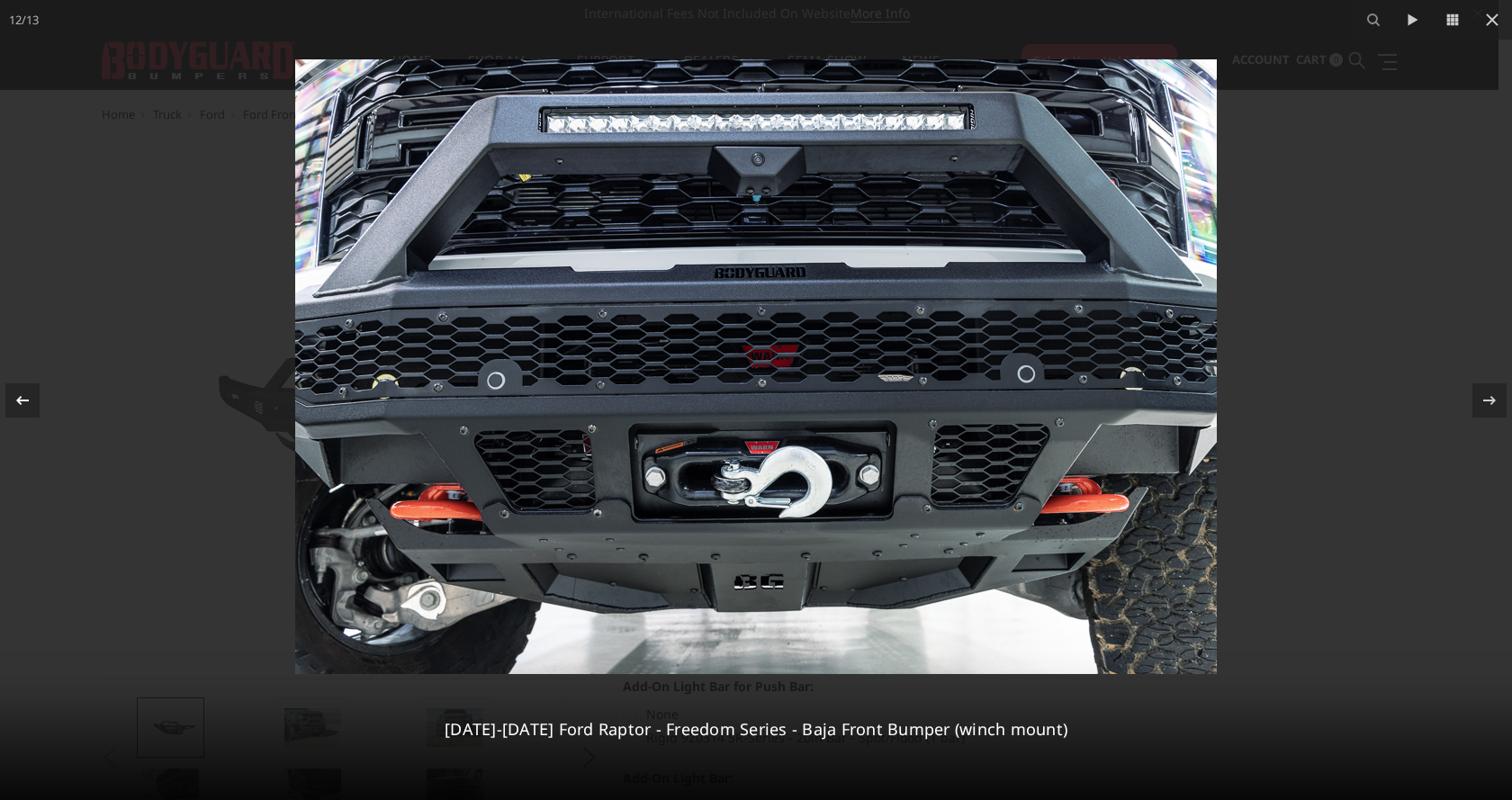
click at [23, 396] on icon at bounding box center [23, 400] width 22 height 22
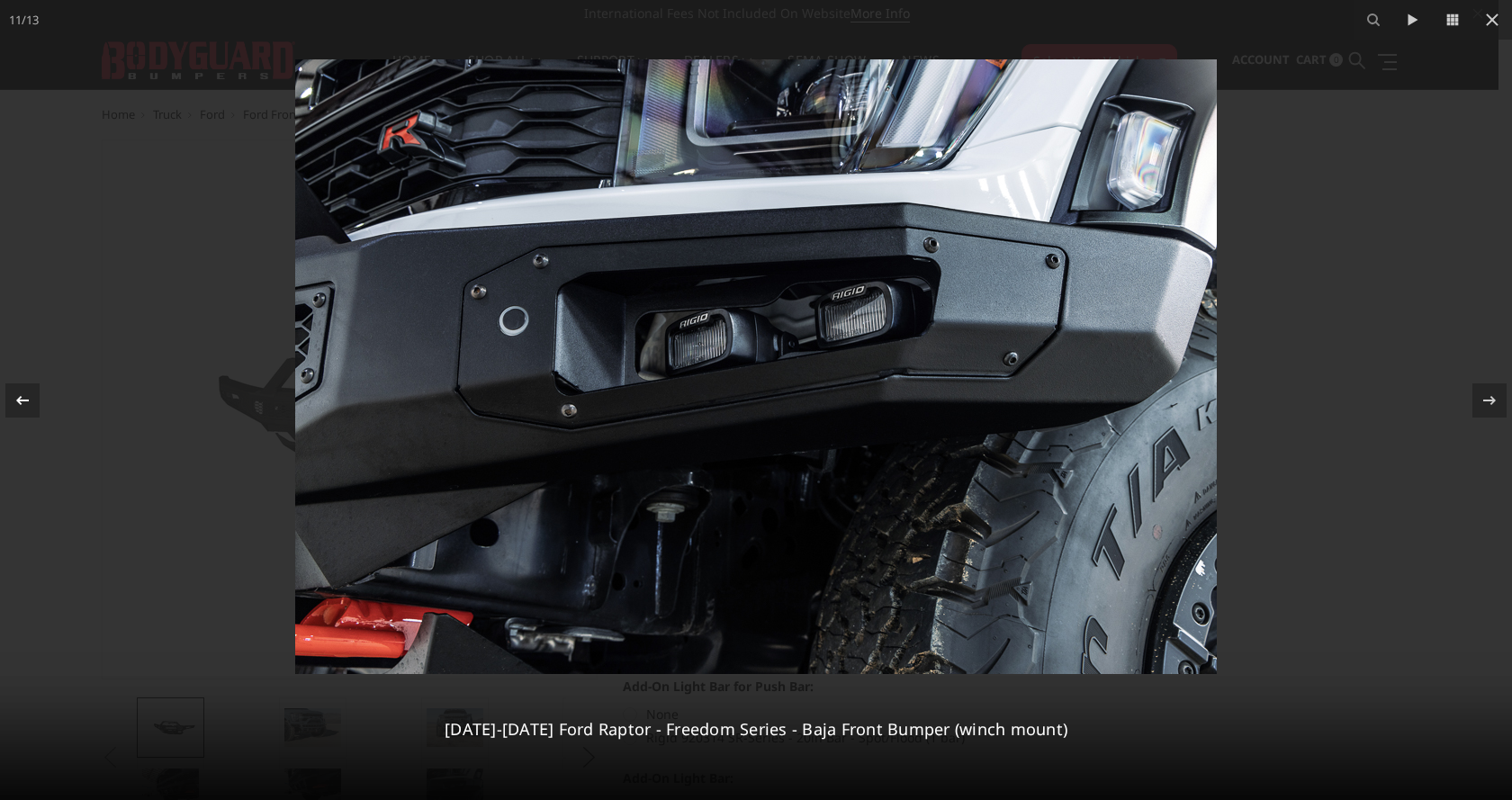
click at [23, 396] on icon at bounding box center [23, 400] width 22 height 22
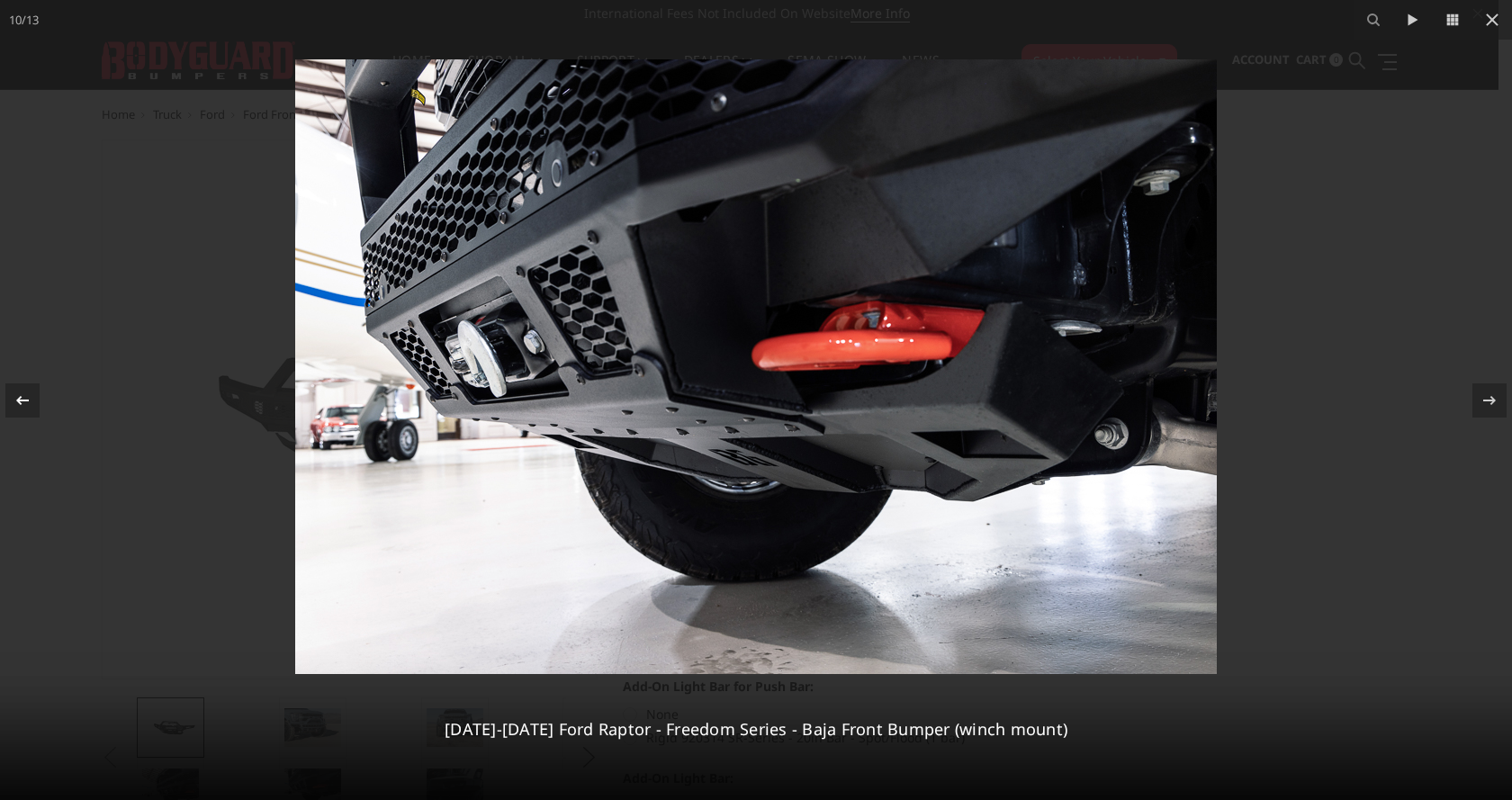
click at [23, 396] on icon at bounding box center [23, 400] width 22 height 22
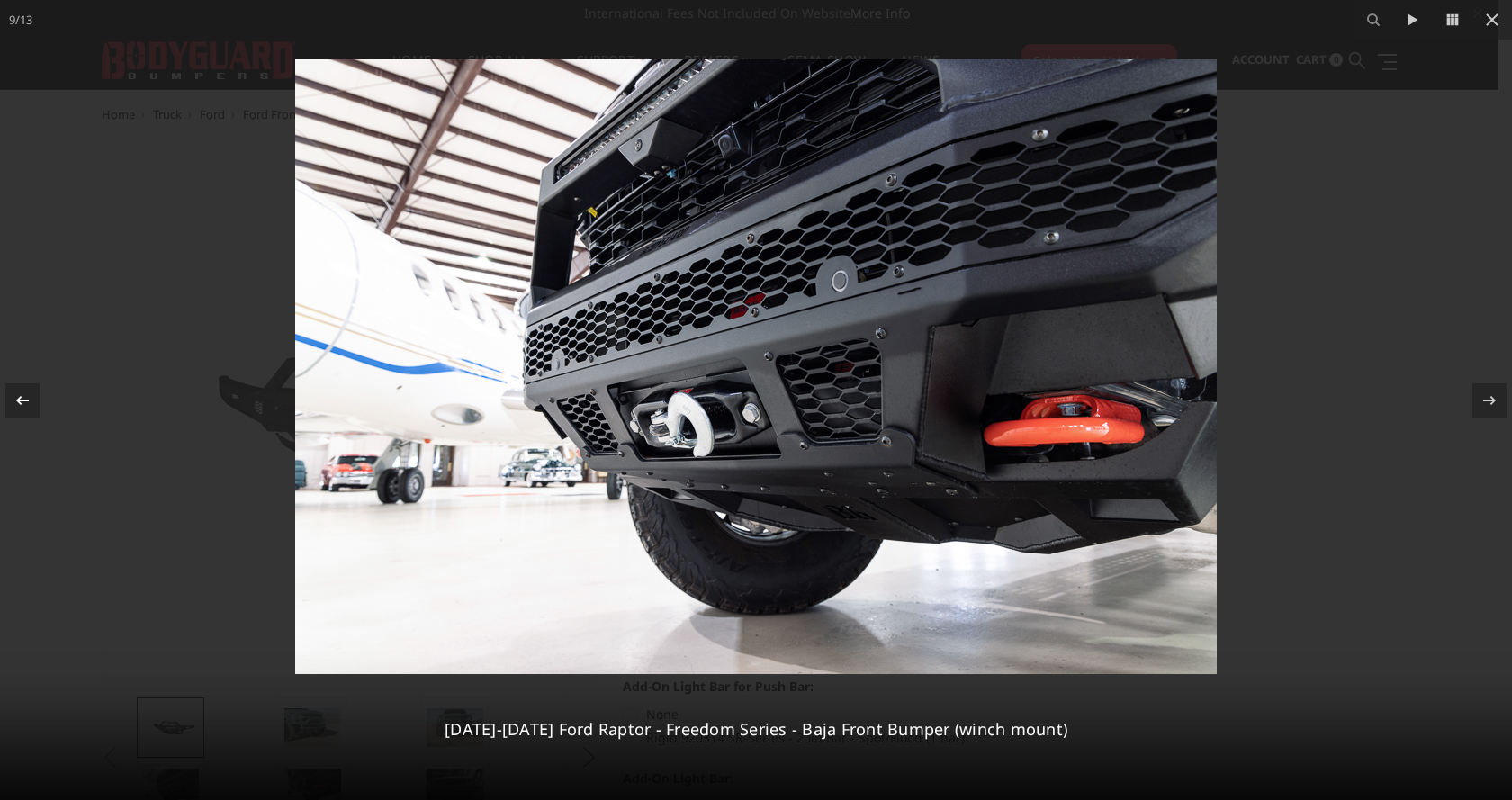
click at [23, 396] on icon at bounding box center [23, 400] width 22 height 22
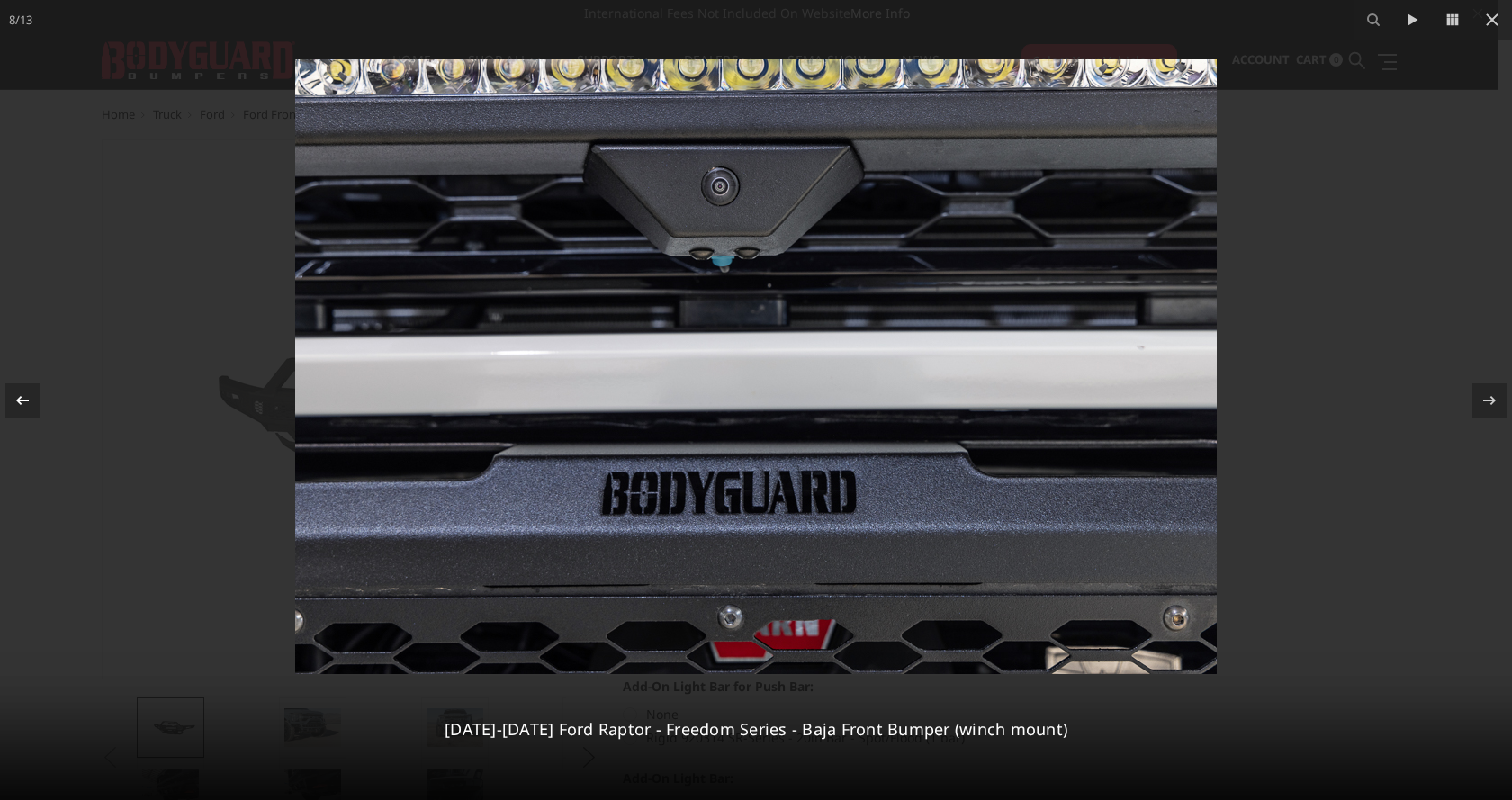
click at [23, 396] on icon at bounding box center [23, 400] width 22 height 22
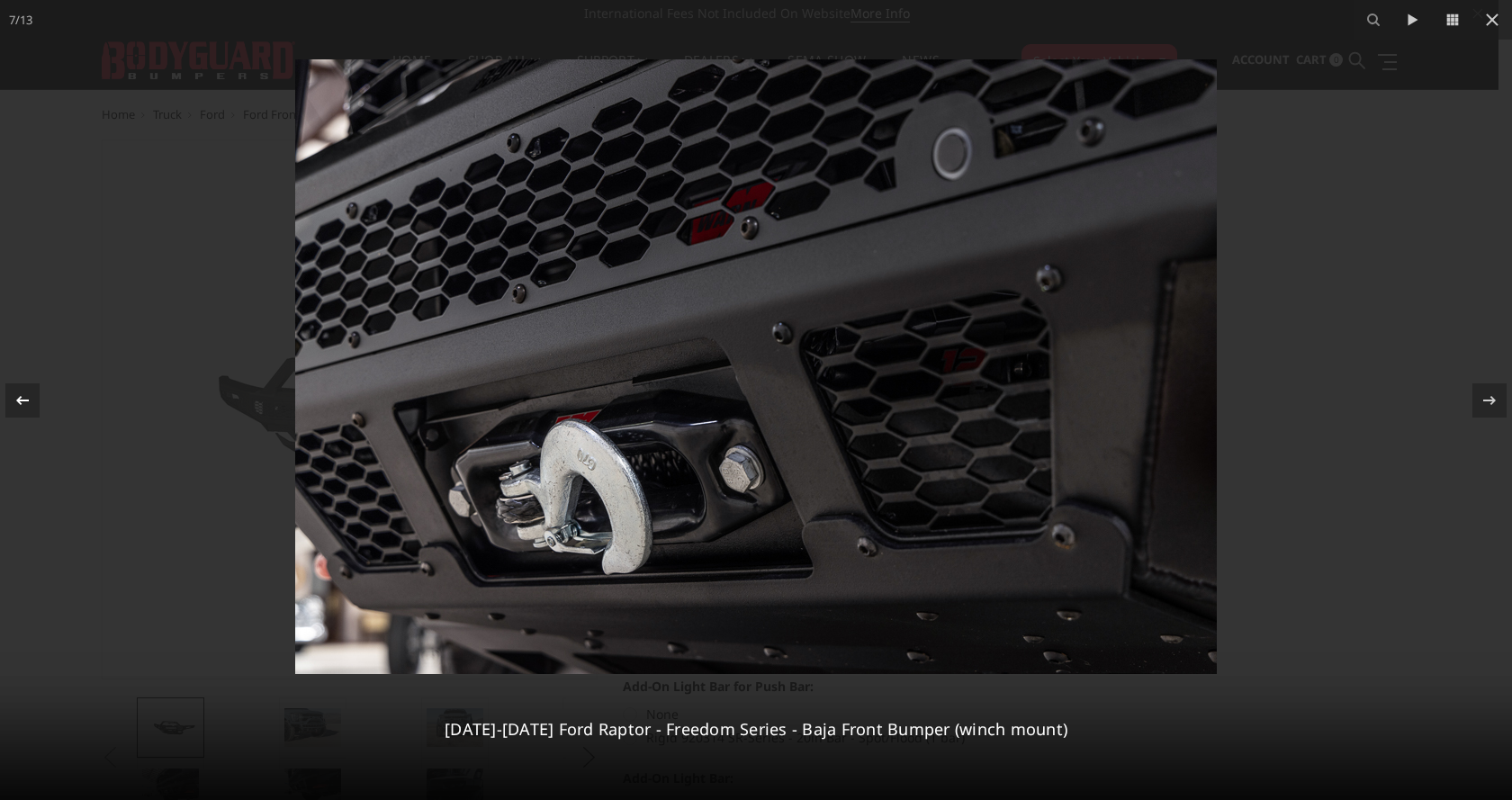
click at [12, 396] on icon at bounding box center [23, 400] width 22 height 22
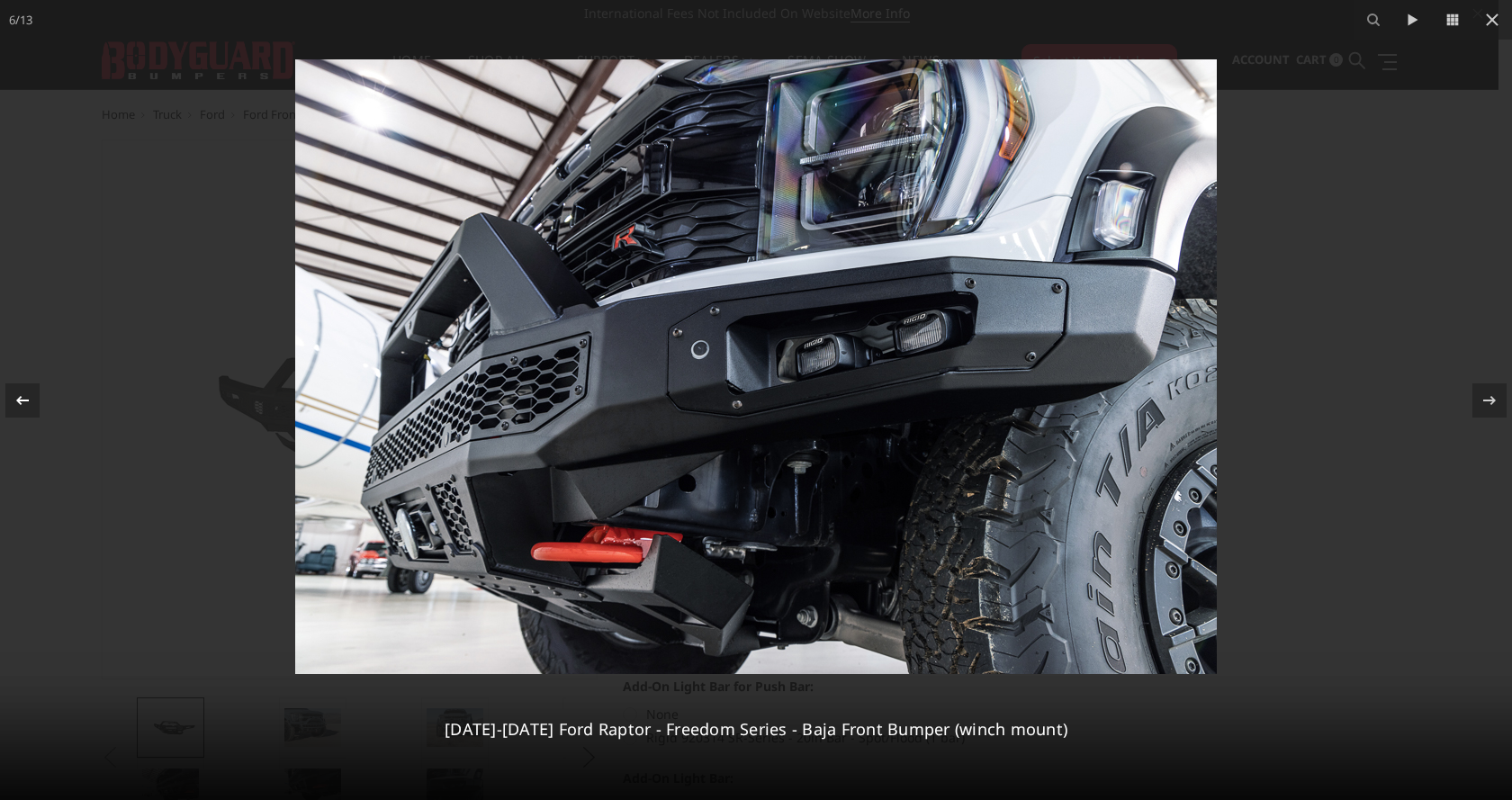
click at [12, 396] on icon at bounding box center [23, 400] width 22 height 22
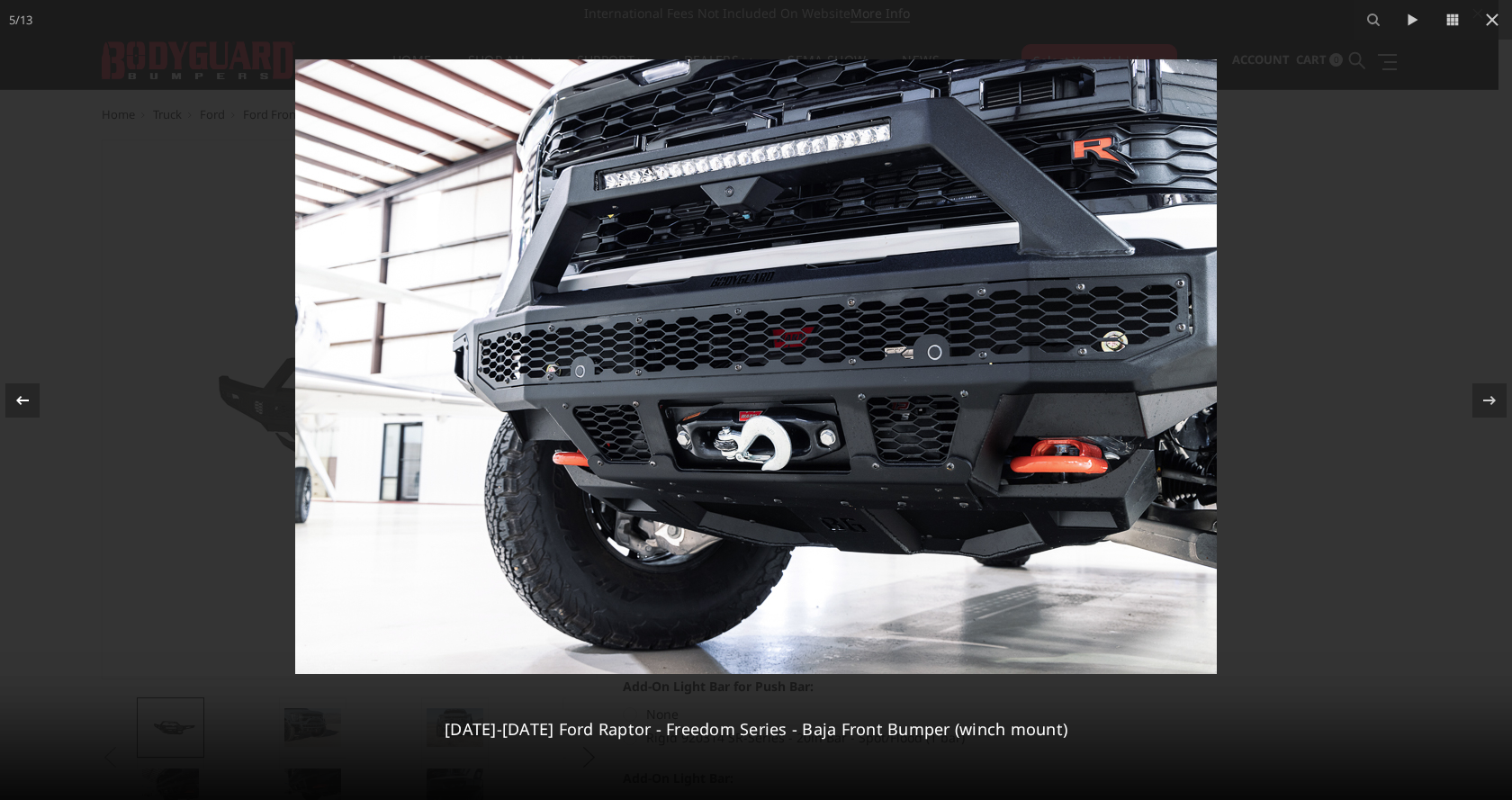
click at [12, 396] on icon at bounding box center [23, 400] width 22 height 22
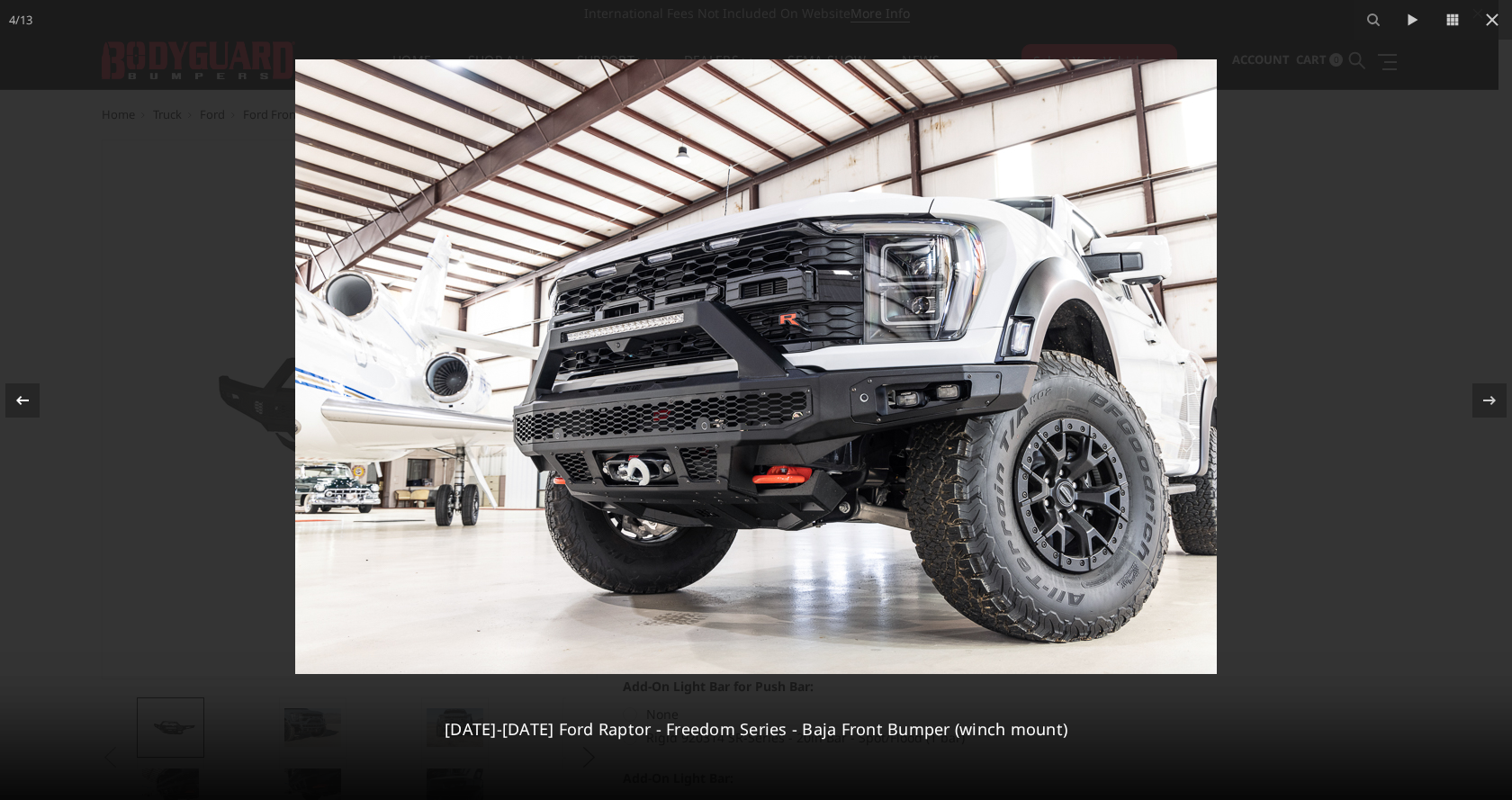
click at [12, 396] on icon at bounding box center [23, 400] width 22 height 22
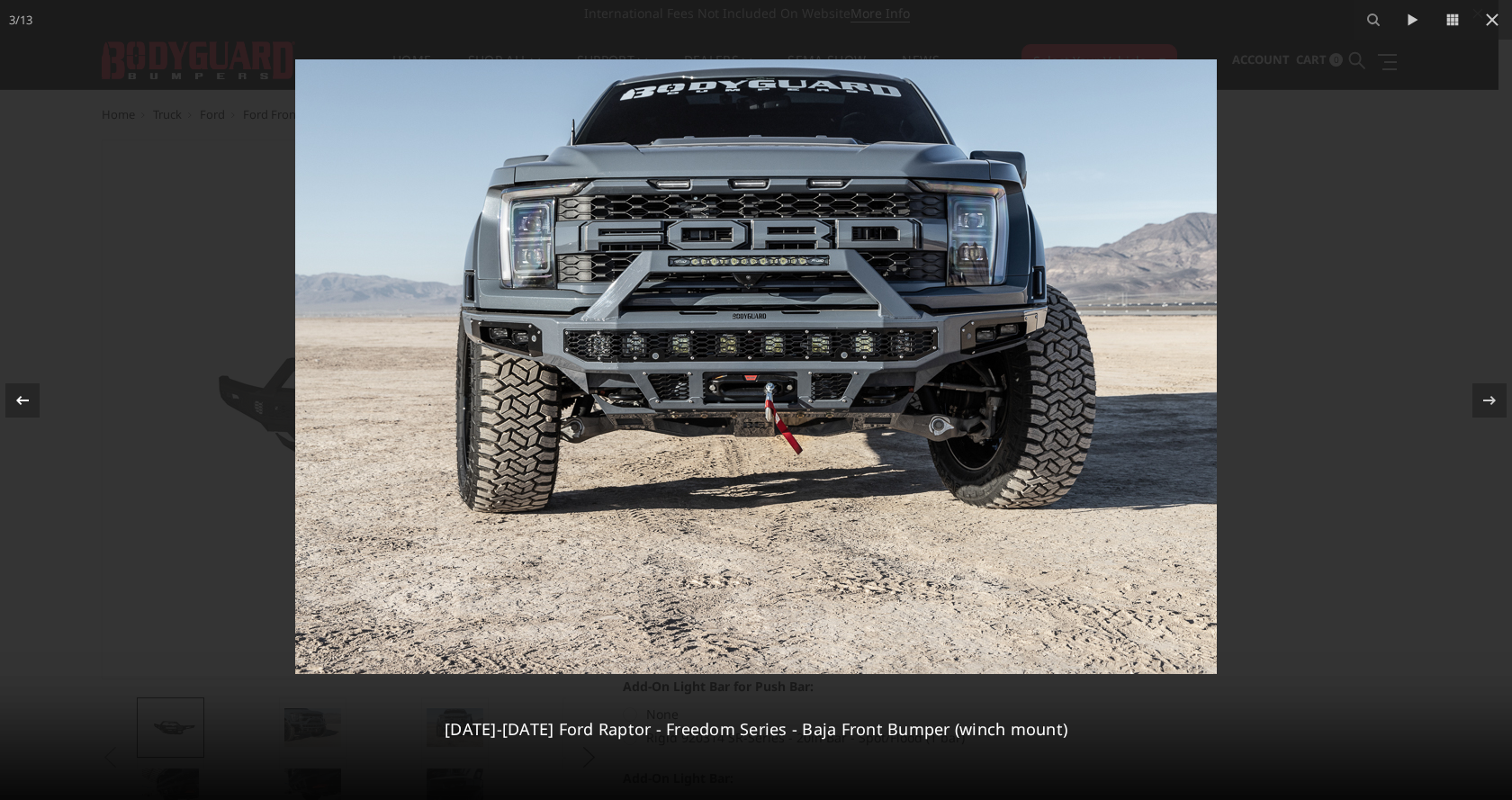
click at [12, 396] on icon at bounding box center [23, 400] width 22 height 22
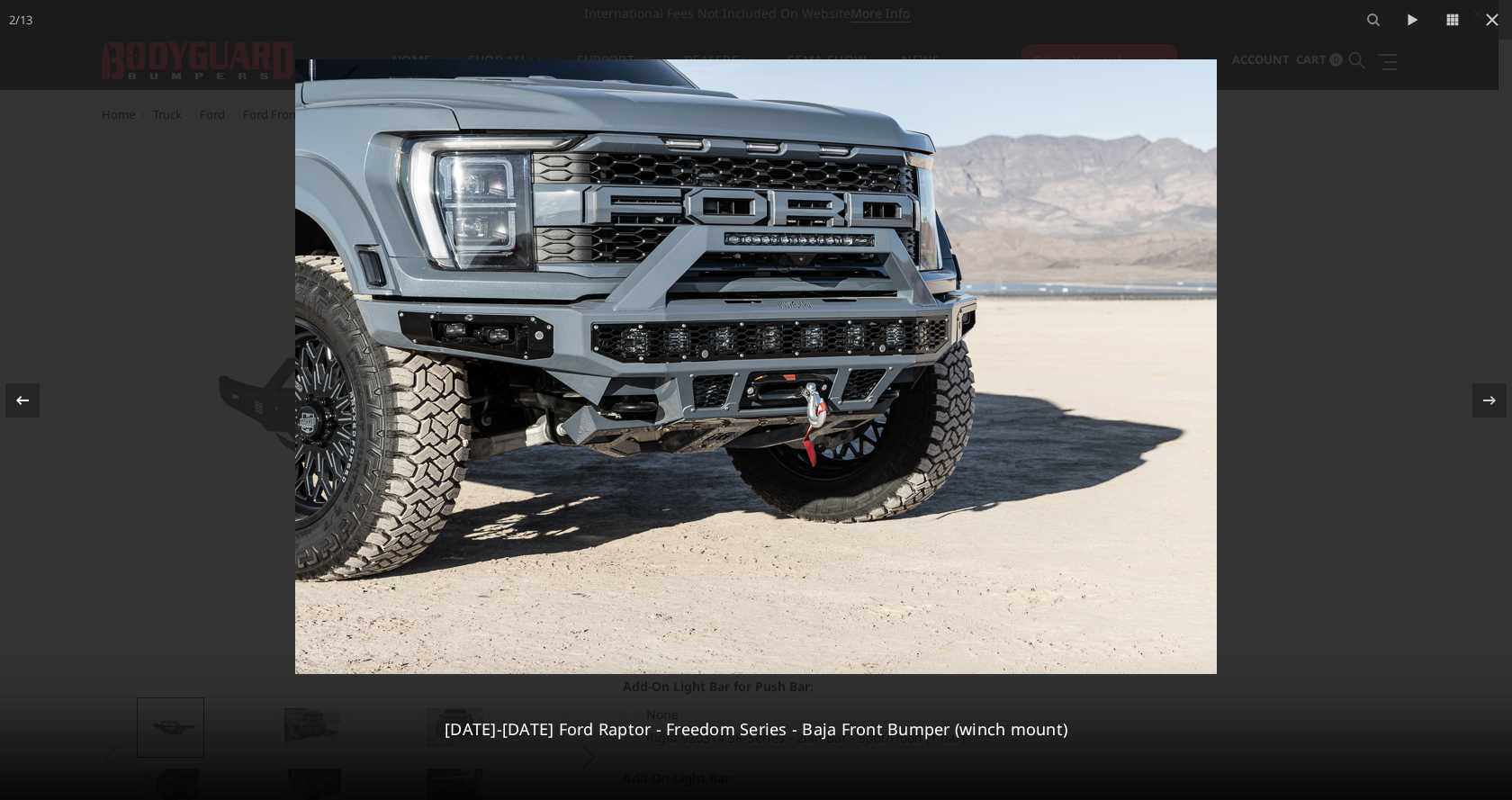
click at [12, 396] on icon at bounding box center [23, 400] width 22 height 22
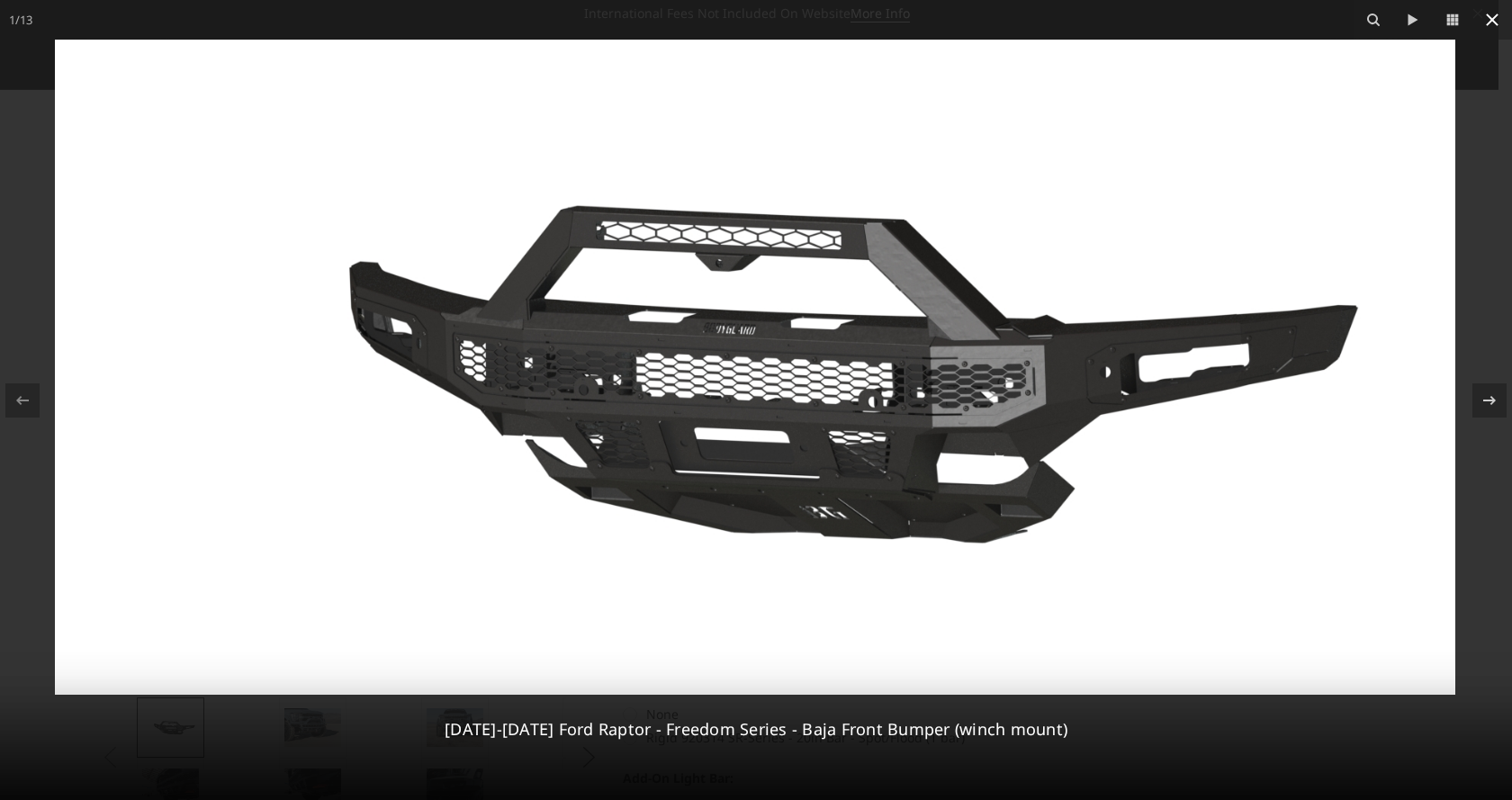
click at [1493, 17] on icon at bounding box center [1491, 20] width 13 height 13
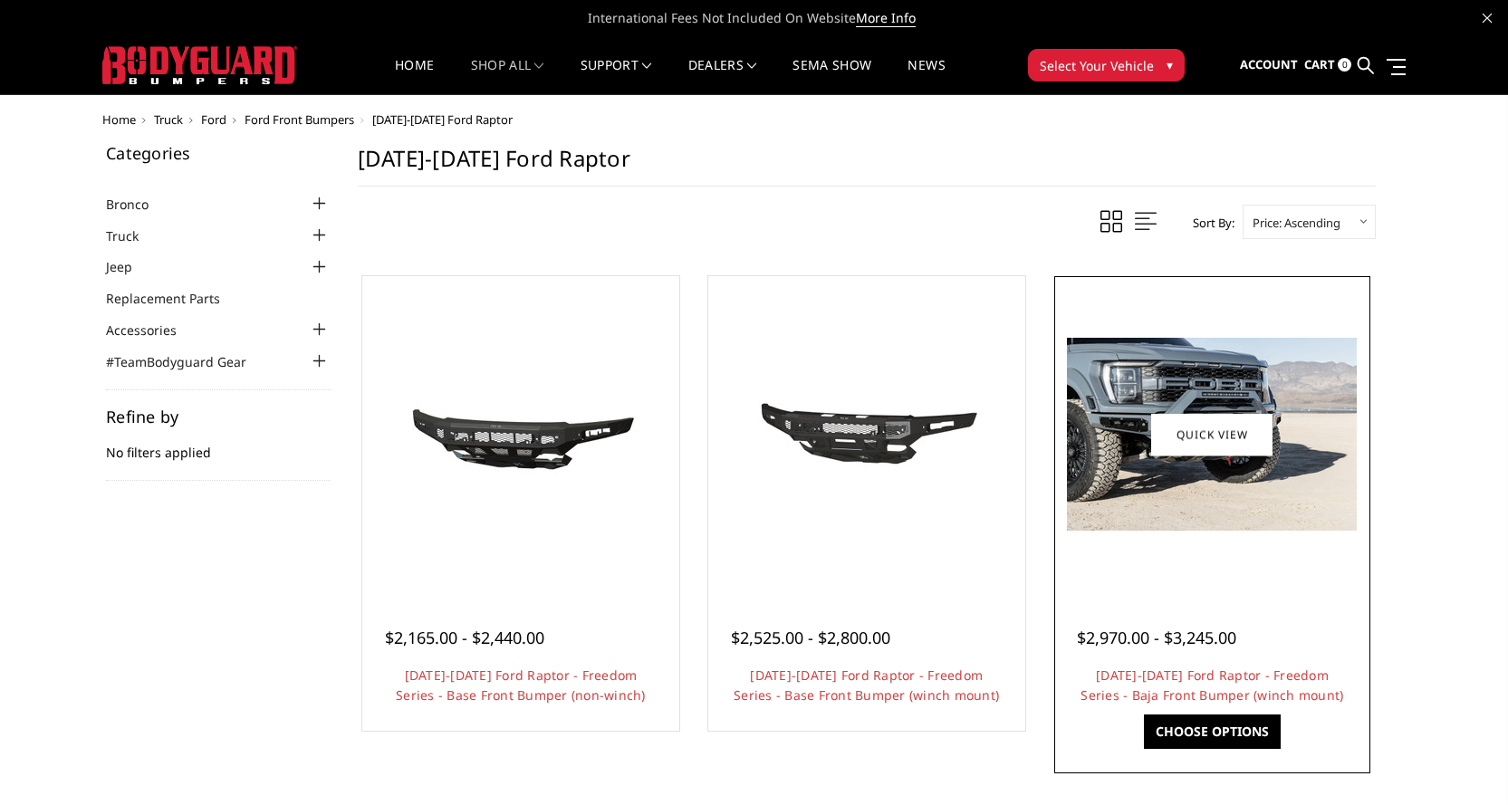
click at [1174, 389] on img at bounding box center [1212, 434] width 290 height 193
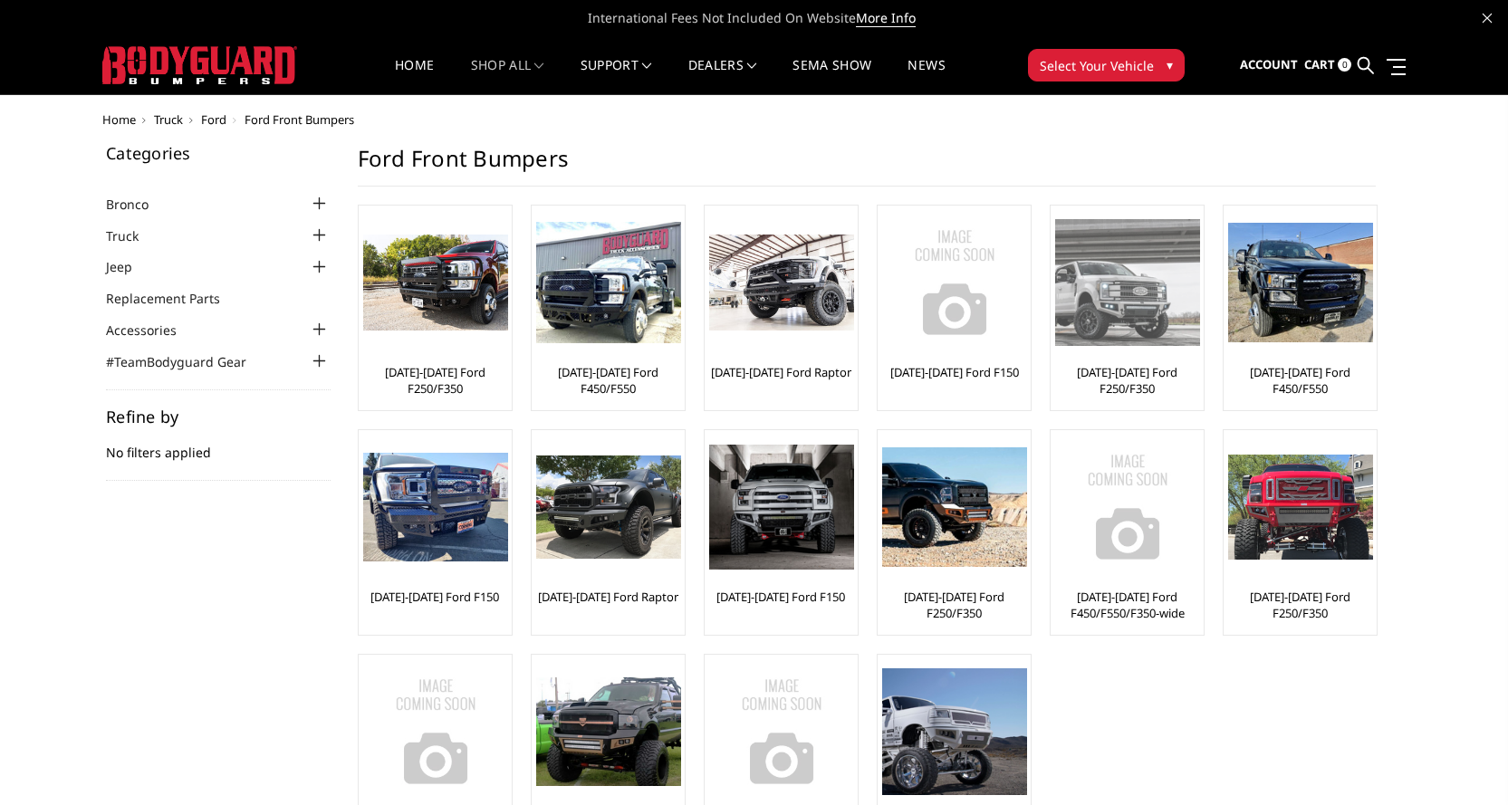
click at [1121, 306] on img at bounding box center [1127, 282] width 145 height 126
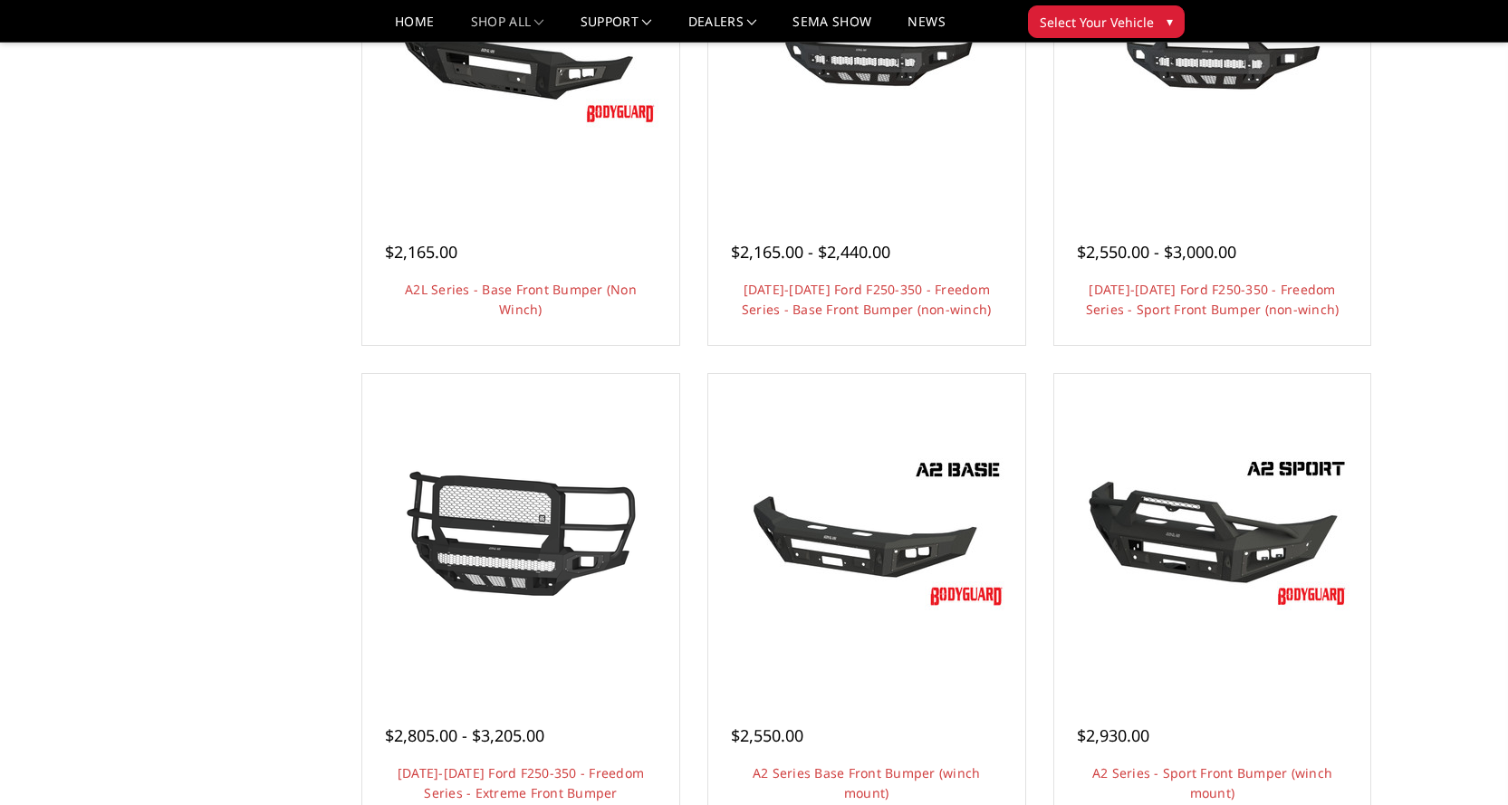
scroll to position [906, 0]
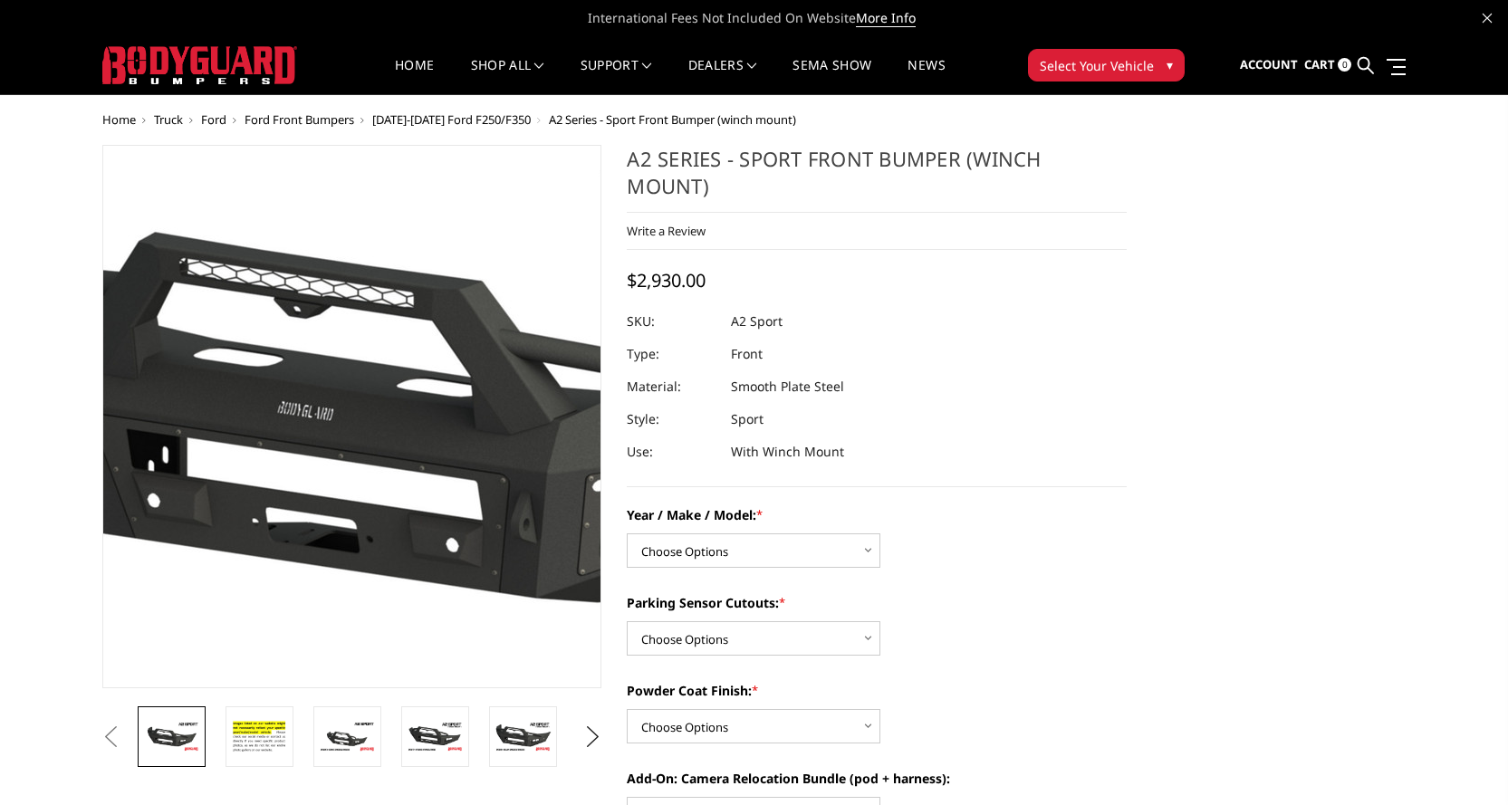
click at [271, 486] on img at bounding box center [460, 401] width 1159 height 652
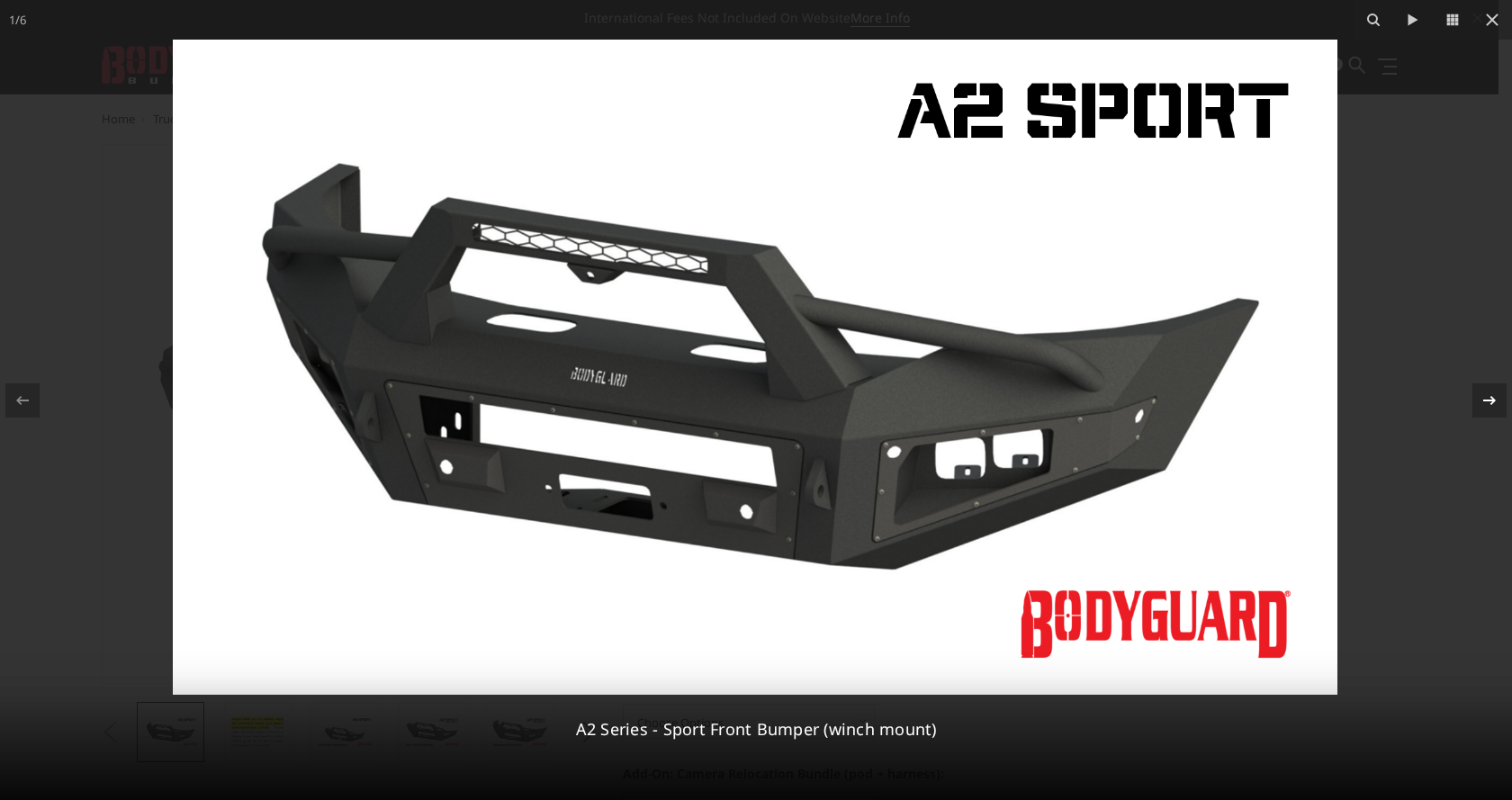
click at [1483, 398] on icon at bounding box center [1489, 400] width 22 height 22
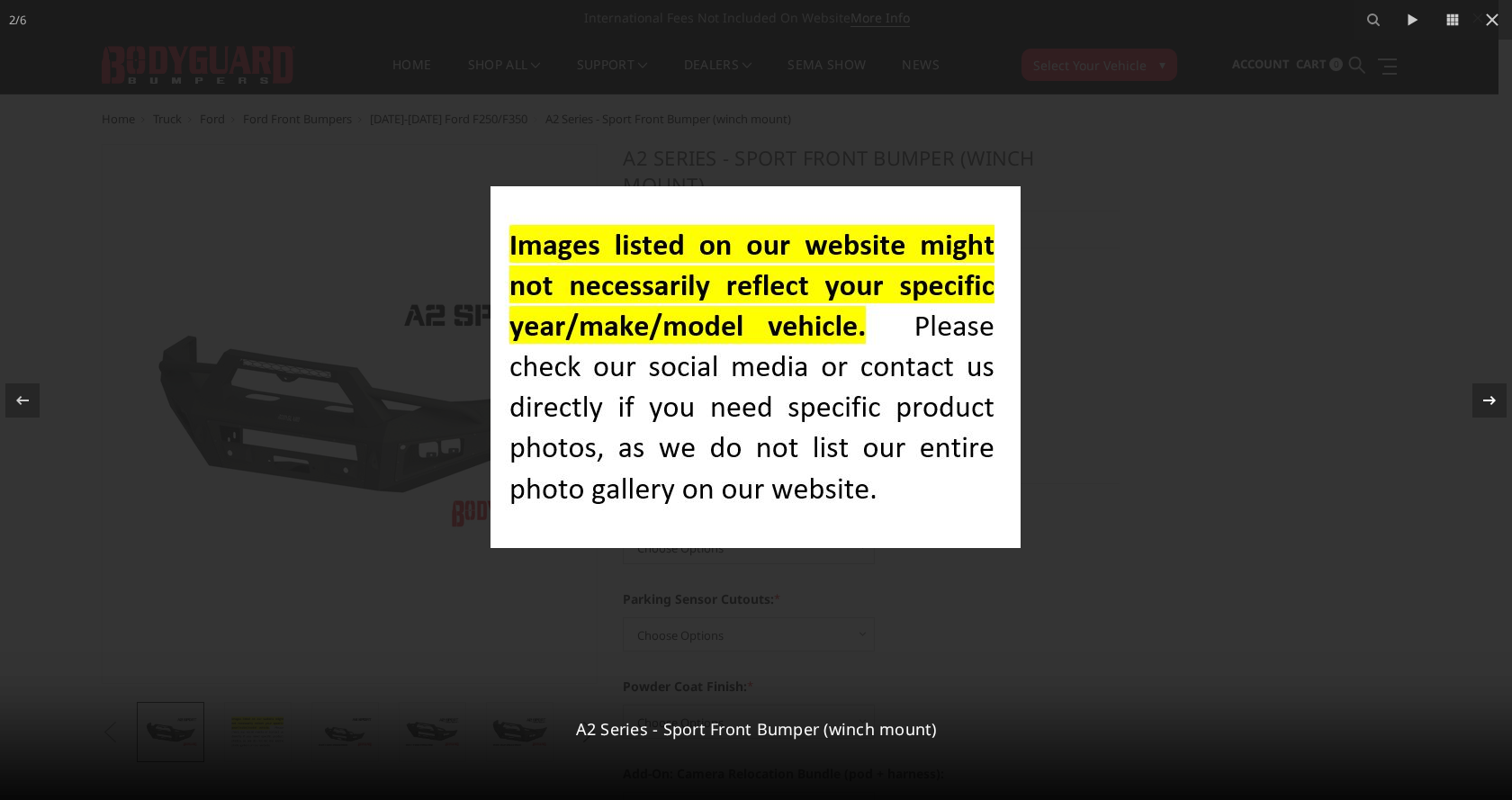
click at [1483, 397] on icon at bounding box center [1489, 400] width 22 height 22
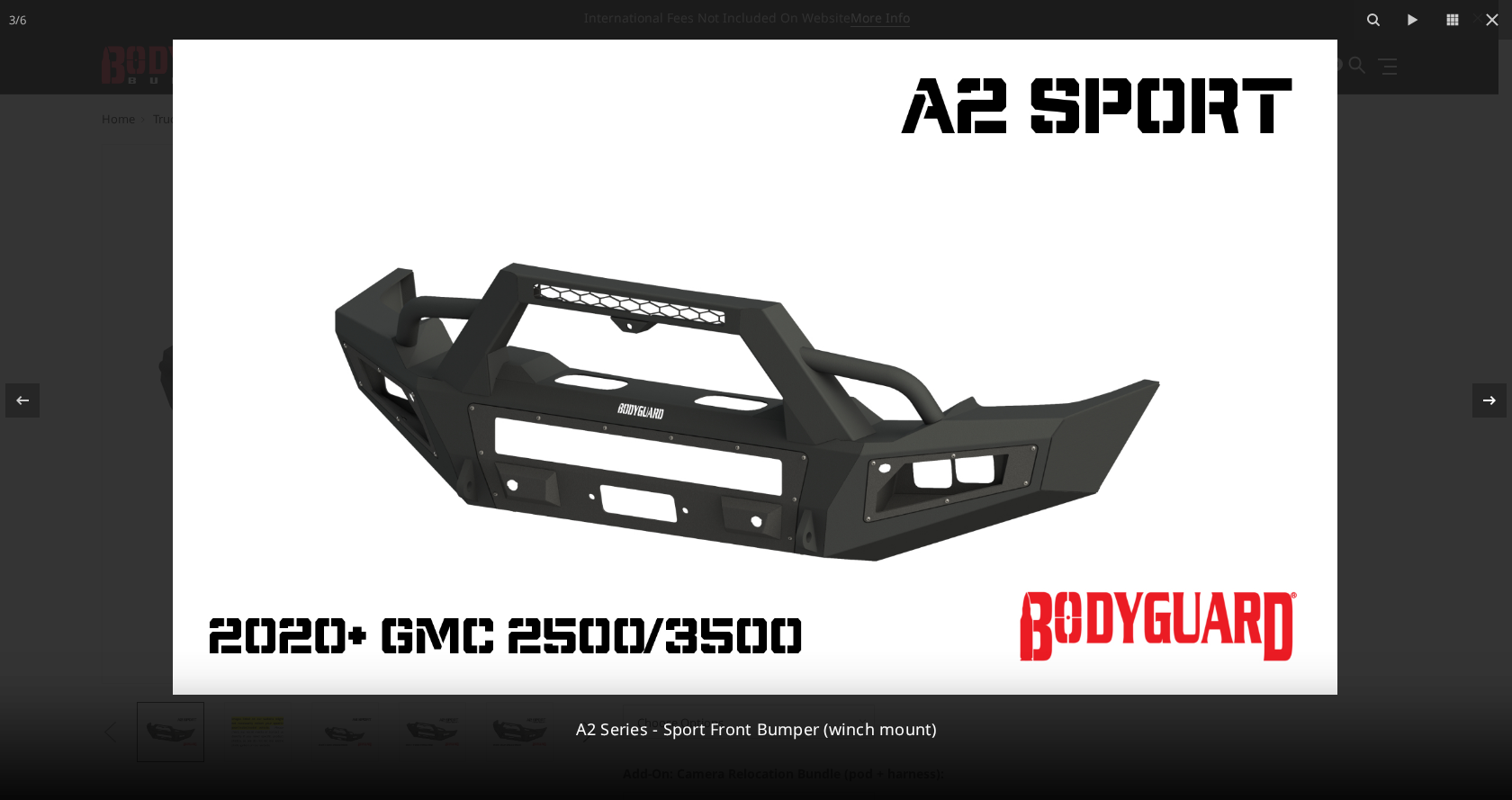
click at [1483, 397] on icon at bounding box center [1489, 400] width 22 height 22
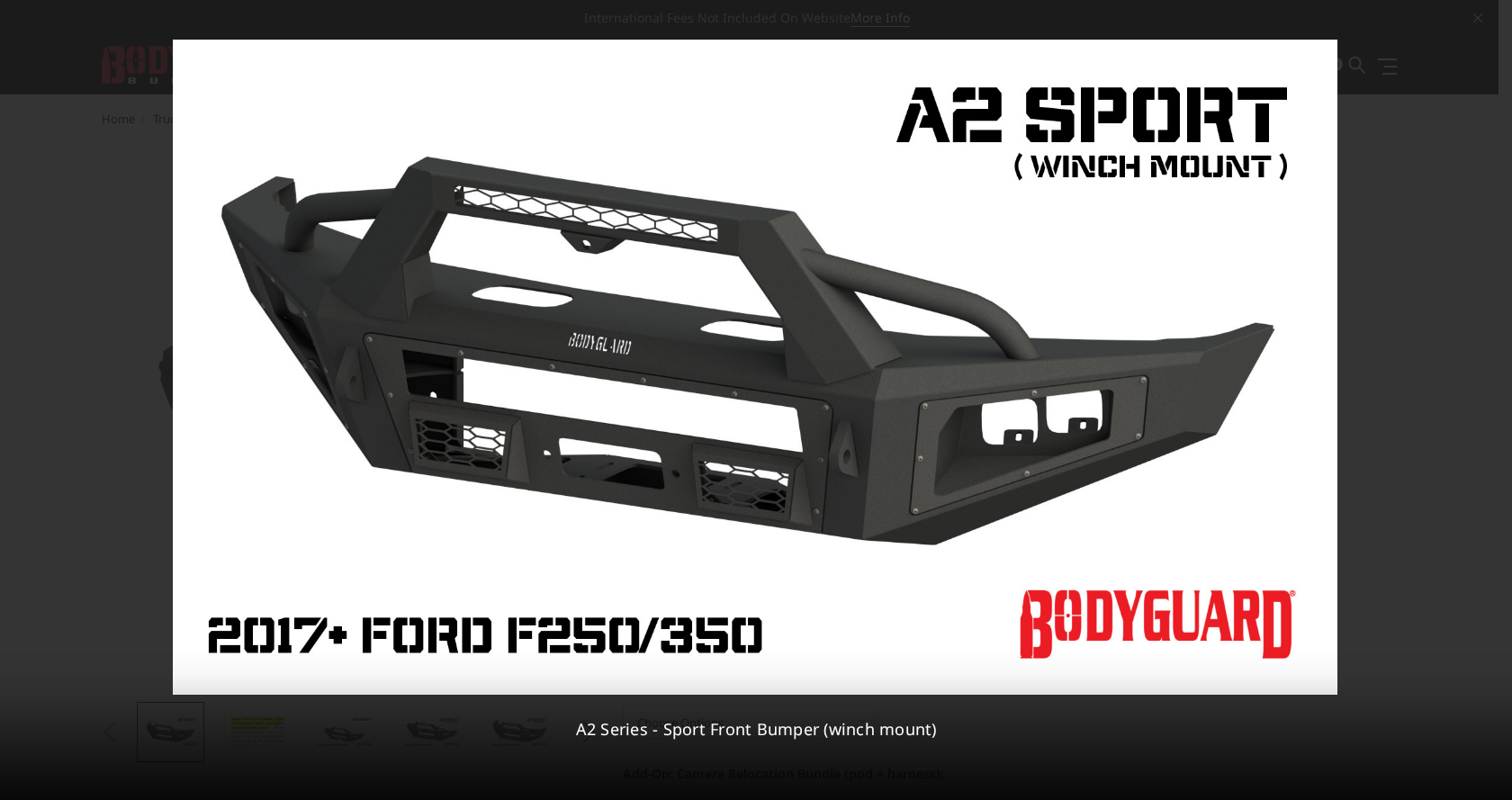
click at [1483, 397] on icon at bounding box center [1489, 400] width 22 height 22
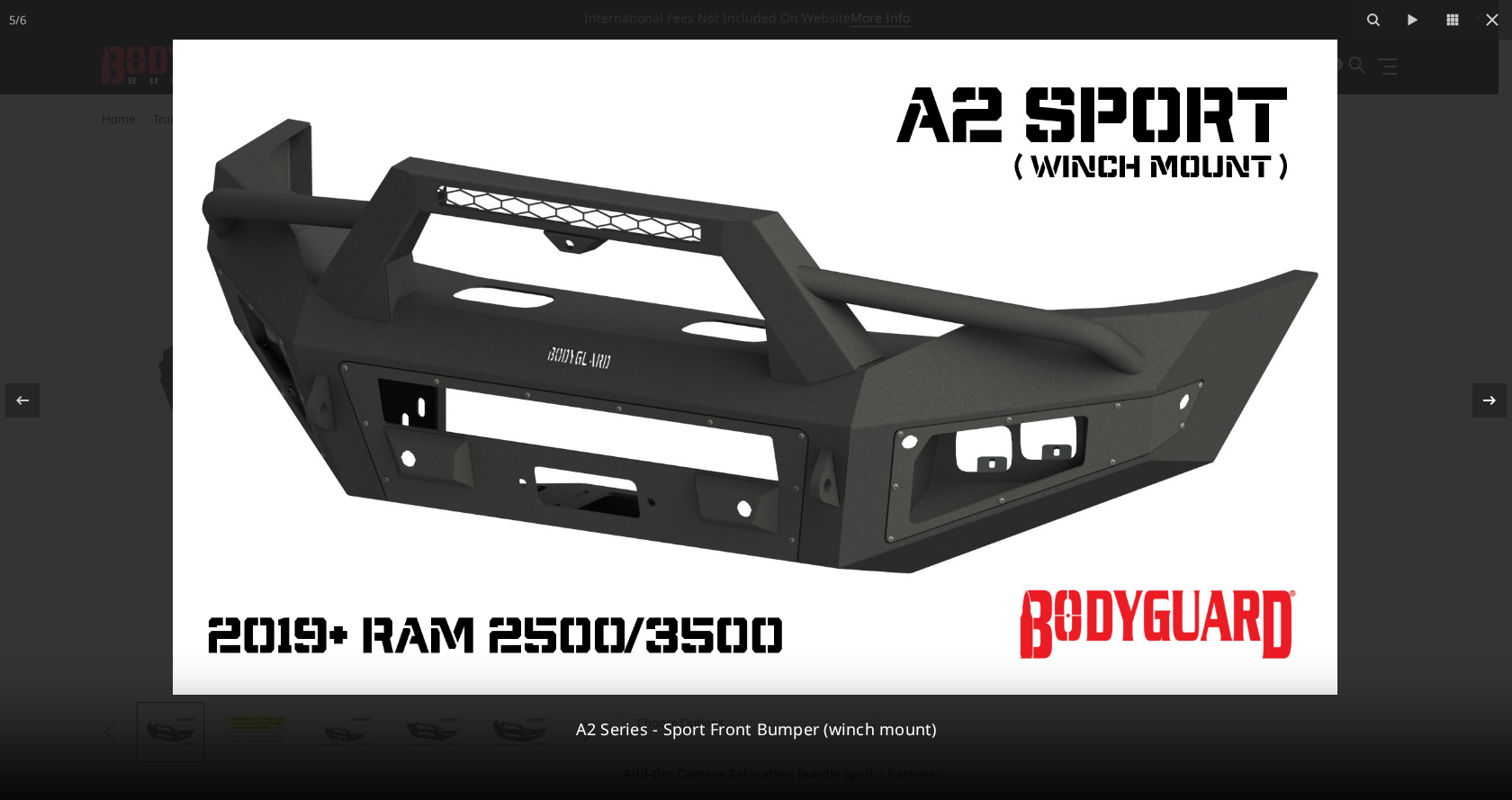
click at [1483, 397] on icon at bounding box center [1489, 400] width 22 height 22
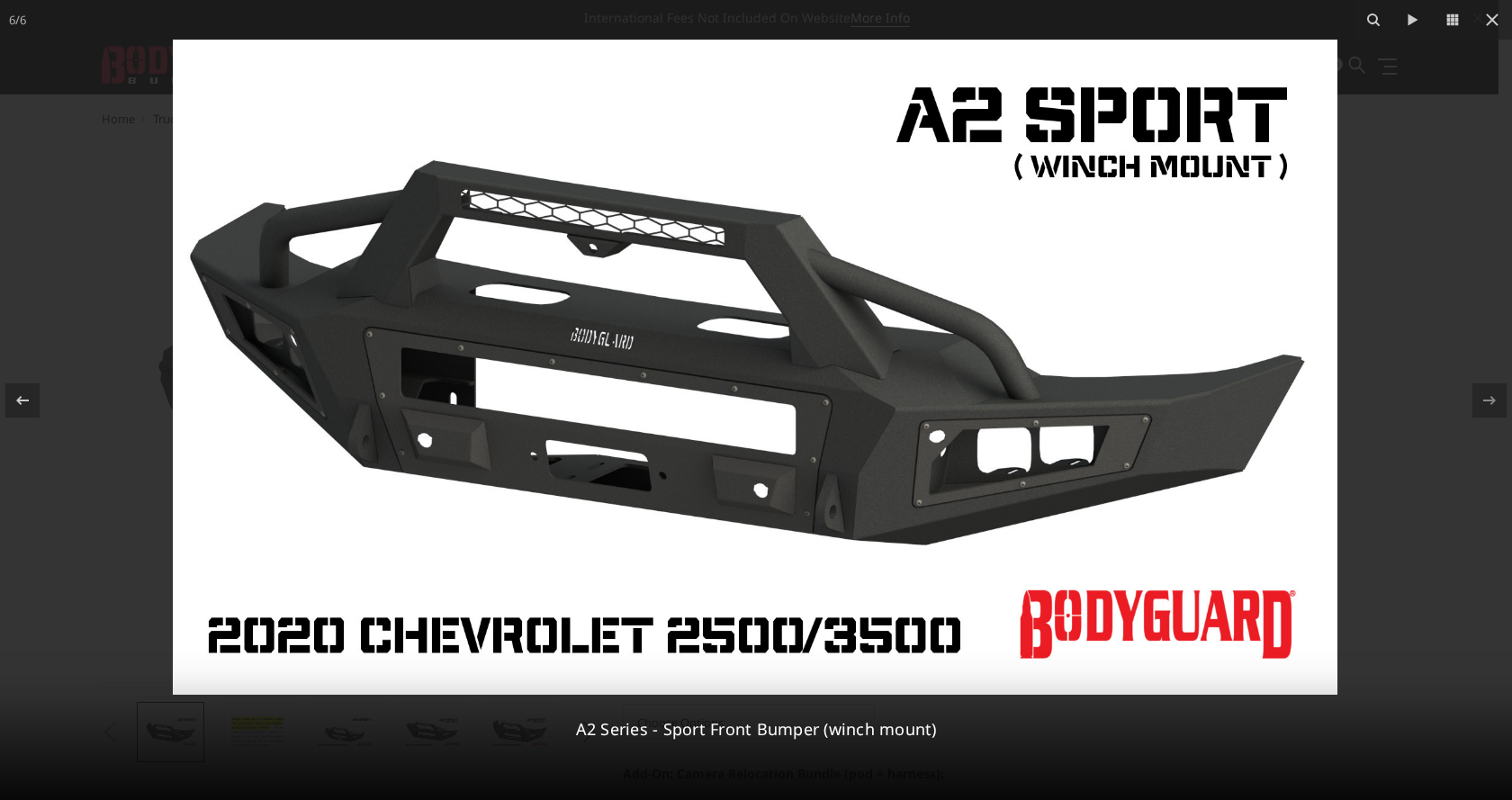
click at [1483, 397] on div "6 / 6 A2 Series - Sport Front Bumper (winch mount)" at bounding box center [756, 400] width 1512 height 800
click at [36, 397] on div at bounding box center [22, 400] width 34 height 34
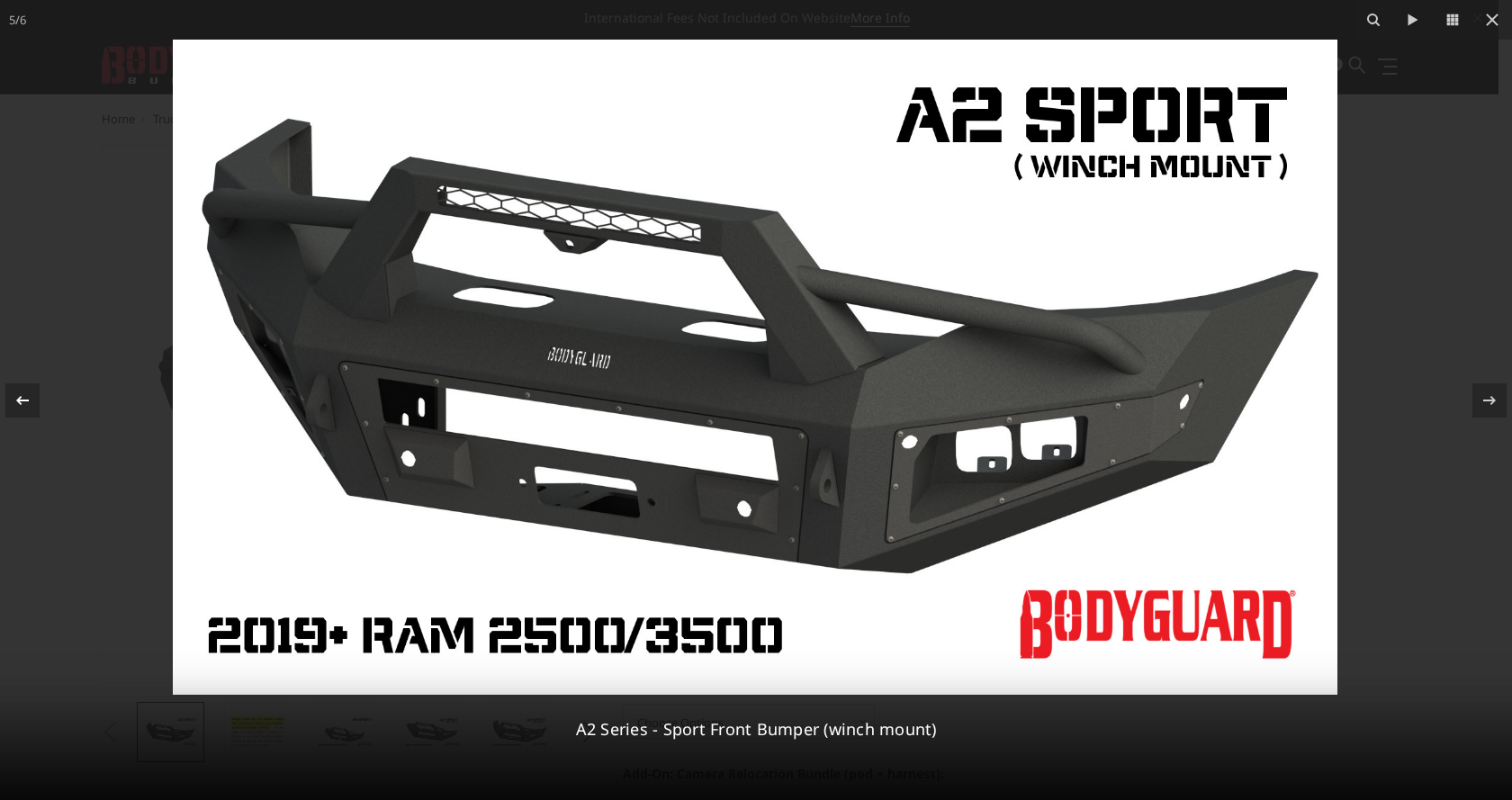
click at [12, 387] on div at bounding box center [22, 400] width 34 height 34
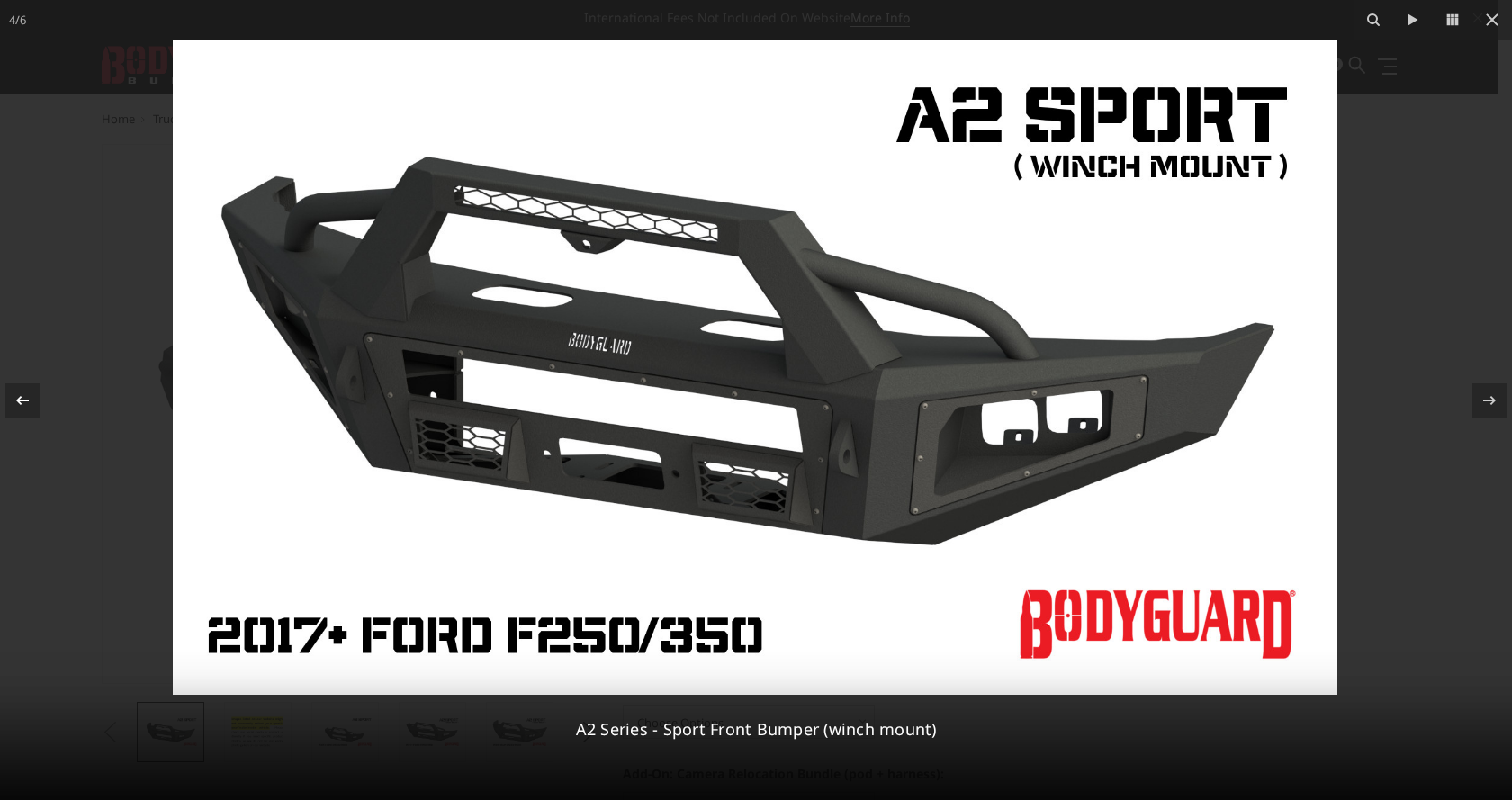
click at [12, 384] on div at bounding box center [22, 400] width 34 height 34
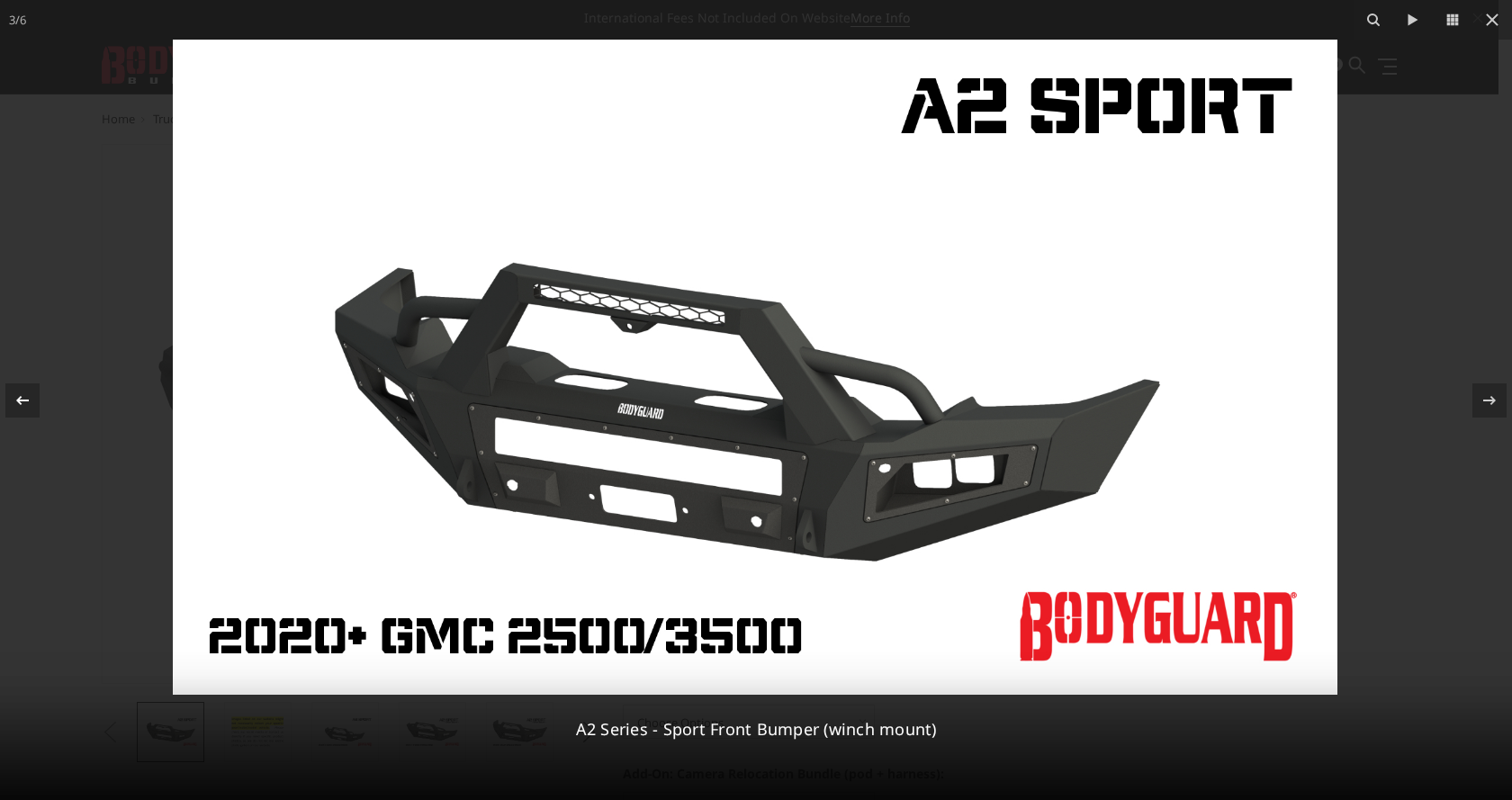
click at [12, 382] on button at bounding box center [31, 400] width 63 height 90
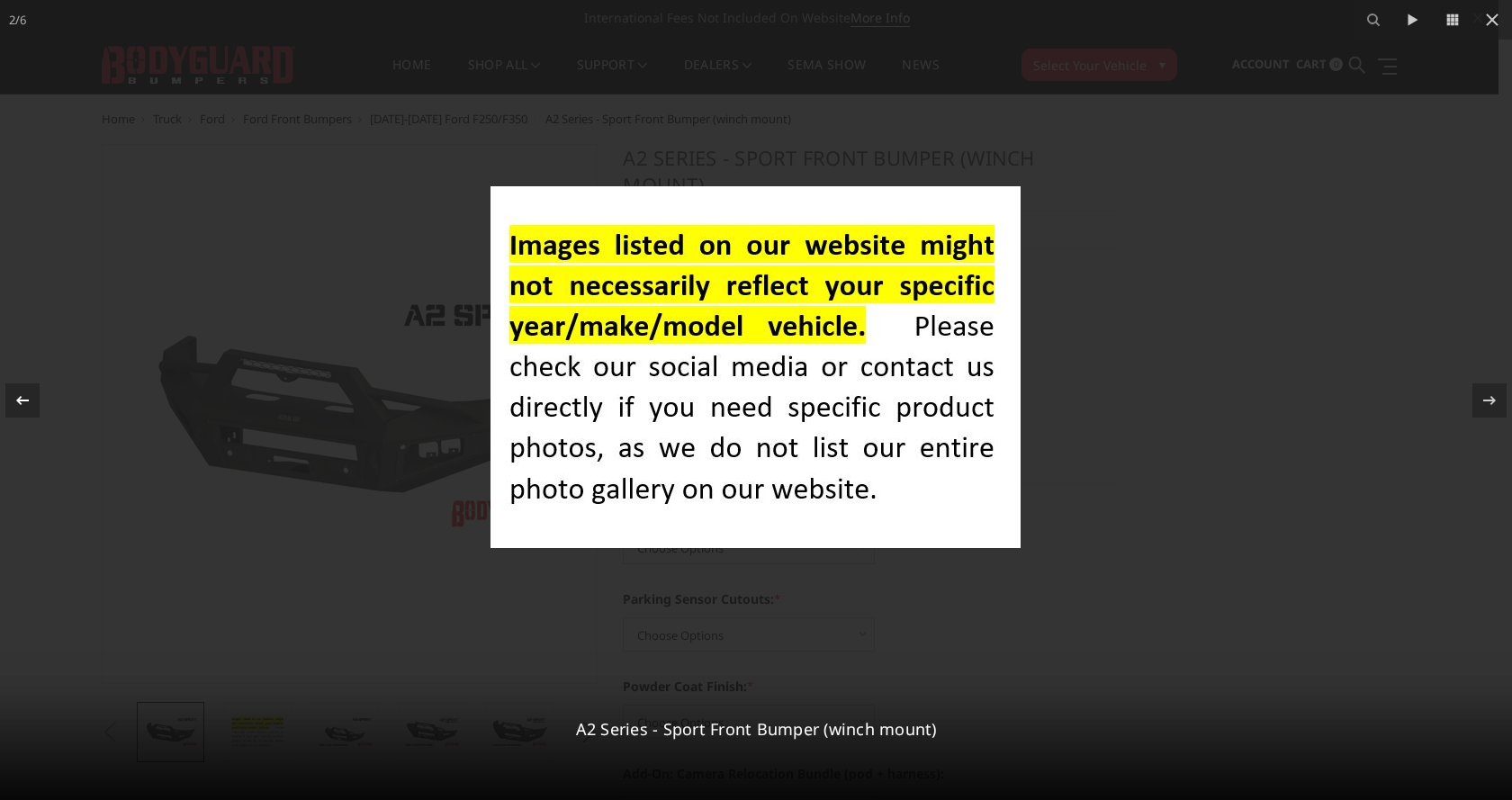
click at [8, 398] on div at bounding box center [22, 400] width 34 height 34
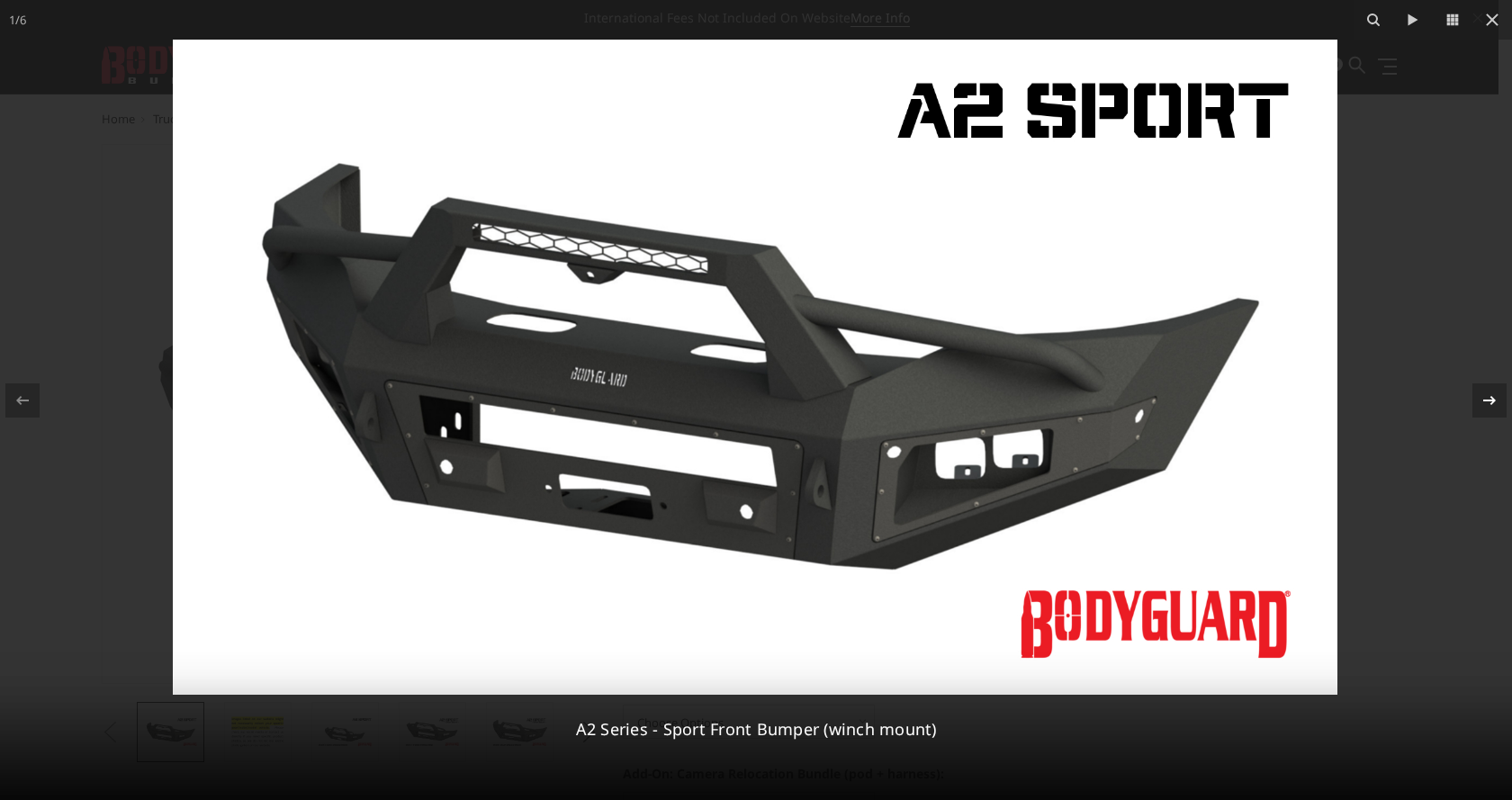
click at [1485, 403] on icon at bounding box center [1489, 400] width 22 height 22
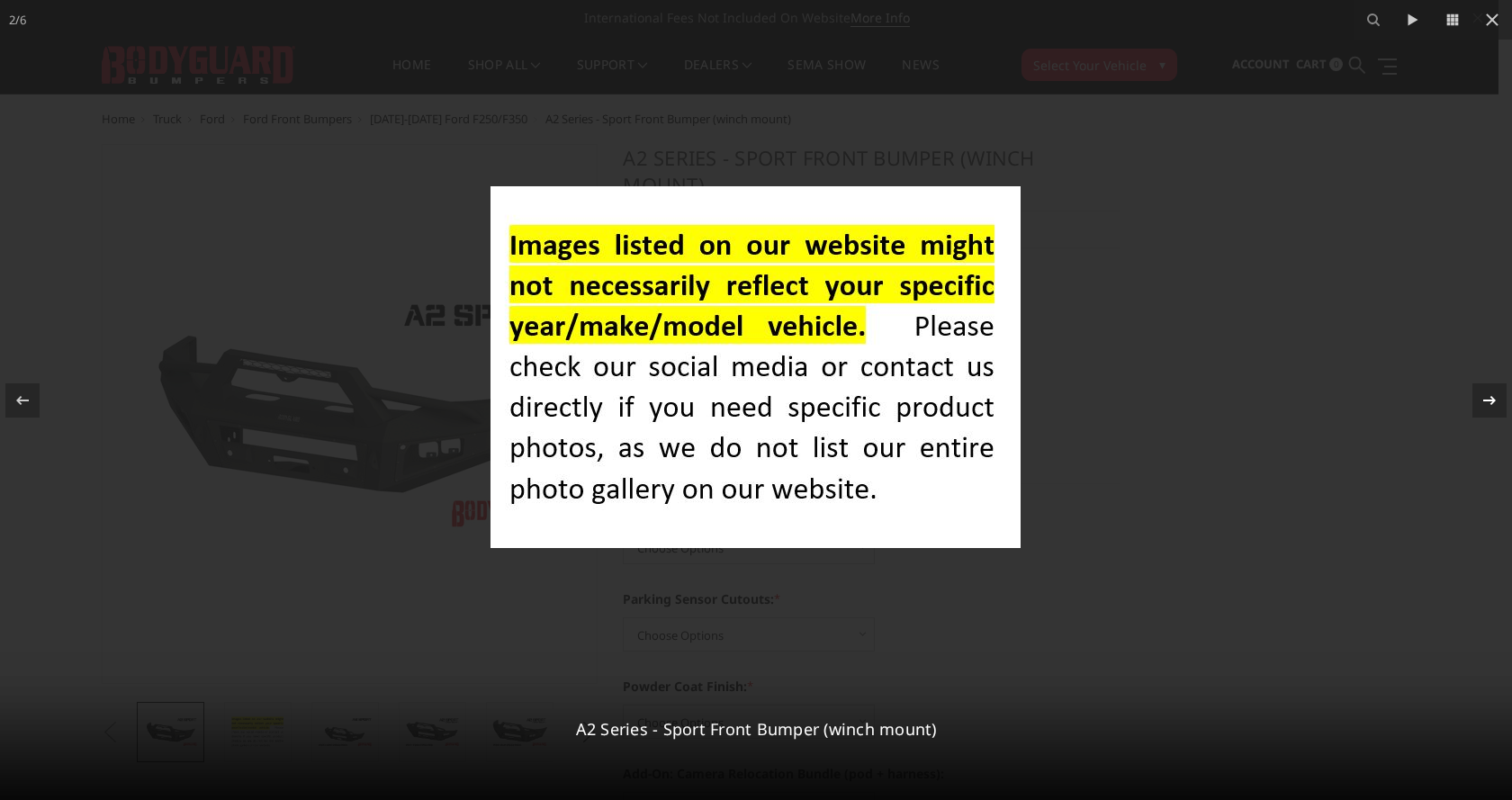
click at [1485, 403] on icon at bounding box center [1489, 400] width 22 height 22
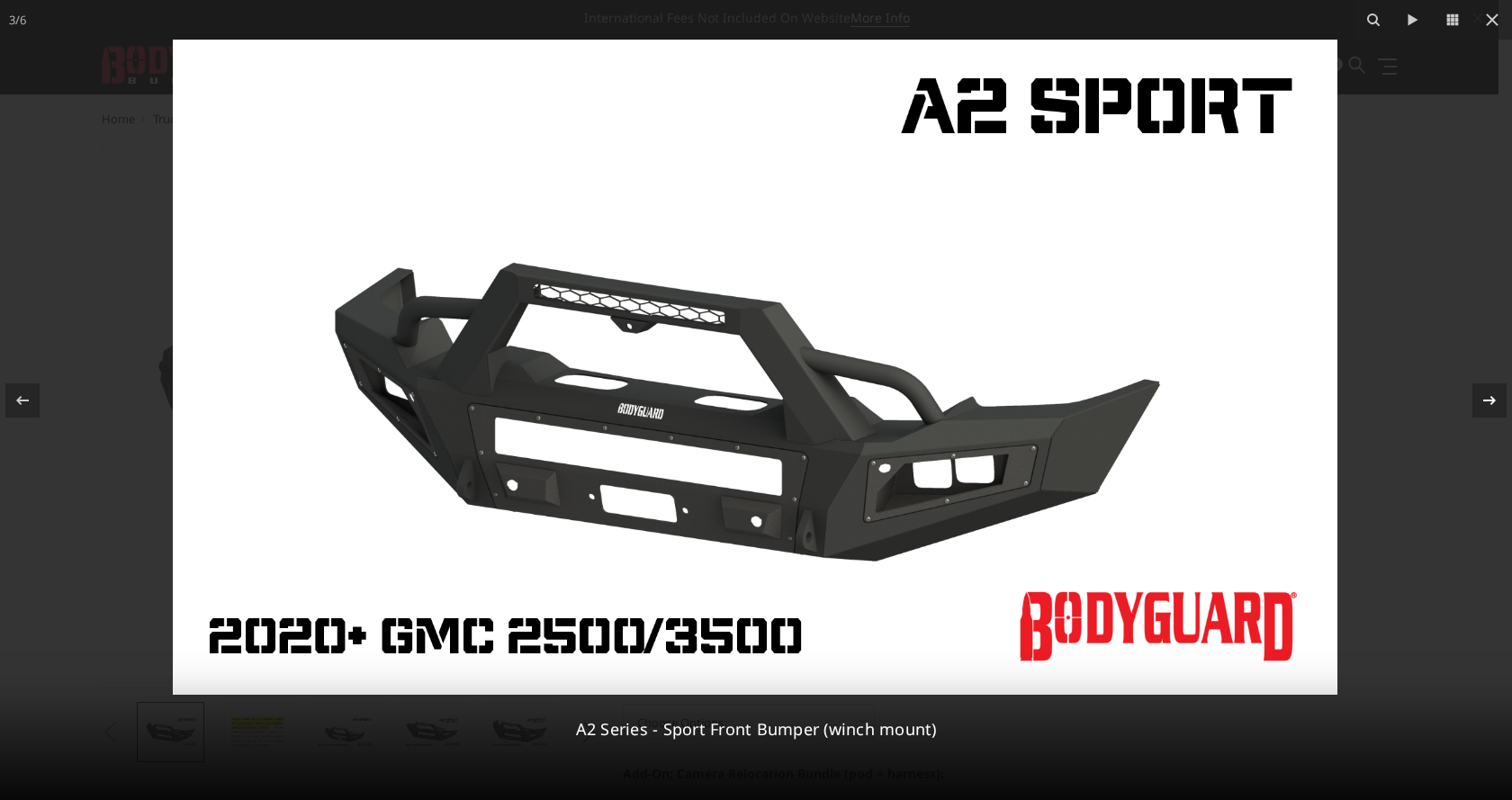
click at [1485, 403] on icon at bounding box center [1489, 400] width 22 height 22
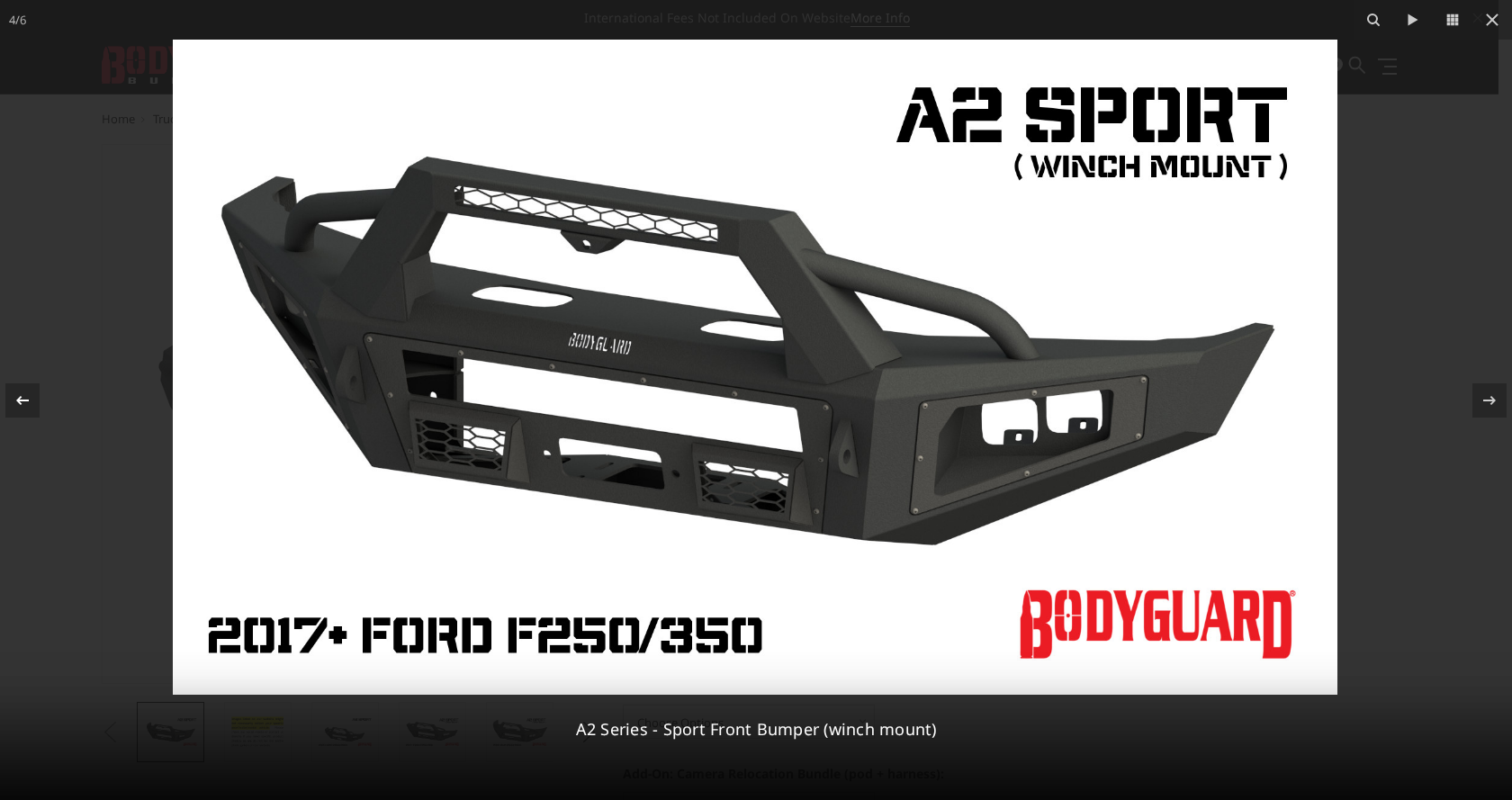
click at [24, 403] on icon at bounding box center [23, 400] width 22 height 22
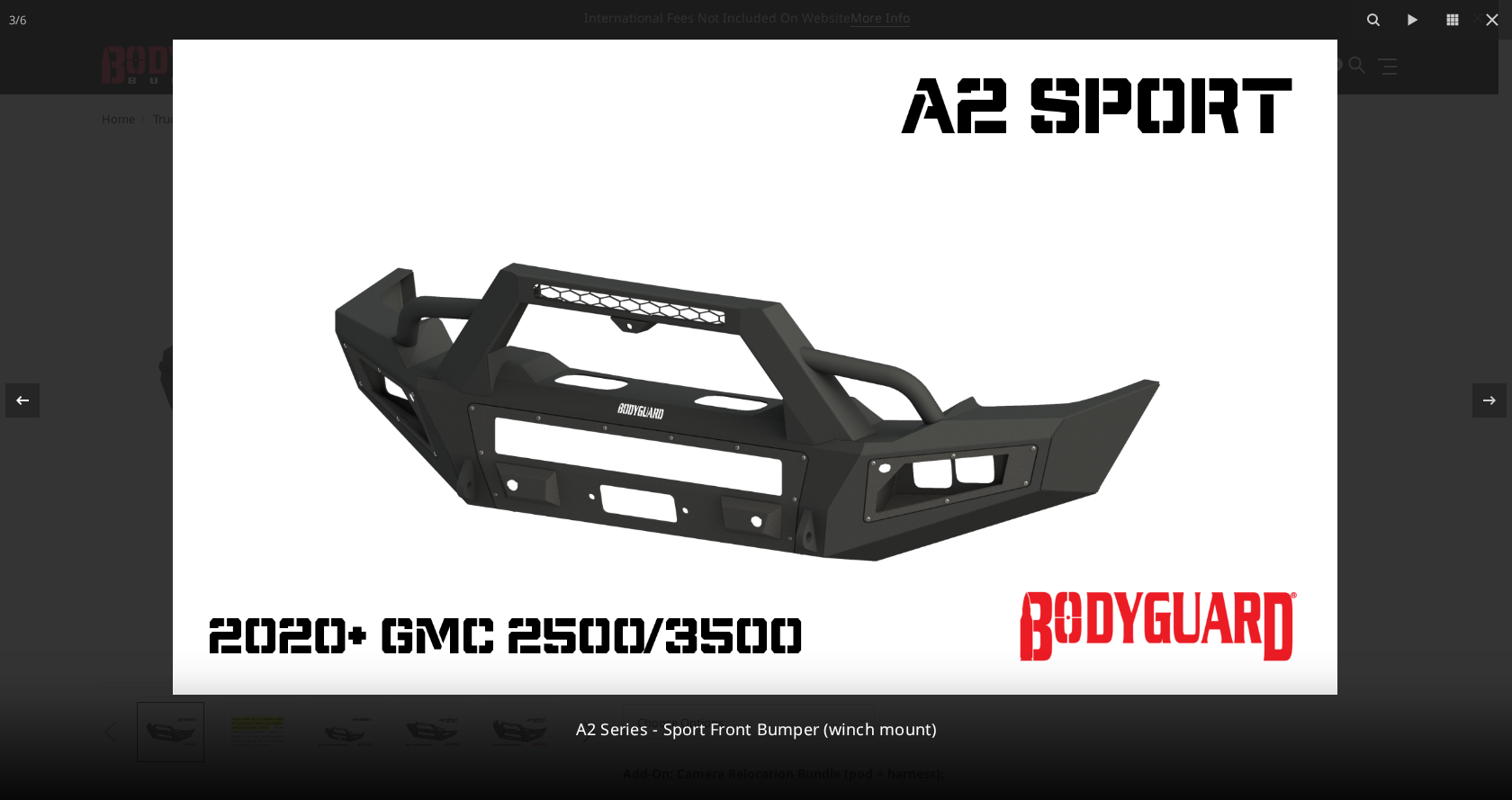
click at [24, 403] on icon at bounding box center [23, 400] width 22 height 22
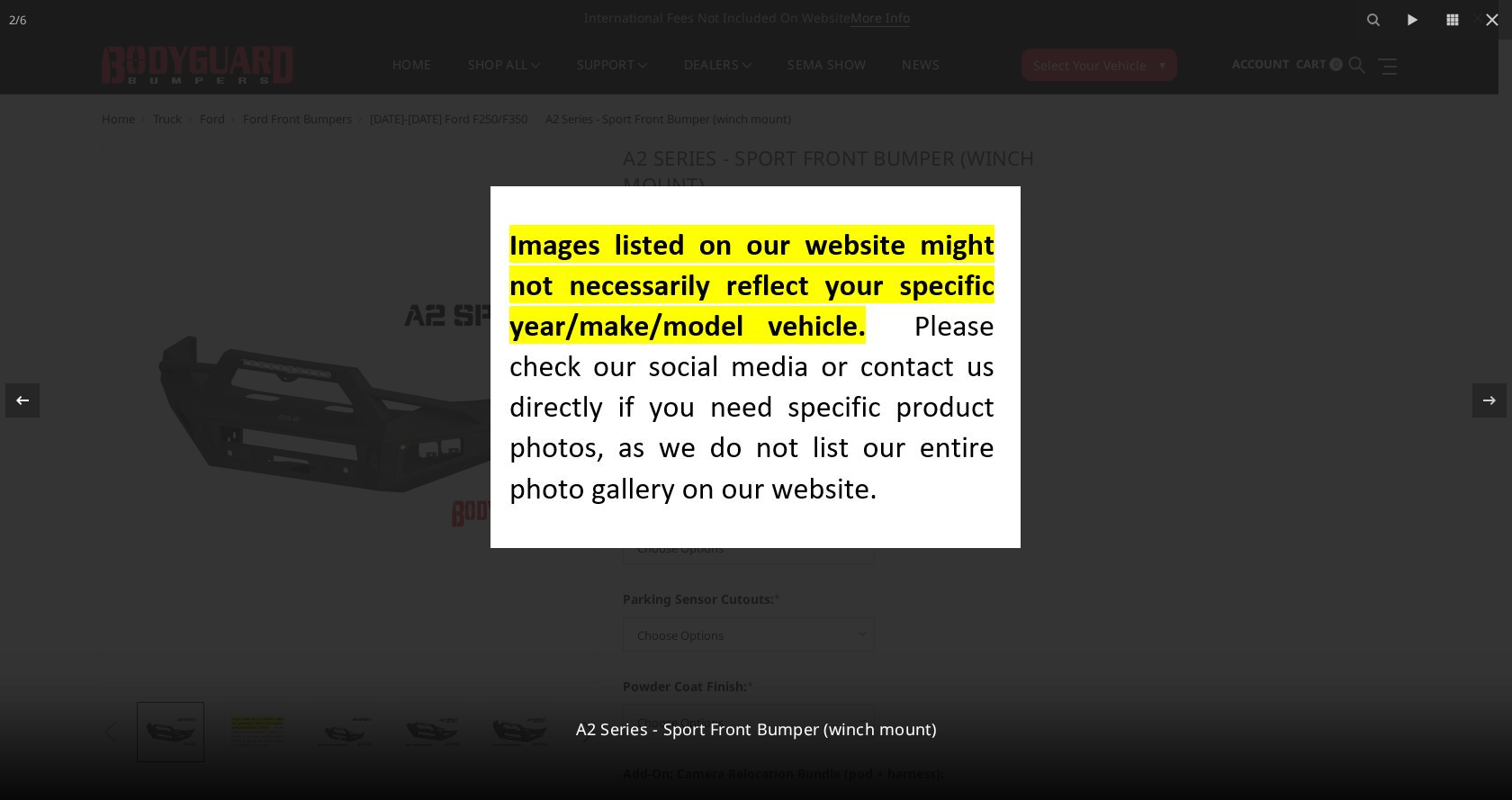
click at [24, 403] on icon at bounding box center [23, 400] width 22 height 22
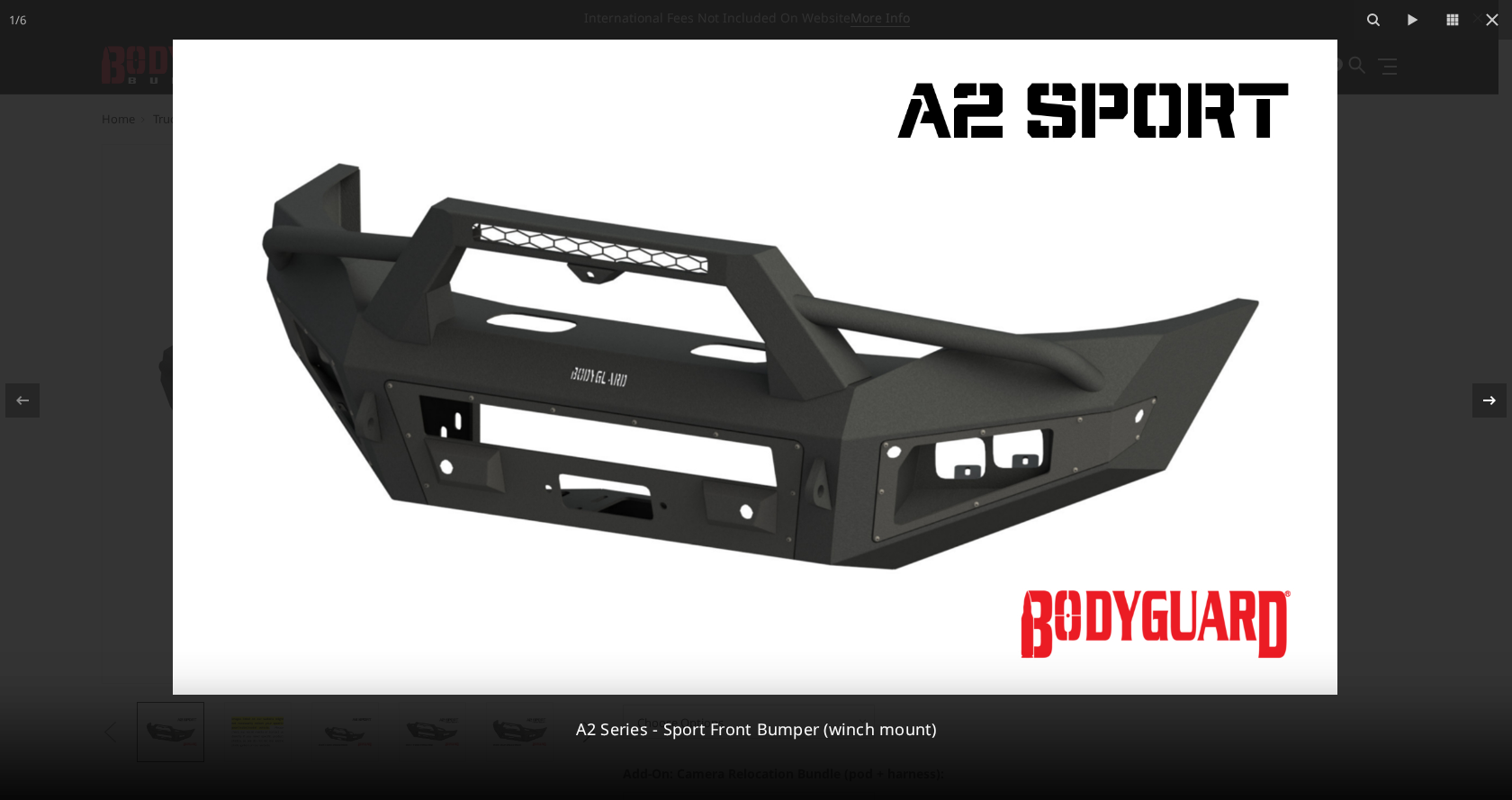
click at [1484, 400] on icon at bounding box center [1489, 400] width 13 height 9
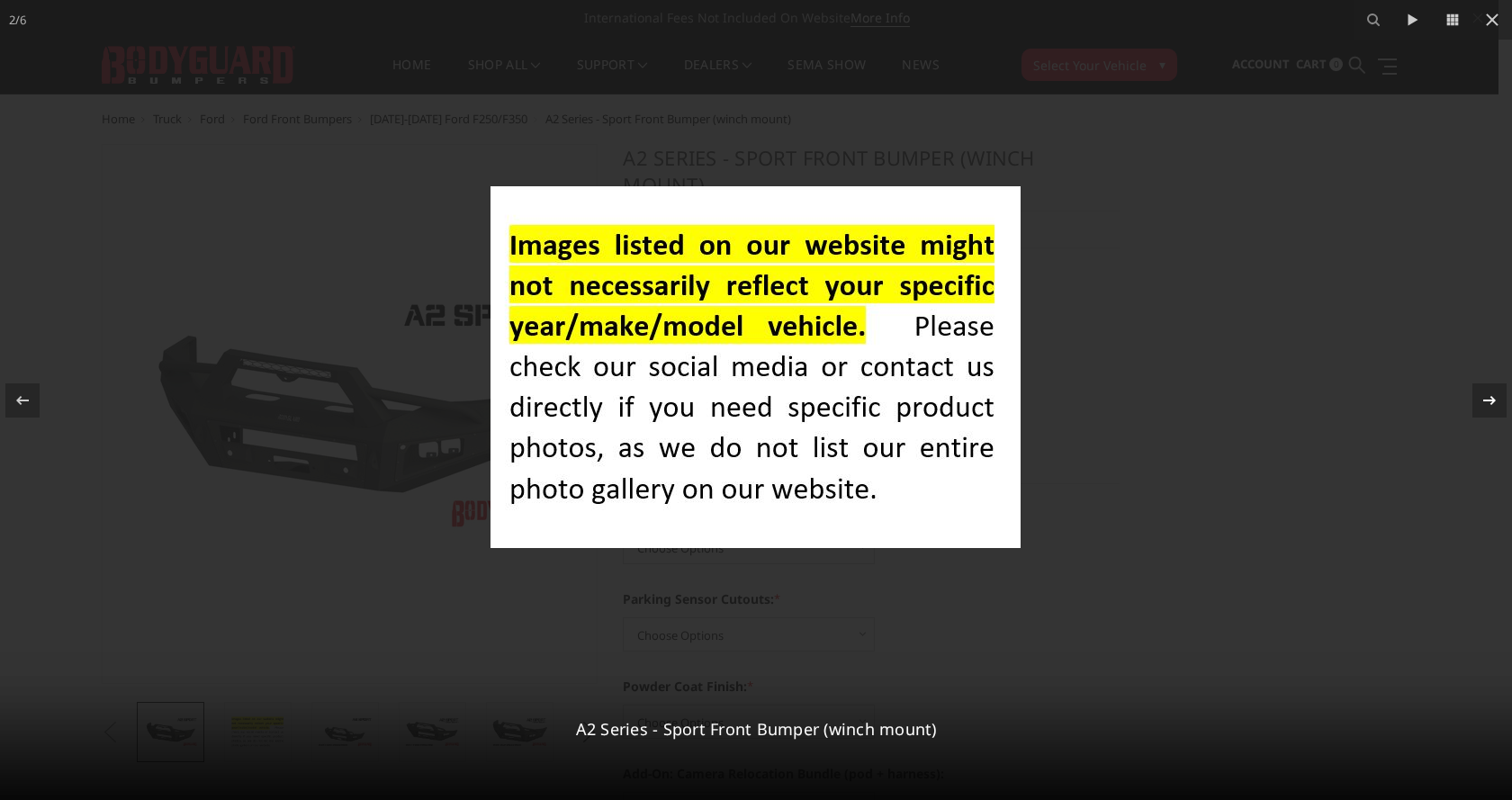
click at [1484, 400] on icon at bounding box center [1489, 400] width 13 height 9
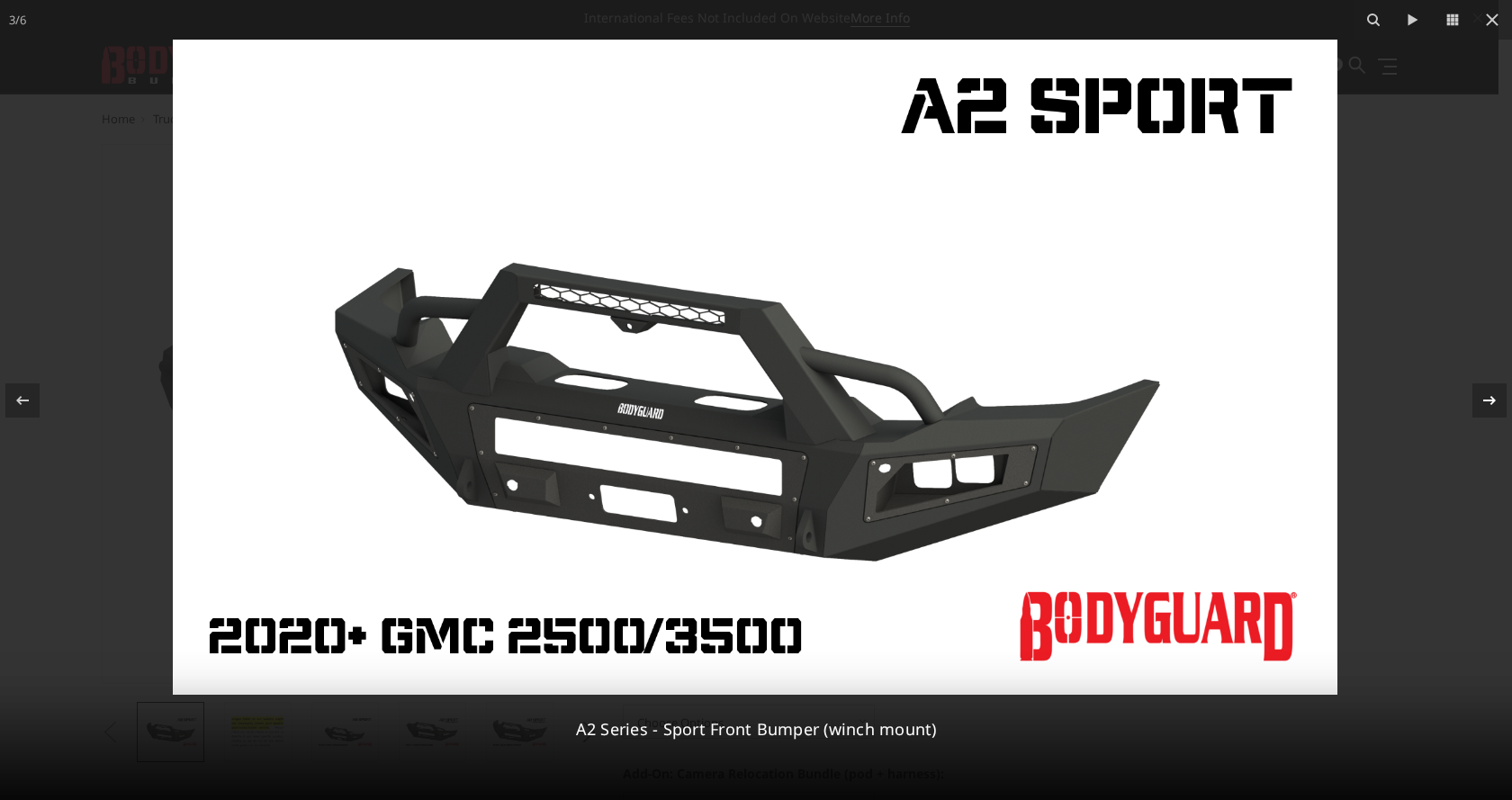
click at [1484, 400] on icon at bounding box center [1489, 400] width 13 height 9
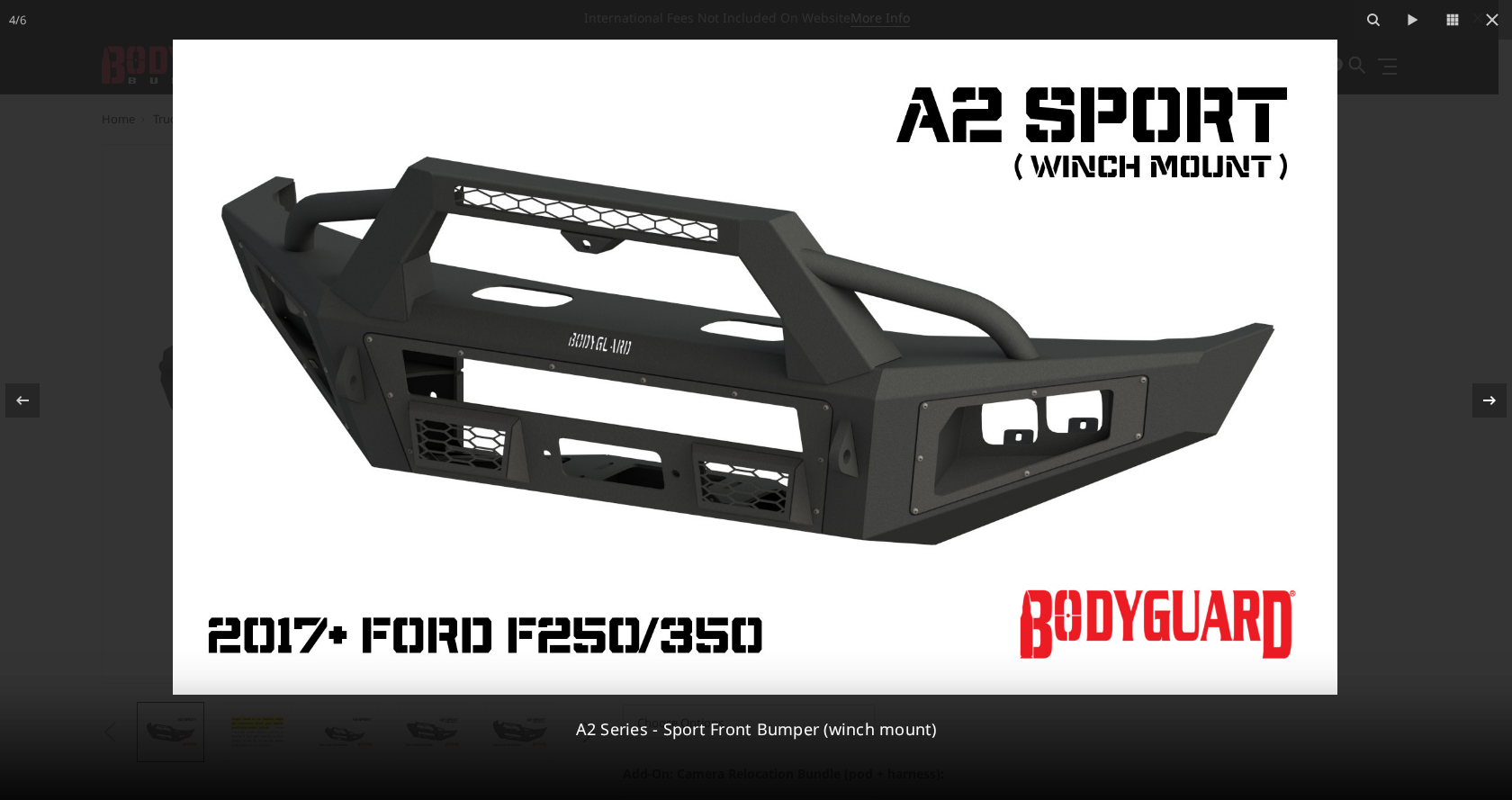
click at [1484, 400] on div "4 / 6 A2 Series - Sport Front Bumper (winch mount)" at bounding box center [756, 400] width 1512 height 800
click at [1484, 400] on icon at bounding box center [1489, 400] width 13 height 9
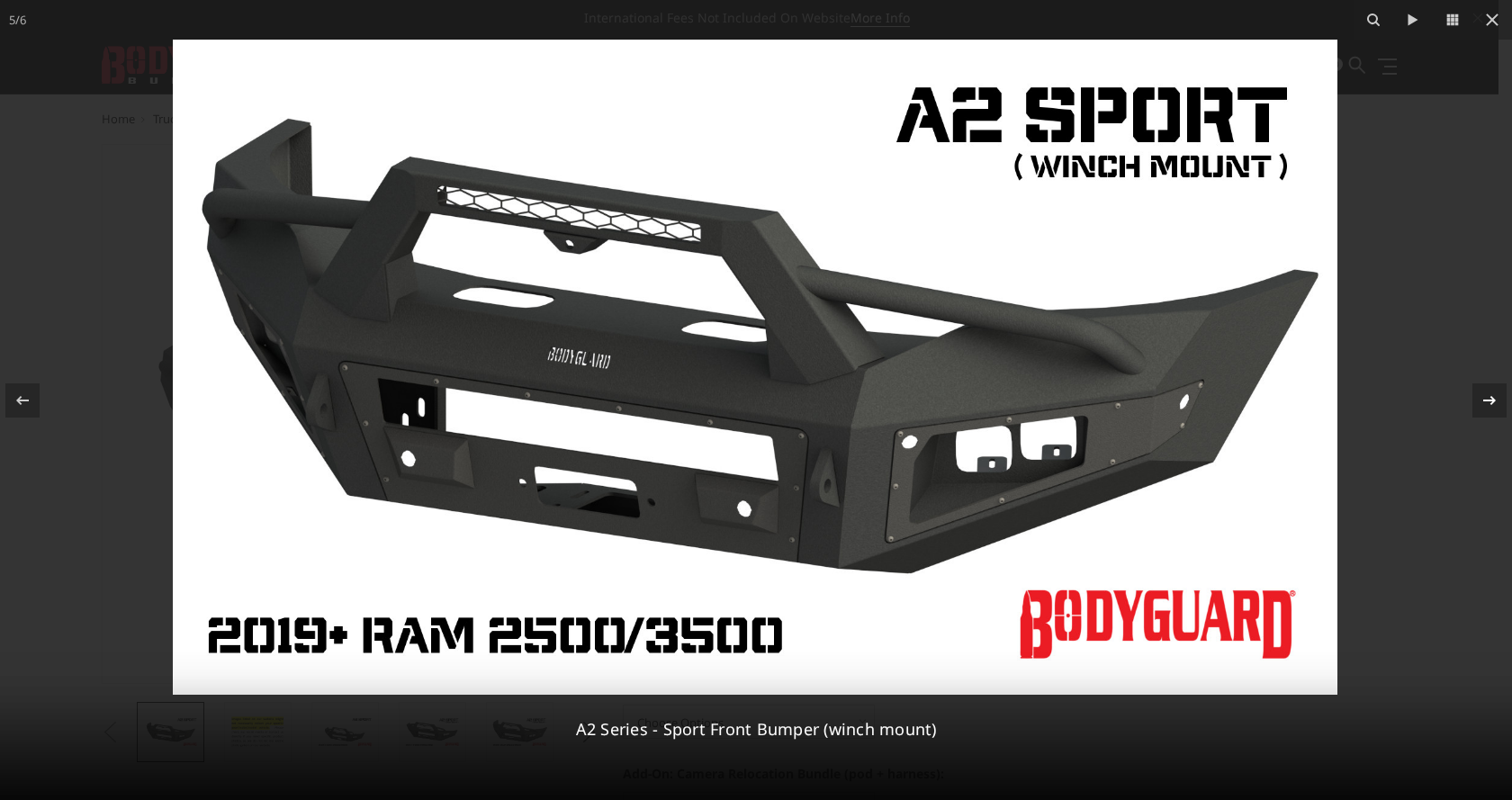
click at [1484, 399] on icon at bounding box center [1489, 400] width 22 height 22
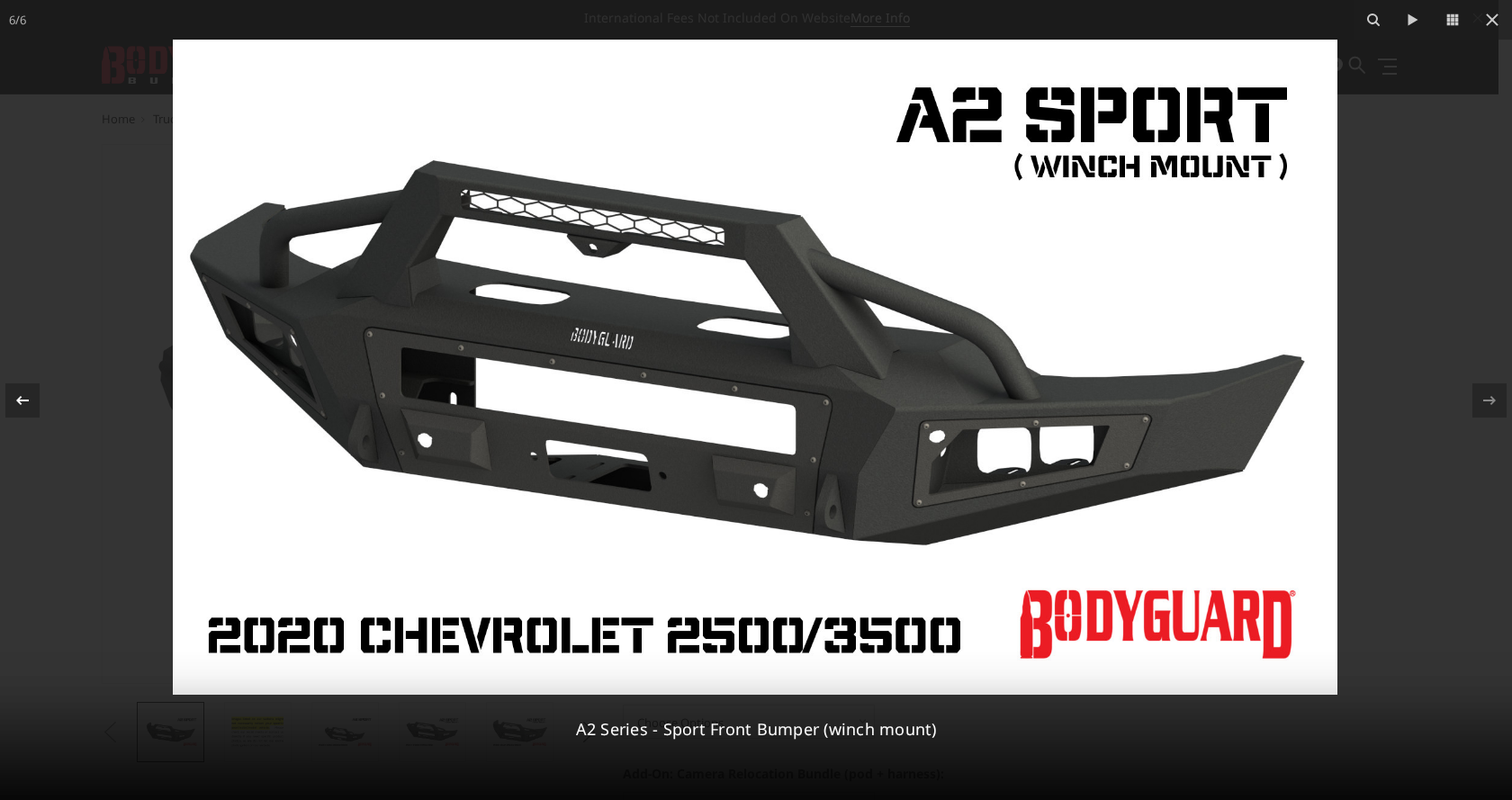
click at [14, 402] on icon at bounding box center [23, 400] width 22 height 22
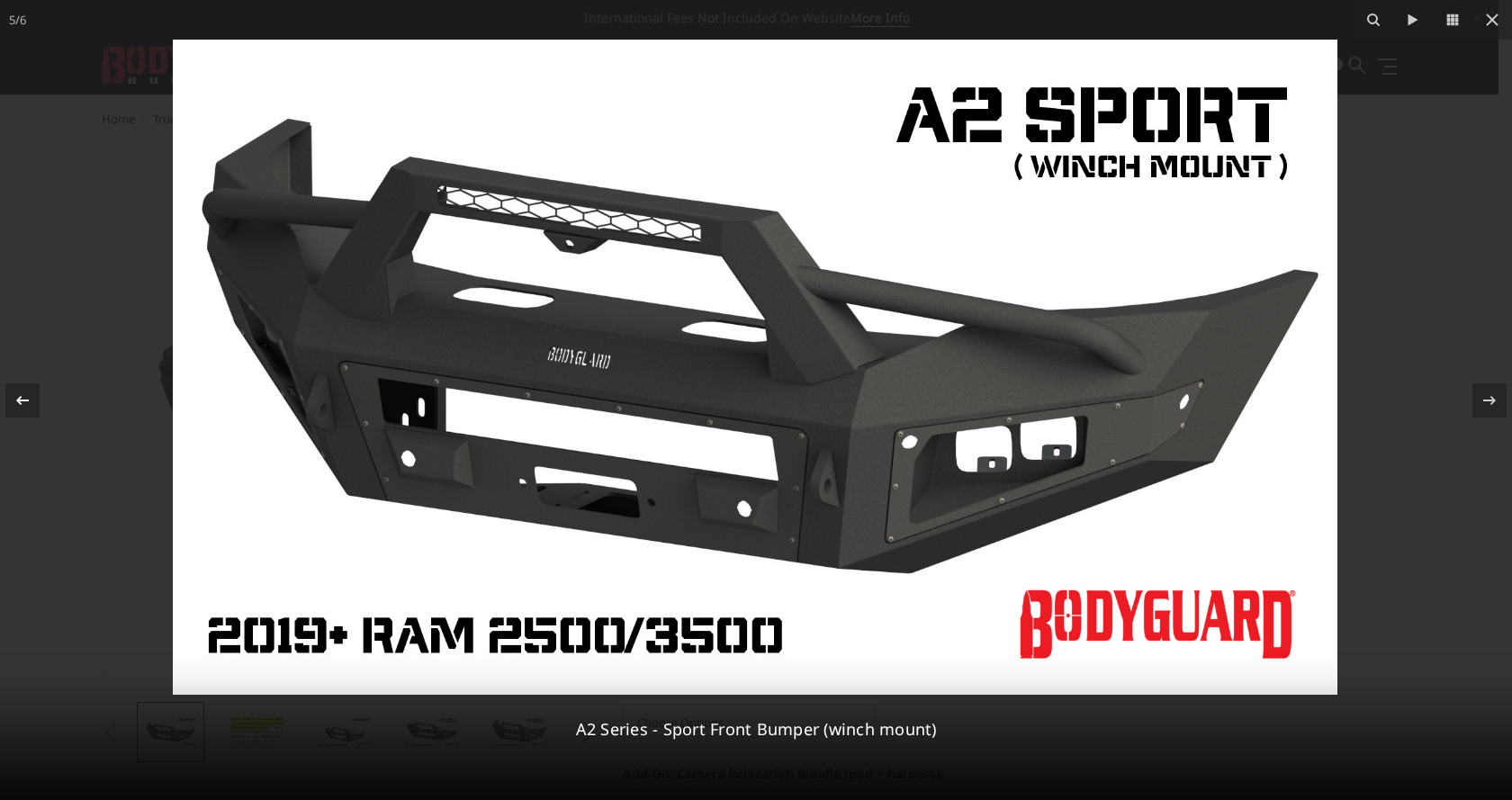
click at [14, 402] on icon at bounding box center [23, 400] width 22 height 22
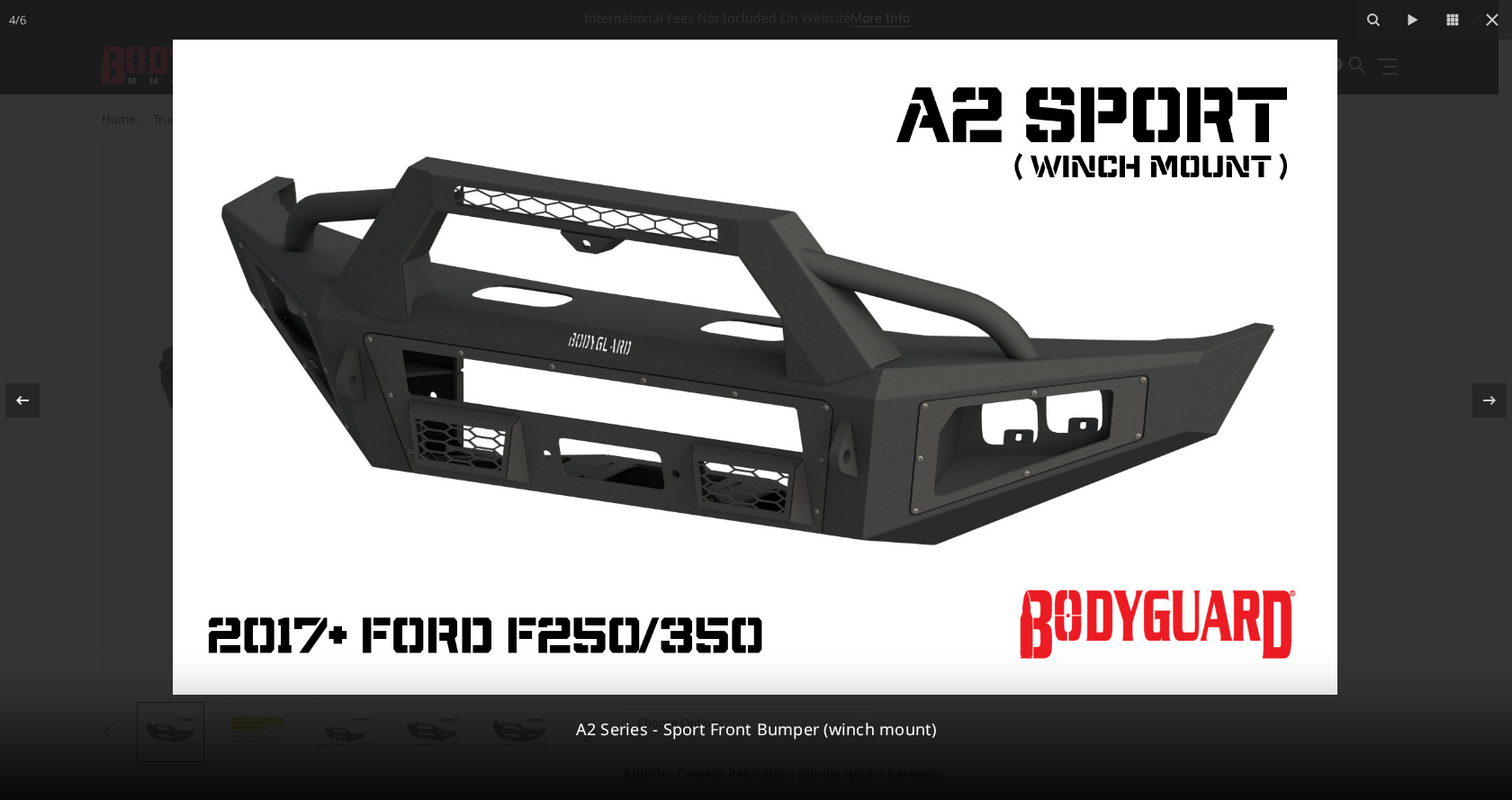
click at [14, 402] on icon at bounding box center [23, 400] width 22 height 22
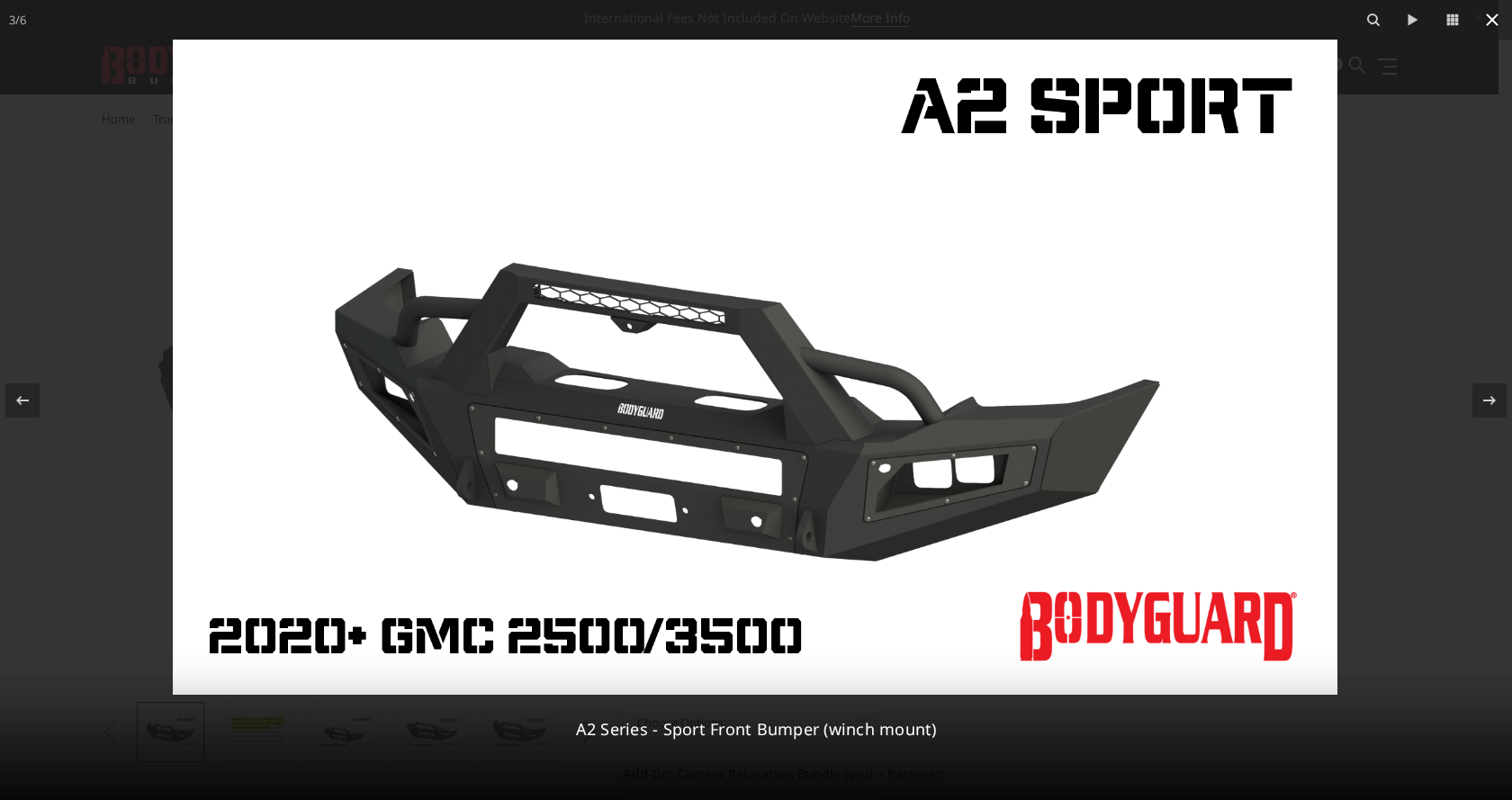
click at [1492, 24] on icon at bounding box center [1492, 20] width 22 height 22
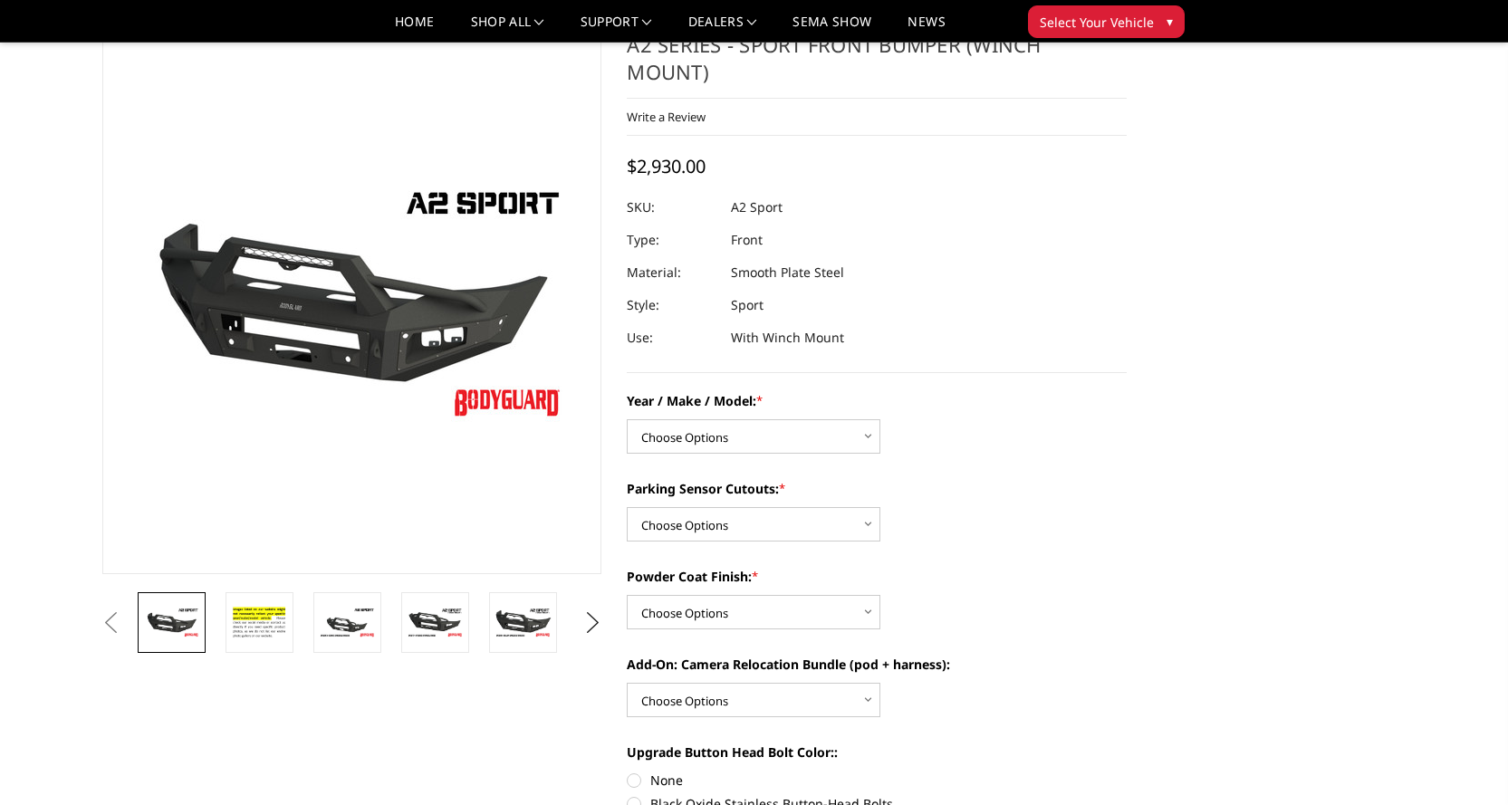
scroll to position [181, 0]
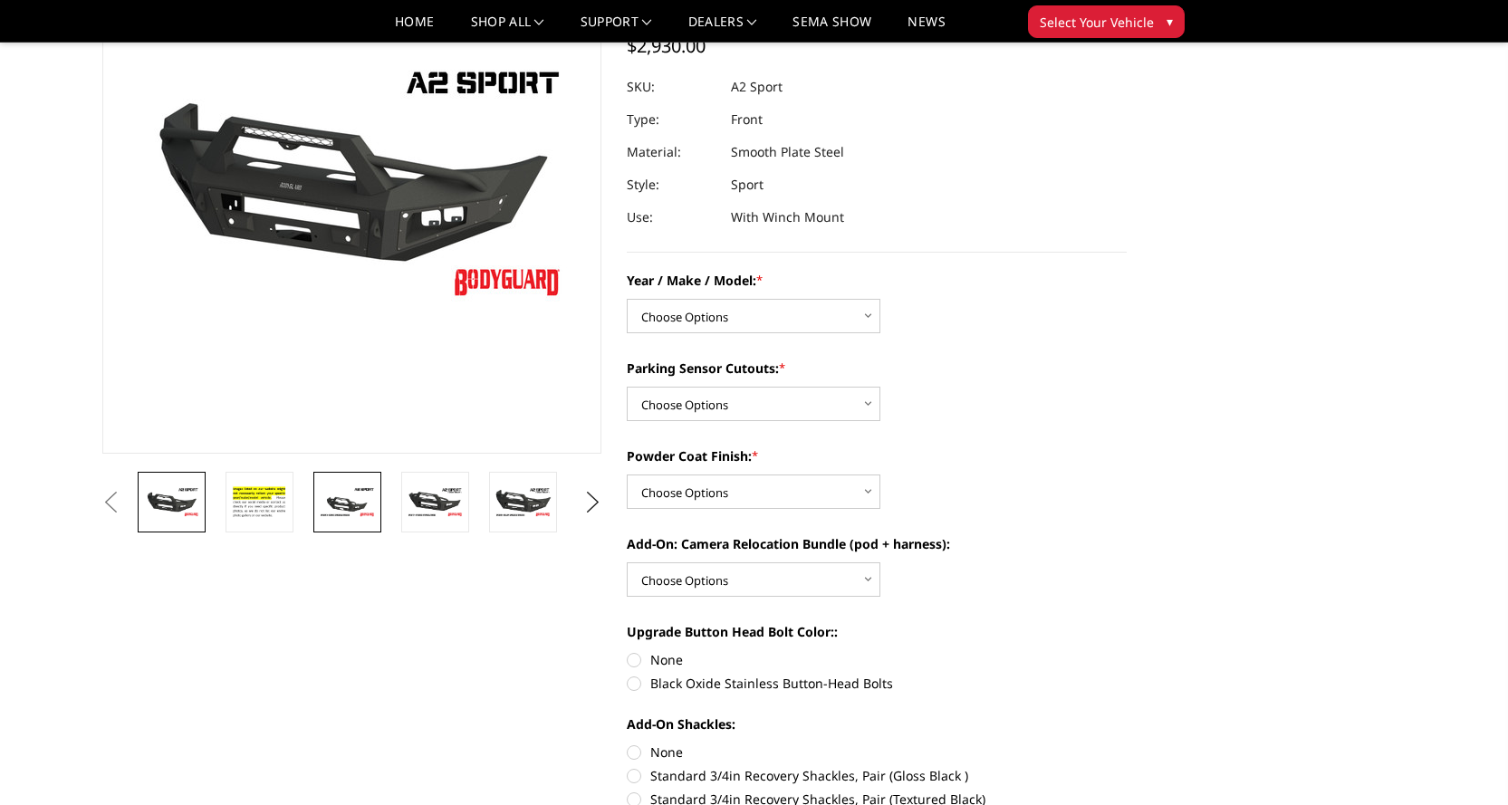
click at [371, 500] on img at bounding box center [347, 502] width 57 height 32
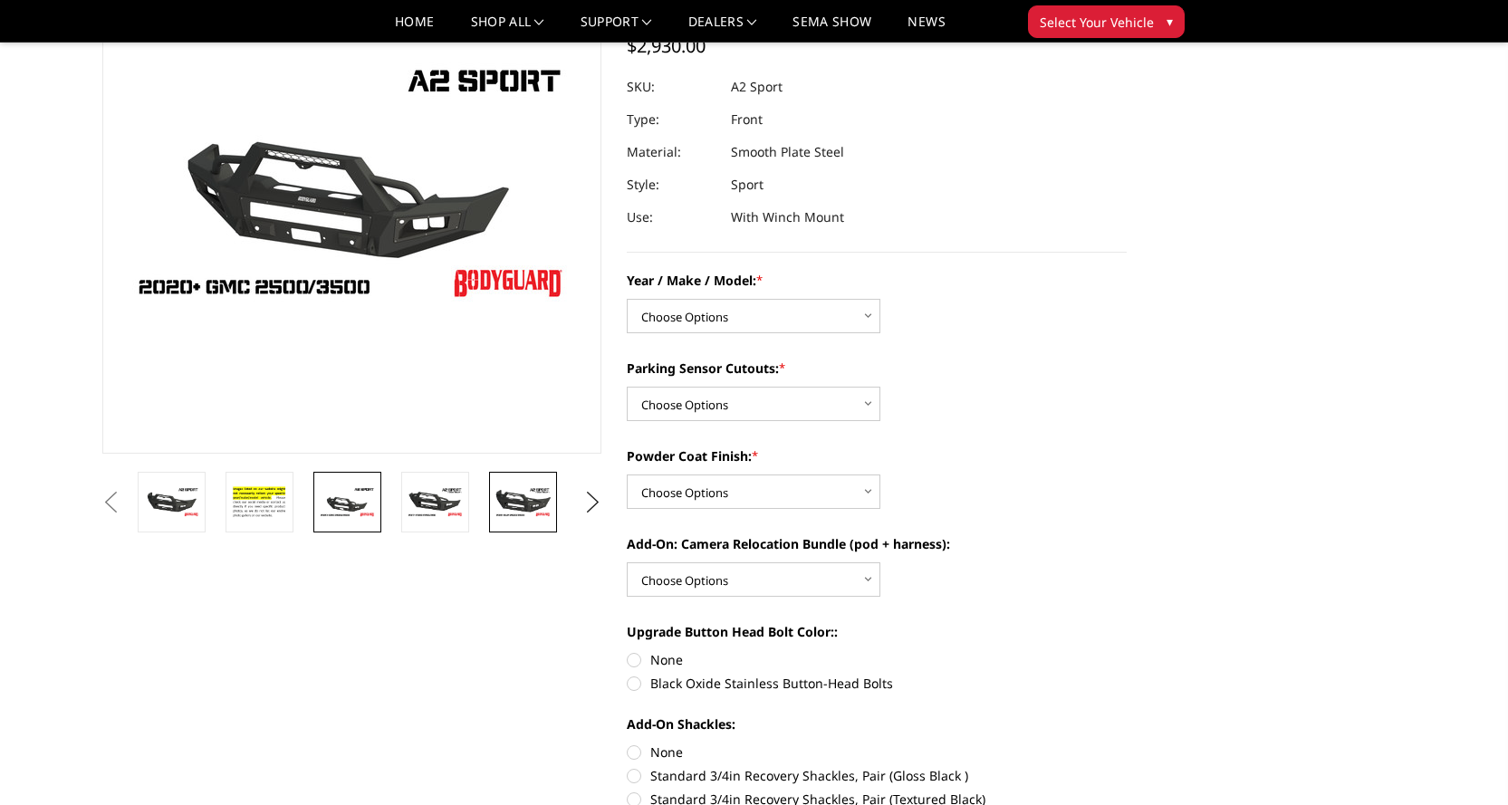
click at [509, 492] on img at bounding box center [522, 502] width 57 height 32
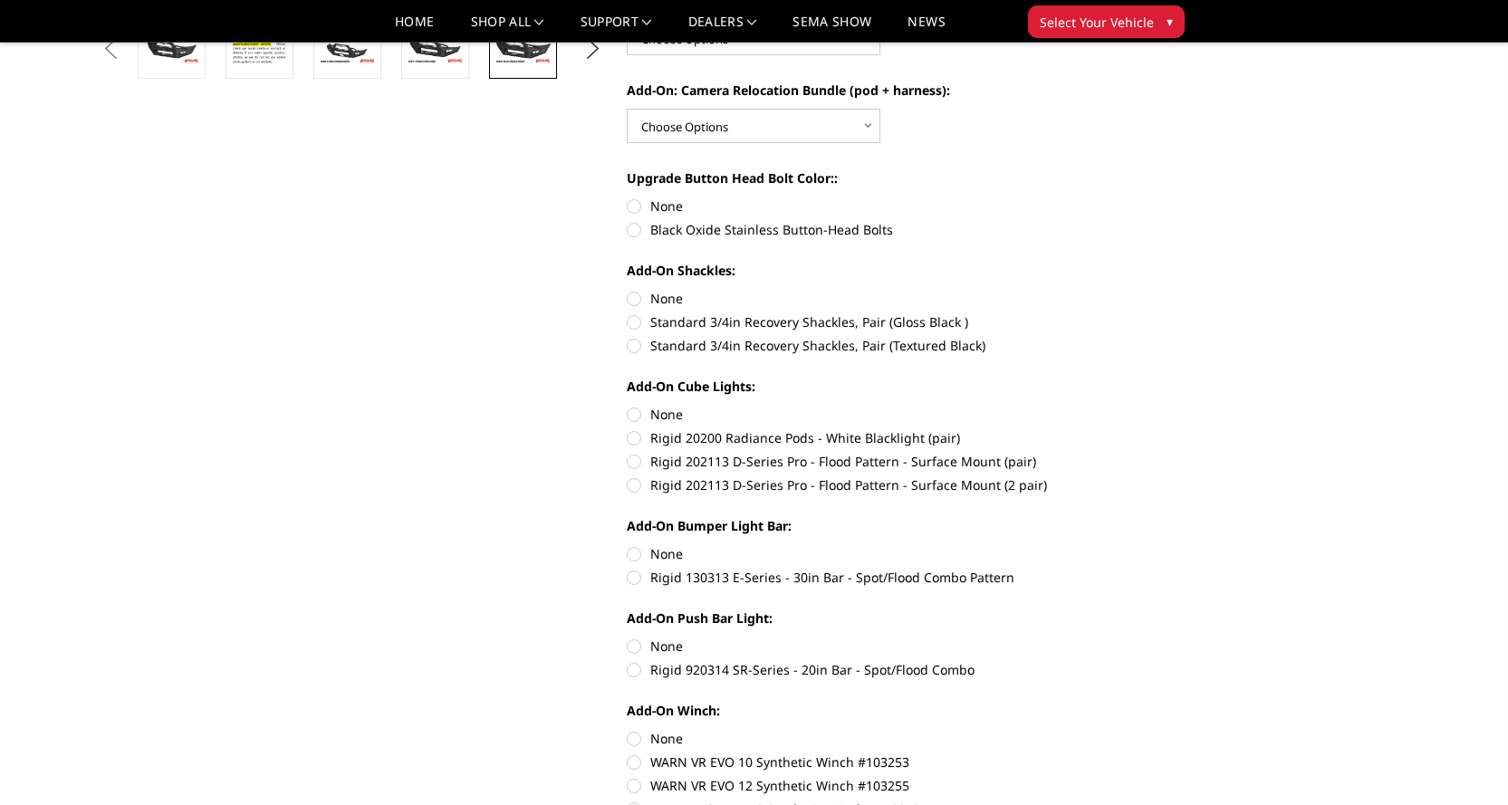
scroll to position [634, 0]
drag, startPoint x: 949, startPoint y: 673, endPoint x: 652, endPoint y: 672, distance: 297.1
click at [652, 672] on label "Rigid 920314 SR-Series - 20in Bar - Spot/Flood Combo" at bounding box center [877, 670] width 500 height 19
copy label "Rigid 920314 SR-Series - 20in Bar - Spot/Flood Combo"
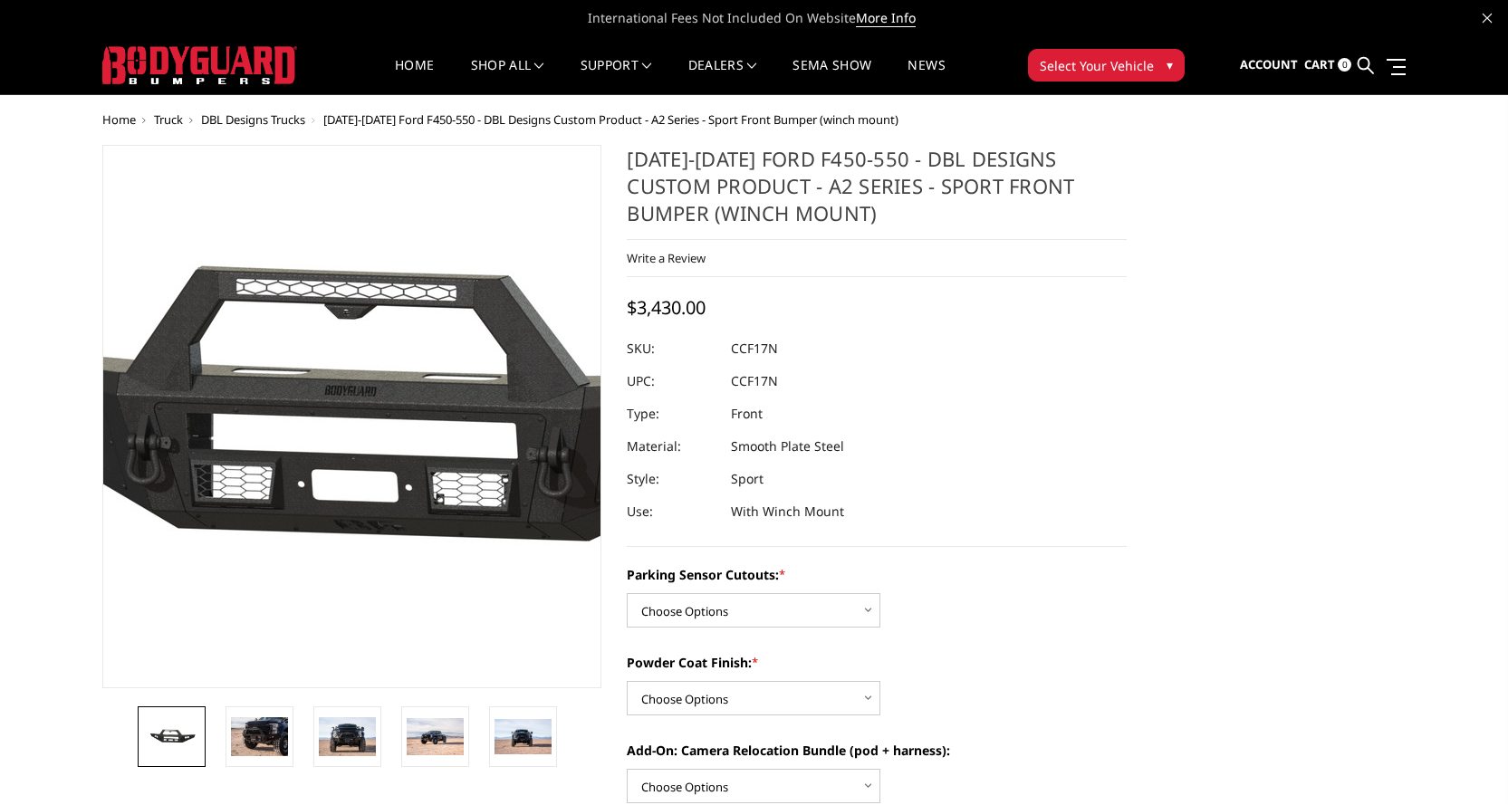
click at [323, 473] on img at bounding box center [376, 416] width 1159 height 552
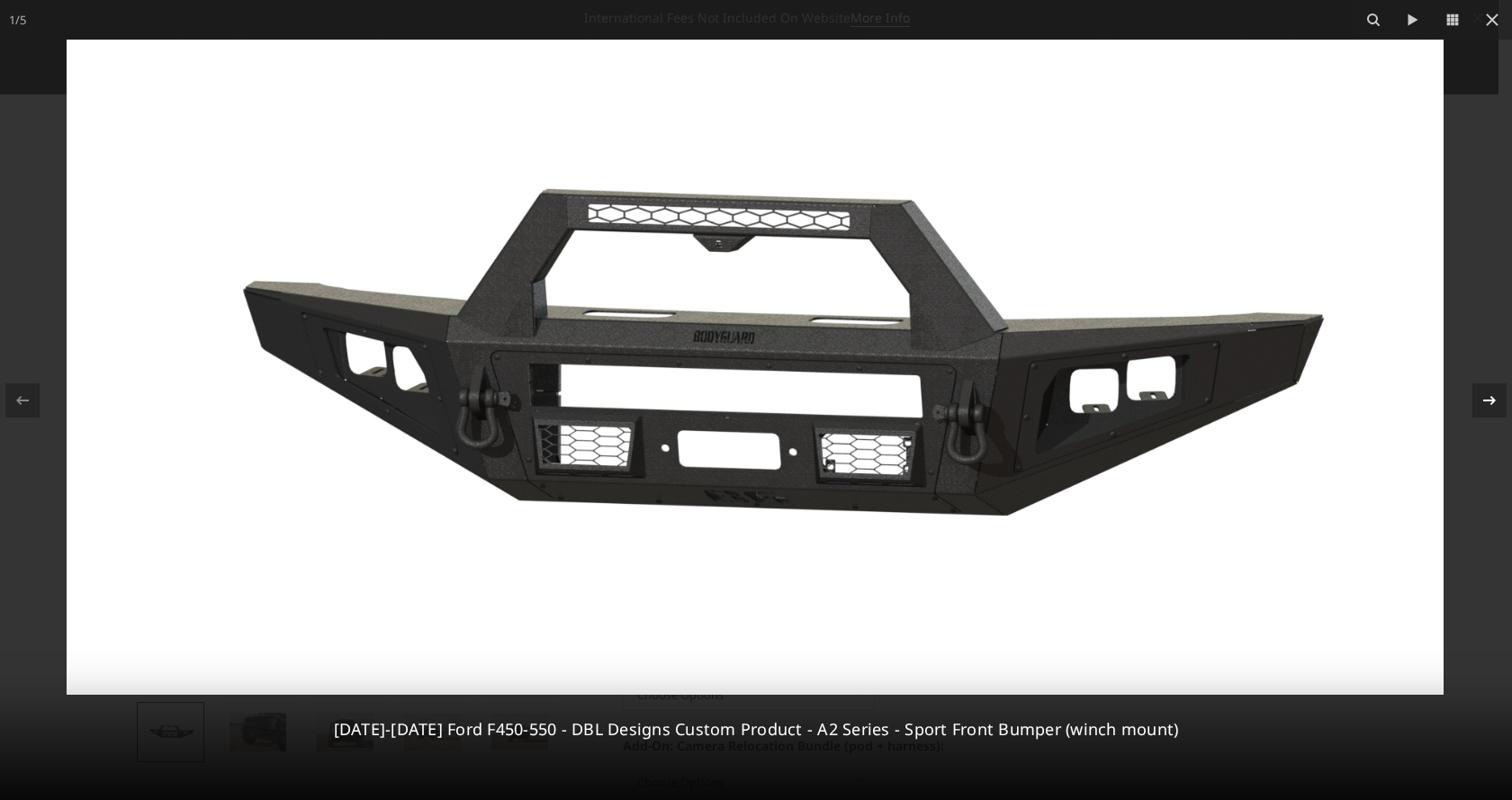
click at [1489, 397] on icon at bounding box center [1489, 400] width 22 height 22
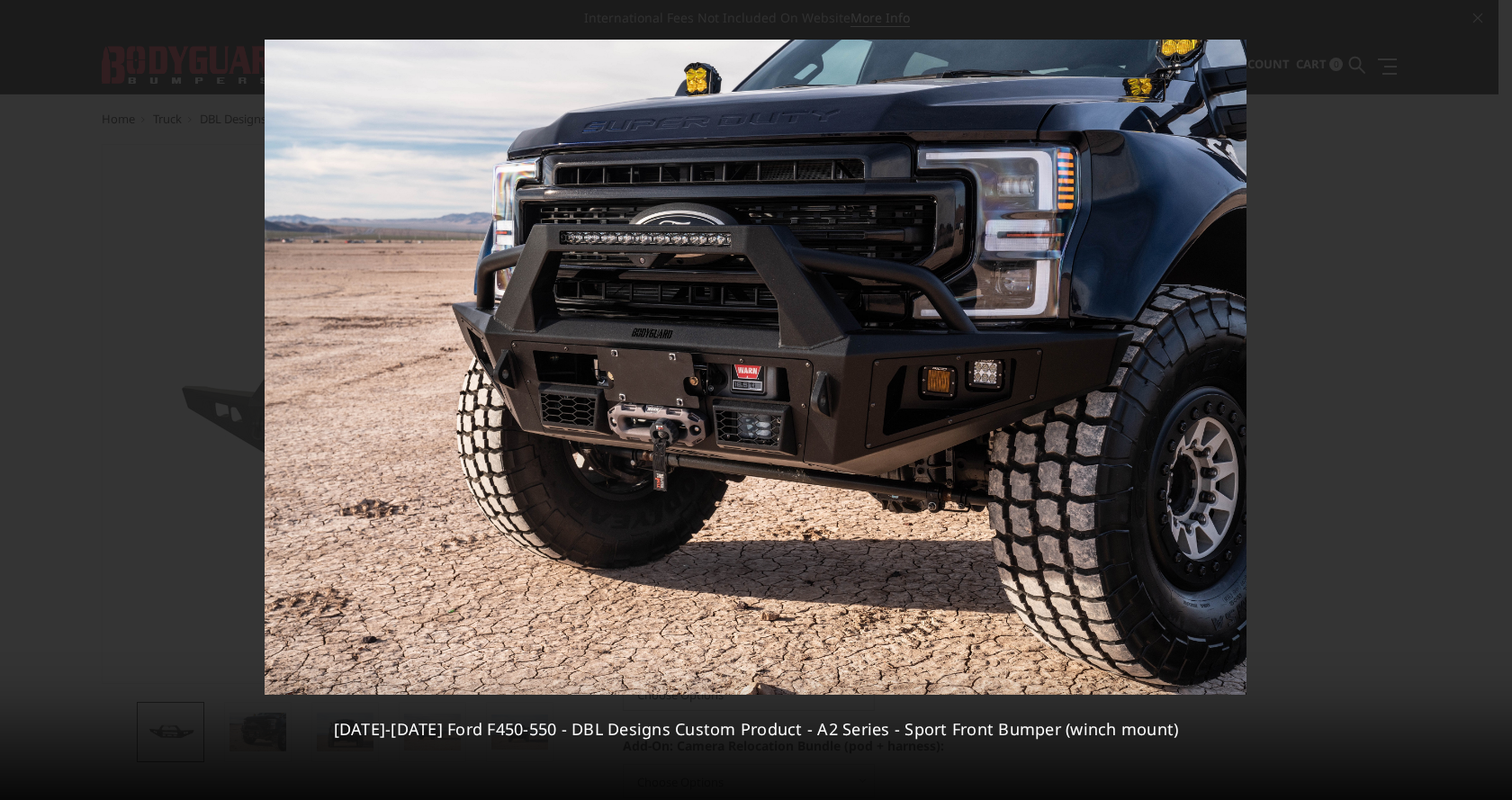
click at [1489, 396] on div "2 / [PHONE_NUMBER][DATE][DATE] Ford F450-550 - DBL Designs Custom Product - A2 …" at bounding box center [756, 400] width 1512 height 800
click at [1483, 403] on icon at bounding box center [1489, 400] width 22 height 22
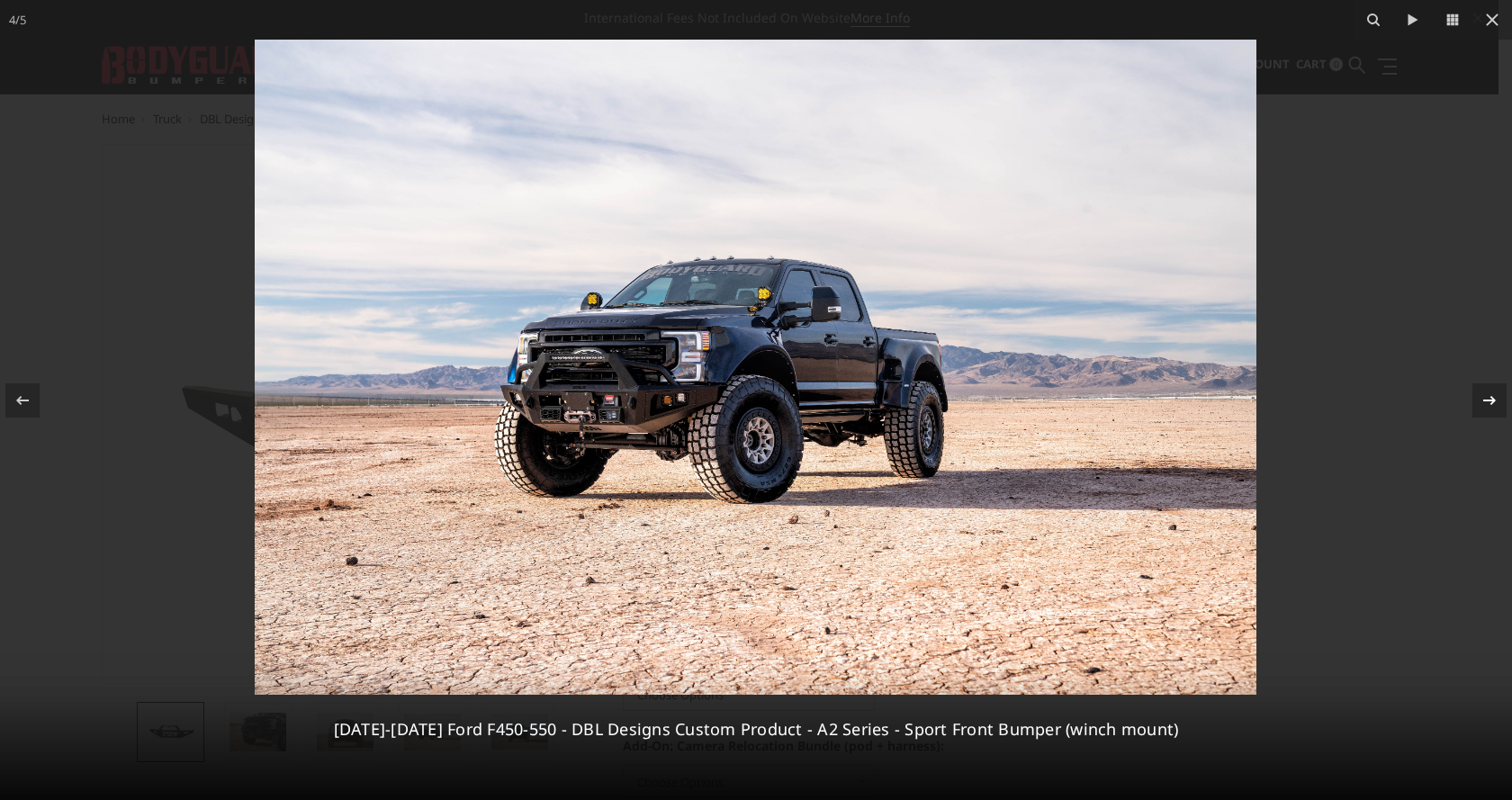
click at [1483, 403] on div "4 / [PHONE_NUMBER][DATE][DATE] Ford F450-550 - DBL Designs Custom Product - A2 …" at bounding box center [756, 400] width 1512 height 800
click at [1485, 12] on icon at bounding box center [1492, 20] width 22 height 22
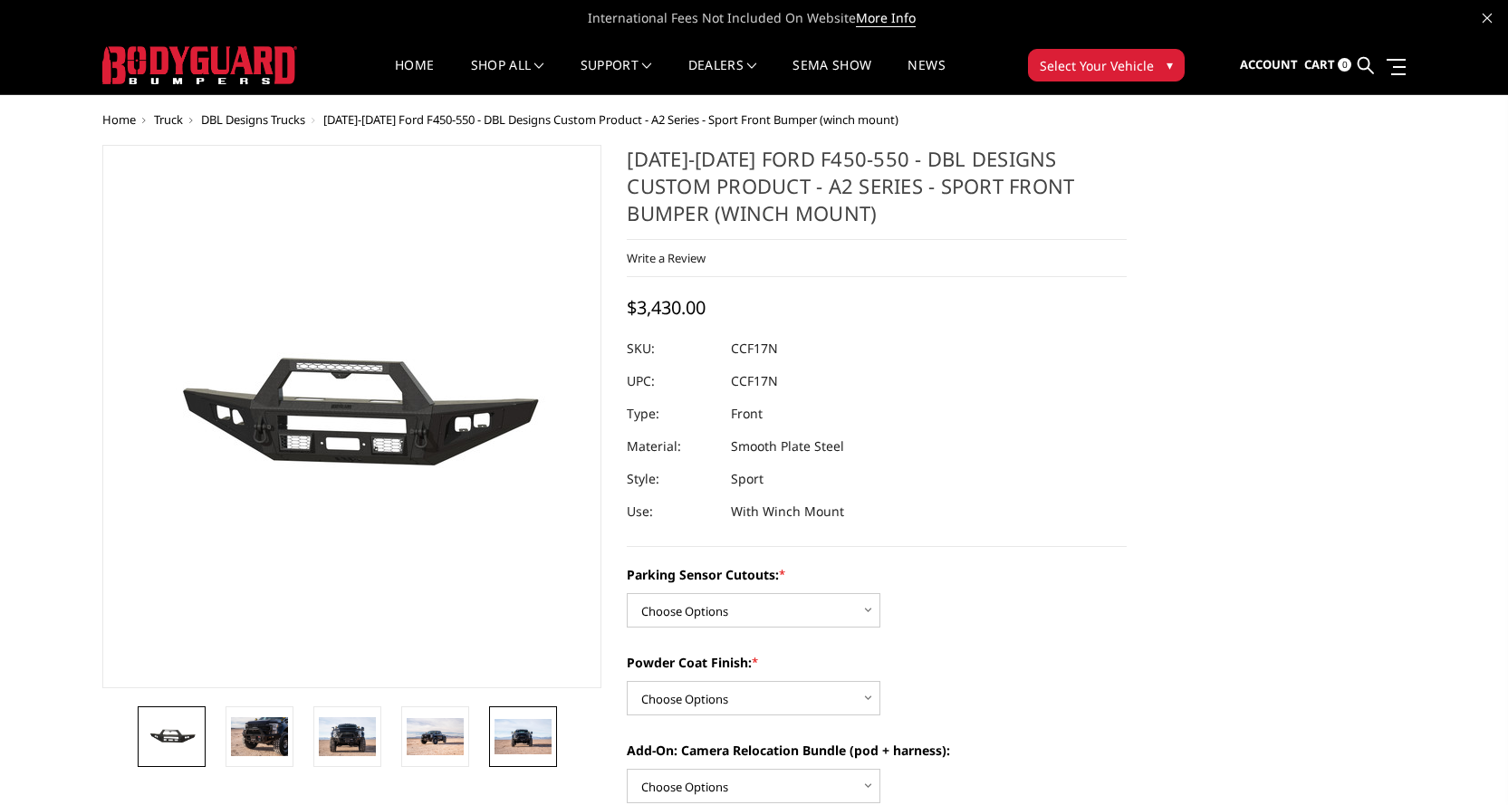
click at [515, 733] on img at bounding box center [522, 737] width 57 height 36
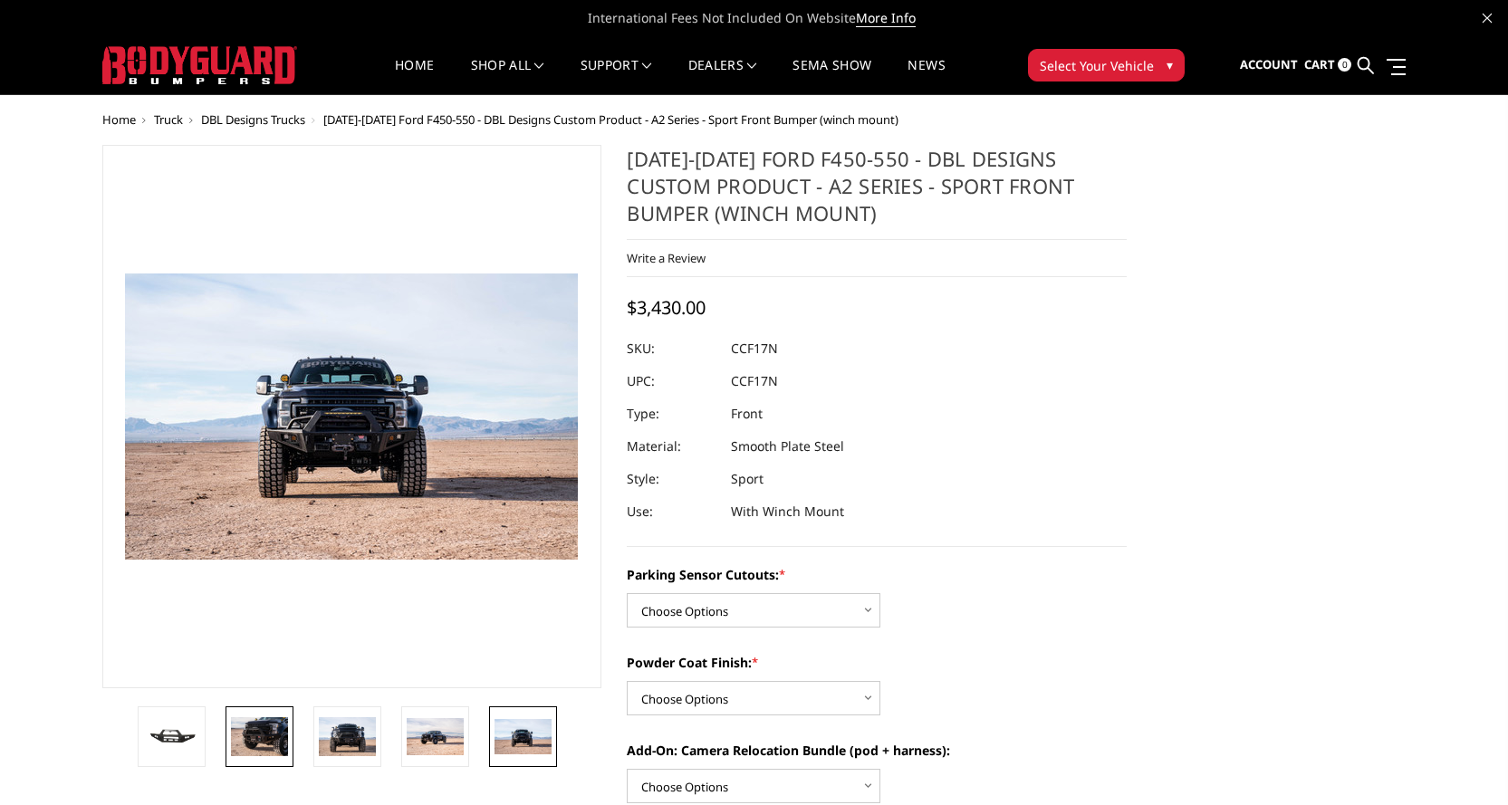
click at [245, 734] on img at bounding box center [259, 736] width 57 height 38
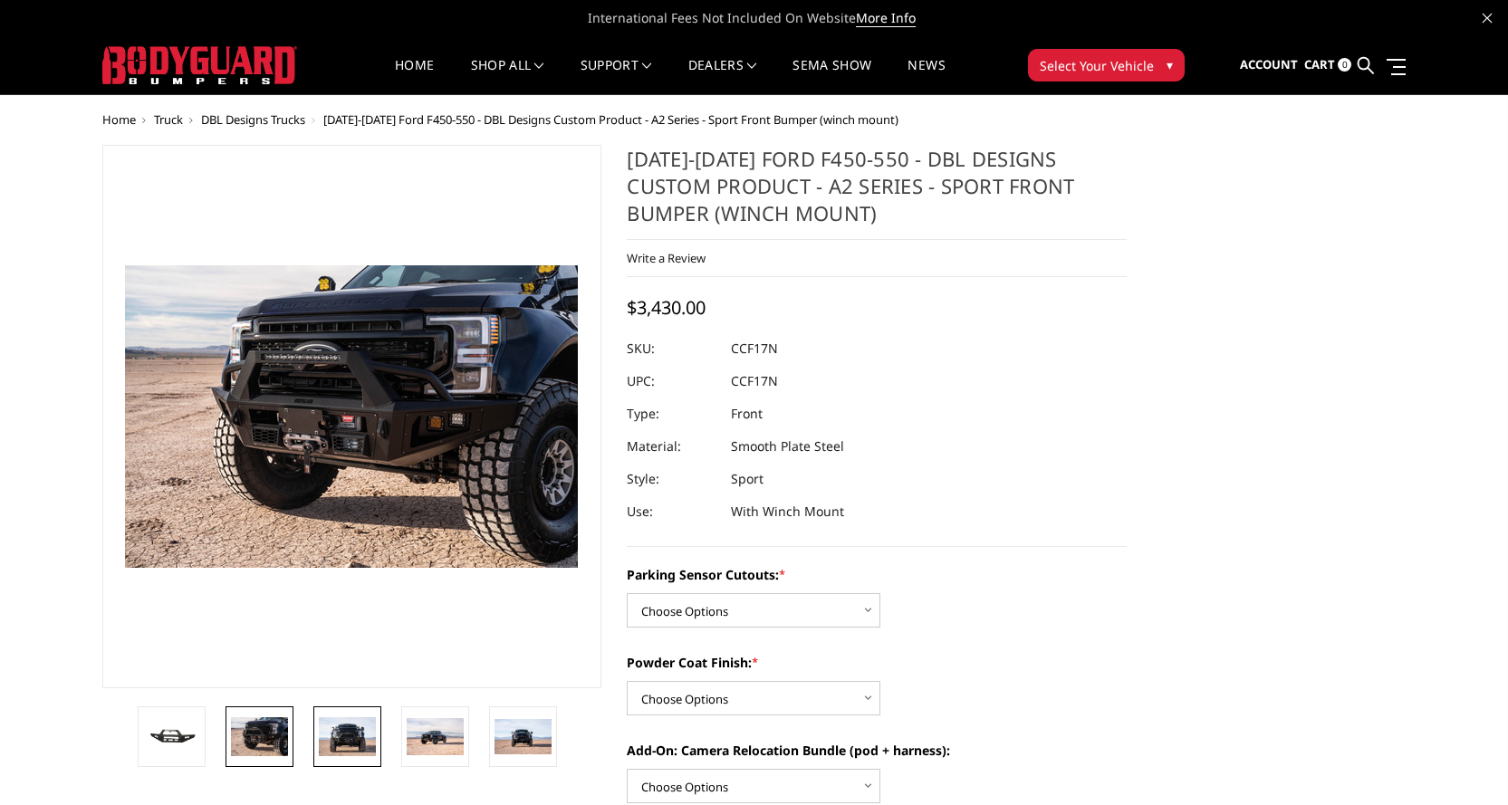
click at [340, 732] on img at bounding box center [347, 736] width 57 height 38
